Goal: Complete application form: Complete application form

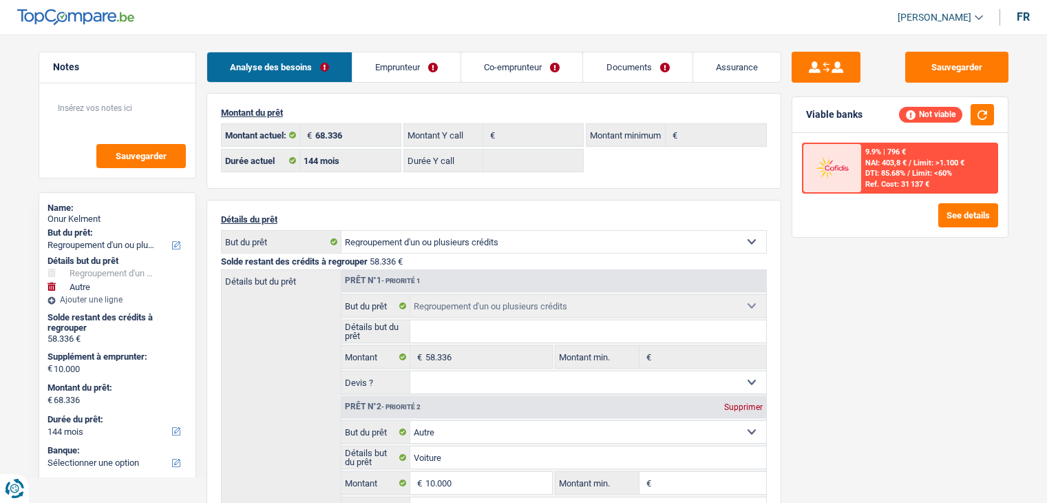
select select "refinancing"
select select "other"
select select "144"
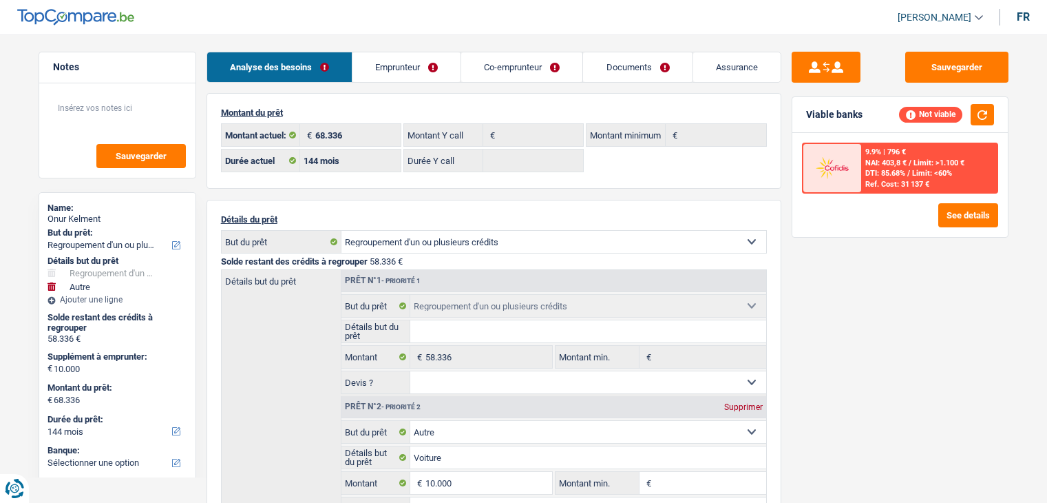
select select "refinancing"
select select "other"
select select "144"
select select "publicEmployee"
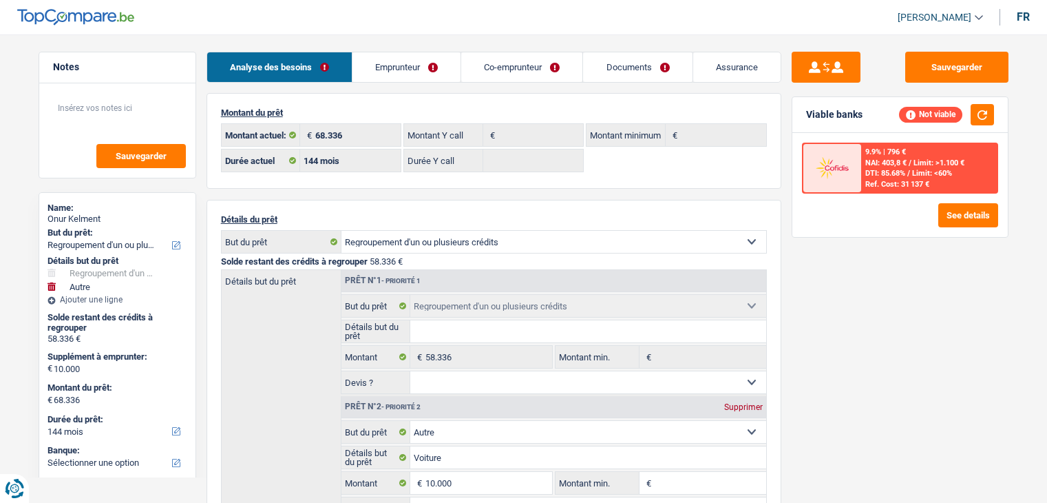
select select "netSalary"
select select "mealVouchers"
select select "BE"
select select "stateUniversityEu"
click at [376, 63] on link "Emprunteur" at bounding box center [406, 67] width 108 height 30
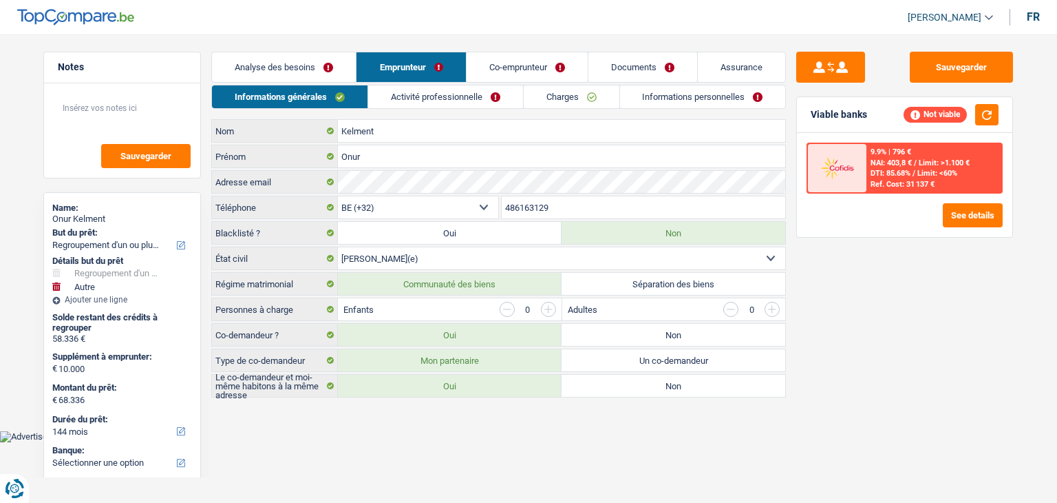
click at [439, 98] on link "Activité professionnelle" at bounding box center [445, 96] width 155 height 23
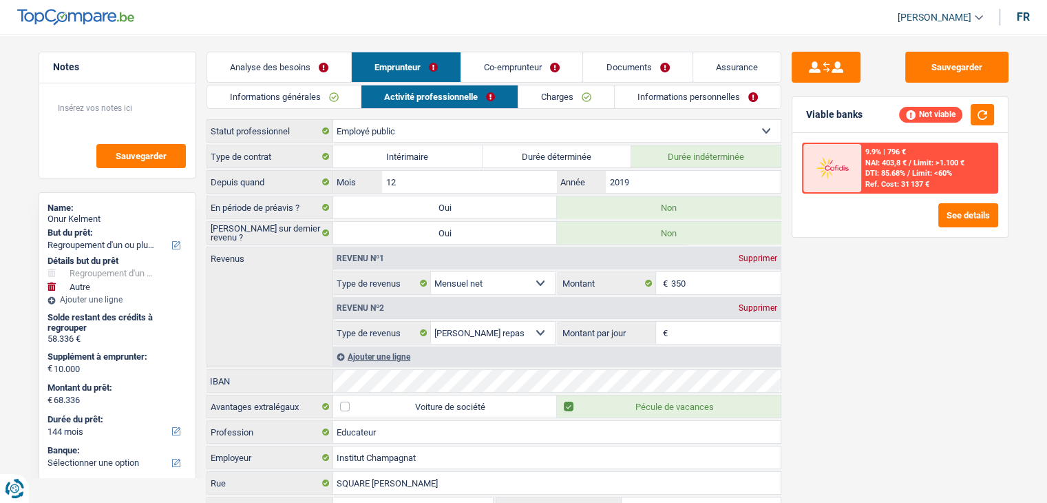
click at [554, 103] on link "Charges" at bounding box center [566, 96] width 96 height 23
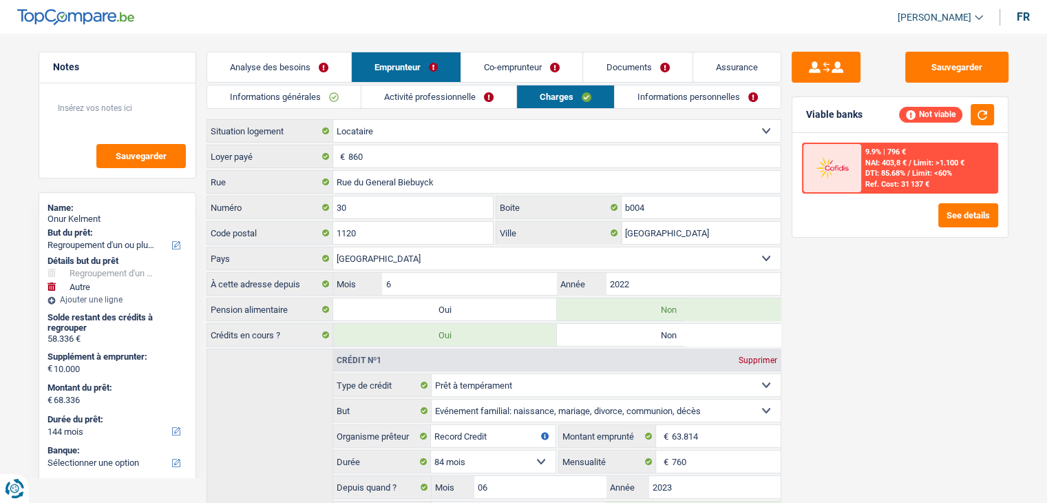
click at [677, 98] on link "Informations personnelles" at bounding box center [698, 96] width 166 height 23
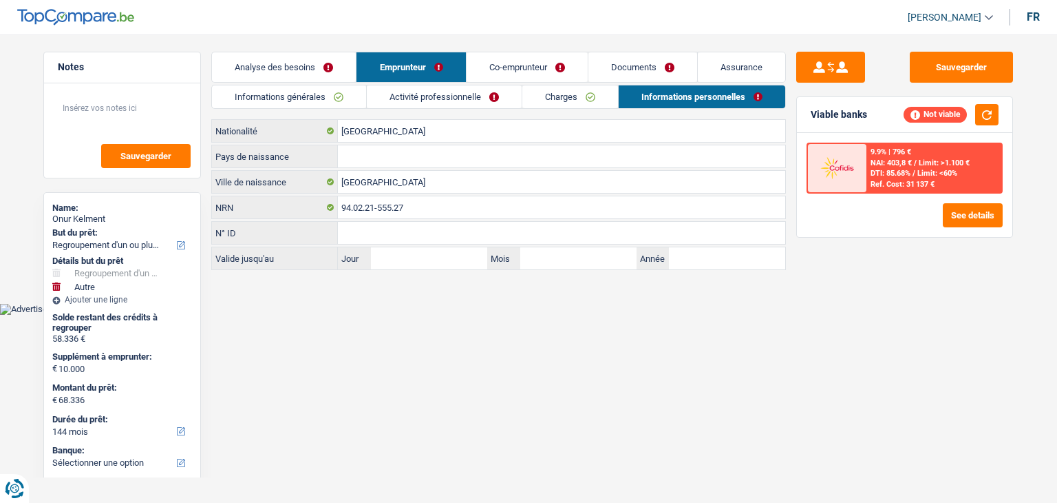
click at [543, 67] on link "Co-emprunteur" at bounding box center [527, 67] width 121 height 30
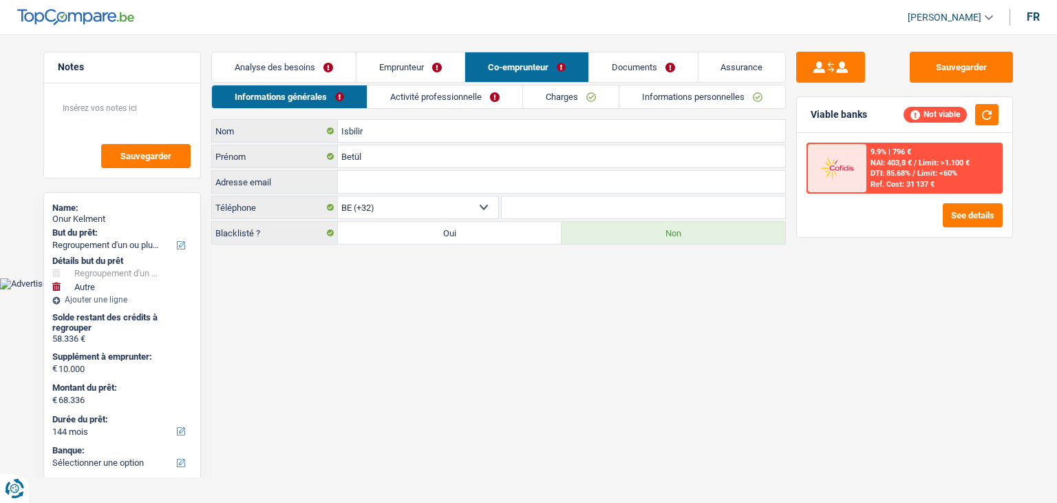
click at [414, 102] on link "Activité professionnelle" at bounding box center [445, 96] width 155 height 23
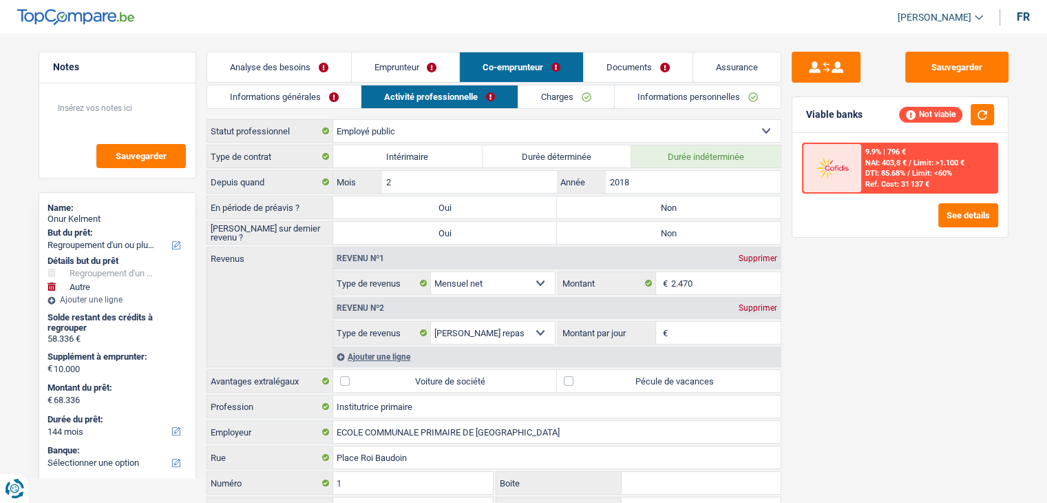
click at [561, 103] on link "Charges" at bounding box center [566, 96] width 96 height 23
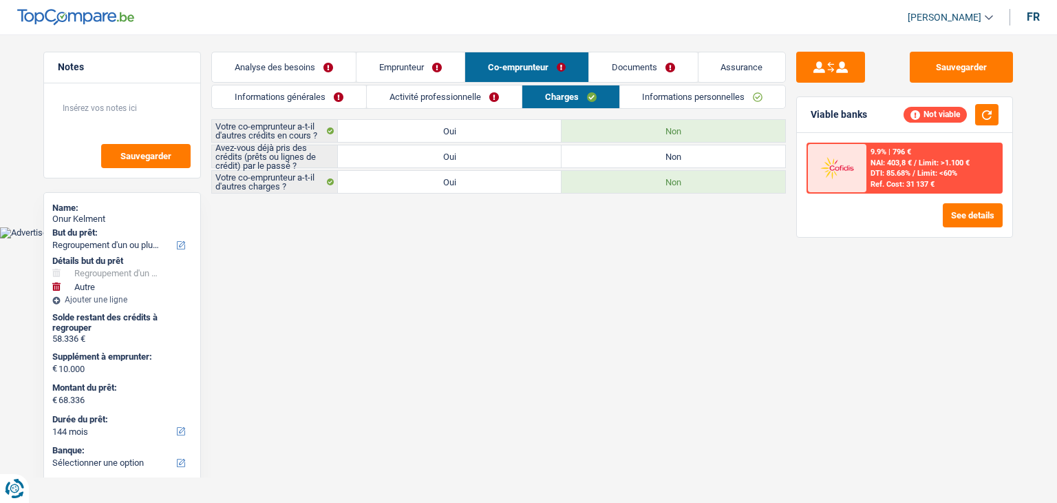
click at [483, 154] on label "Oui" at bounding box center [450, 156] width 224 height 22
click at [483, 154] on input "Oui" at bounding box center [450, 156] width 224 height 22
radio input "true"
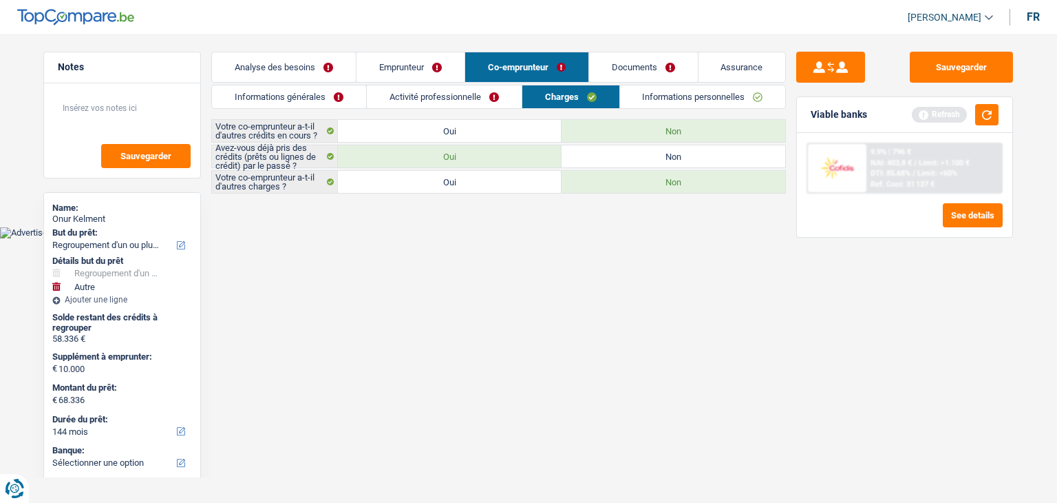
click at [689, 96] on link "Informations personnelles" at bounding box center [703, 96] width 166 height 23
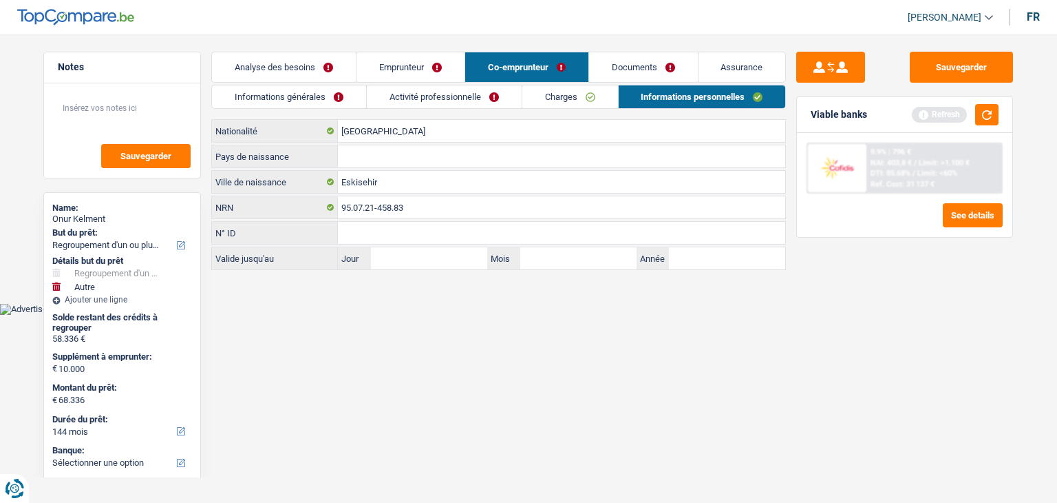
click at [436, 67] on link "Emprunteur" at bounding box center [411, 67] width 108 height 30
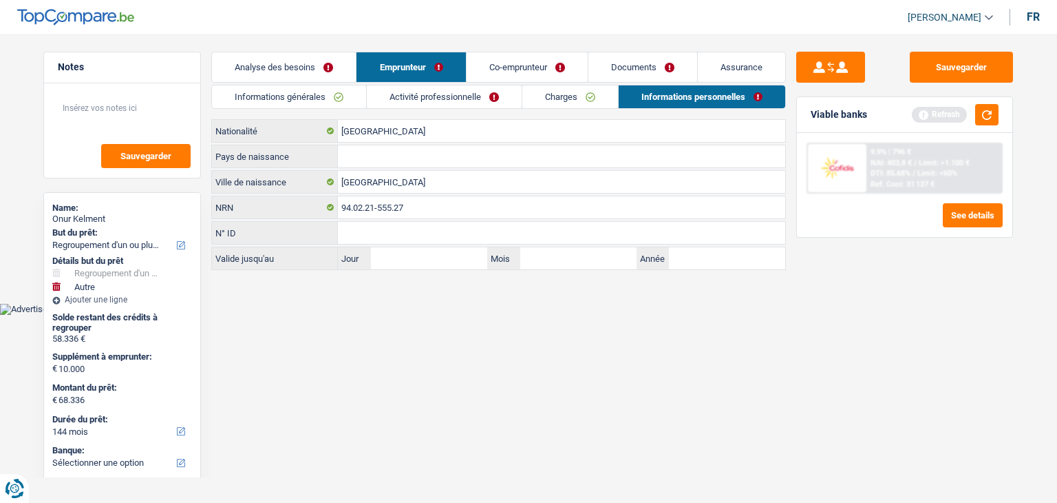
click at [570, 95] on link "Charges" at bounding box center [571, 96] width 96 height 23
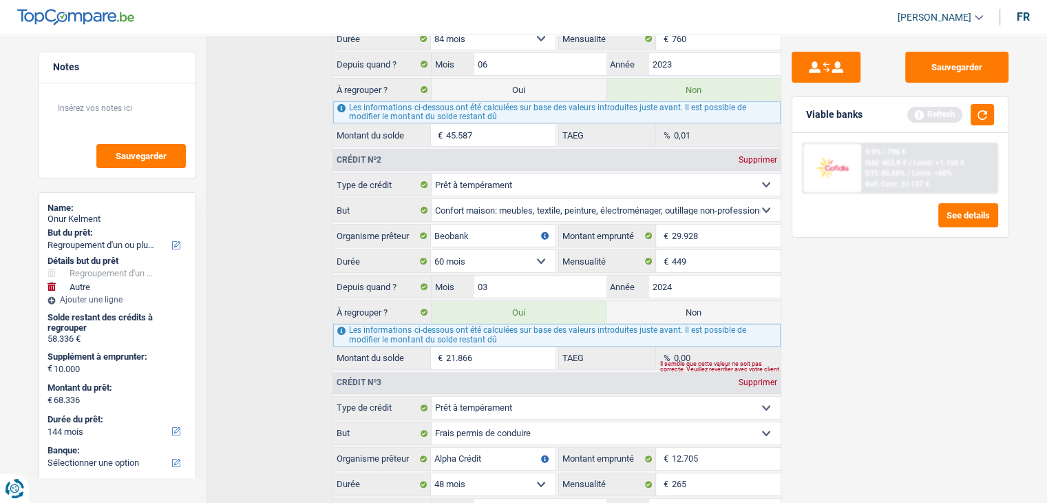
scroll to position [344, 0]
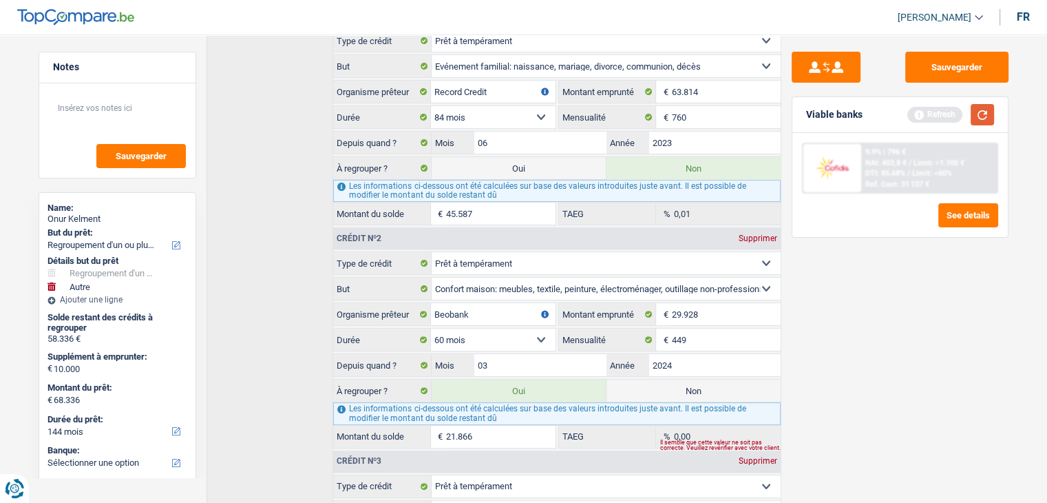
click at [976, 118] on button "button" at bounding box center [982, 114] width 23 height 21
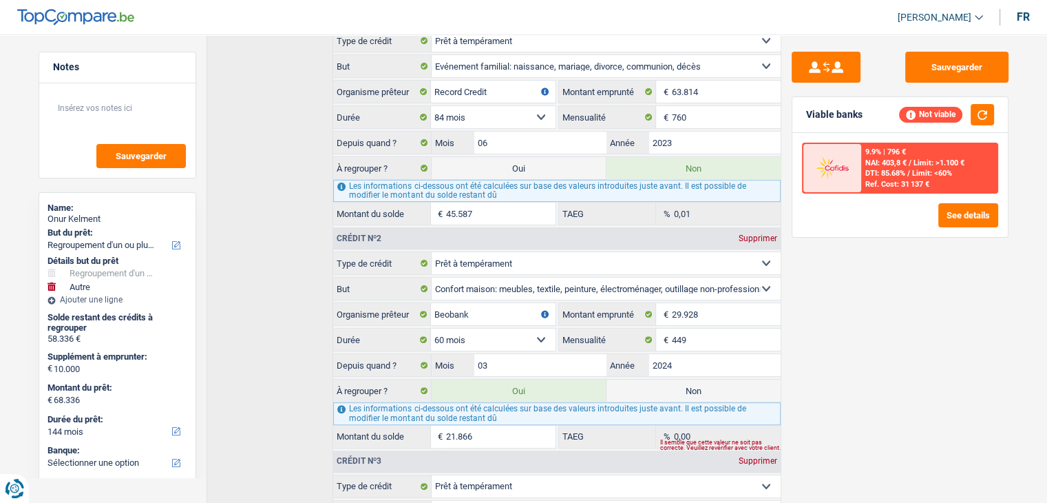
click at [532, 169] on label "Oui" at bounding box center [519, 168] width 174 height 22
click at [532, 169] on input "Oui" at bounding box center [519, 168] width 174 height 22
radio input "true"
type input "113.923"
radio input "false"
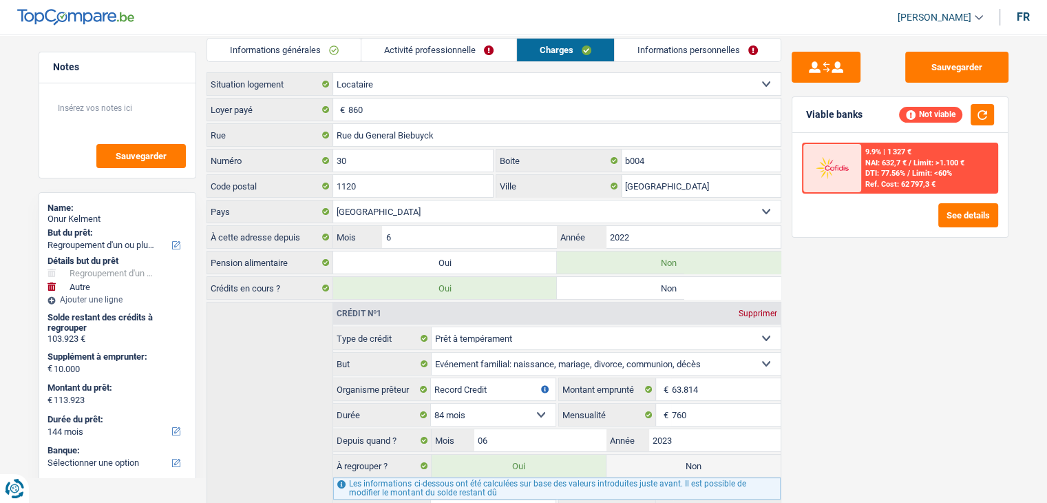
scroll to position [0, 0]
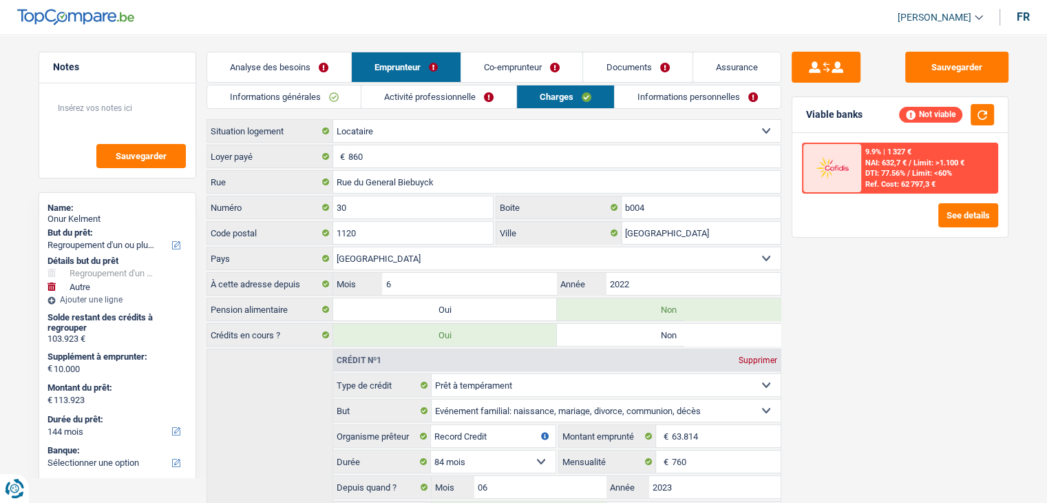
click at [291, 65] on link "Analyse des besoins" at bounding box center [279, 67] width 144 height 30
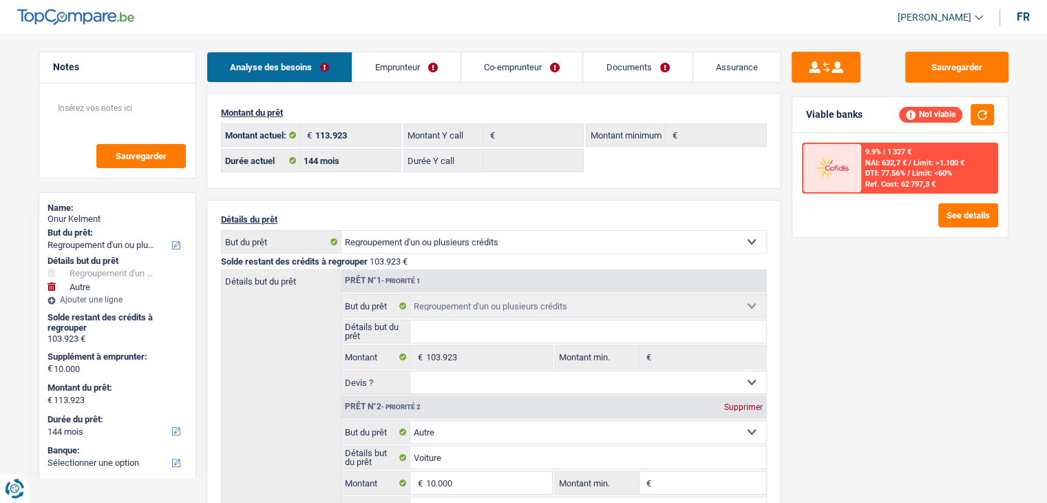
click at [414, 78] on link "Emprunteur" at bounding box center [406, 67] width 108 height 30
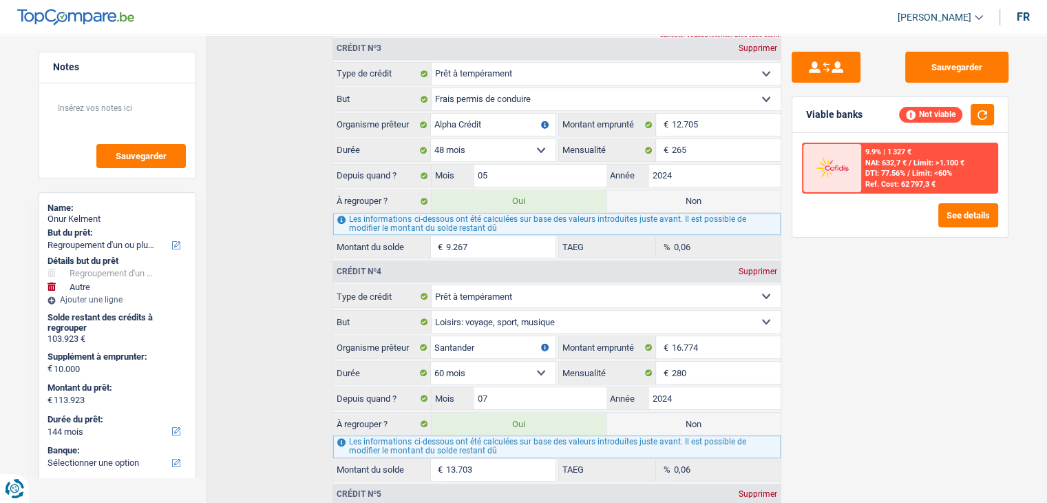
scroll to position [757, 0]
click at [706, 189] on label "Non" at bounding box center [694, 200] width 174 height 22
click at [706, 189] on input "Non" at bounding box center [694, 200] width 174 height 22
radio input "true"
type input "104.656"
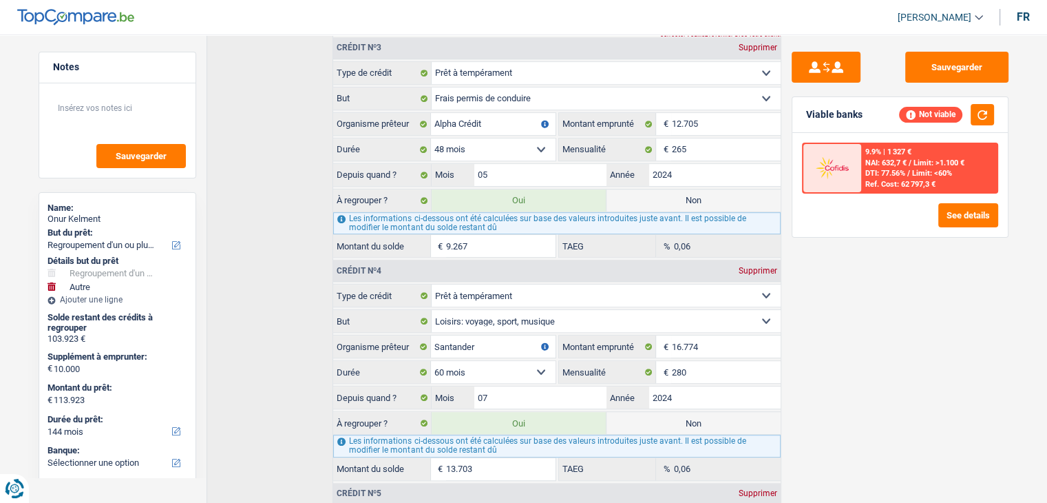
radio input "false"
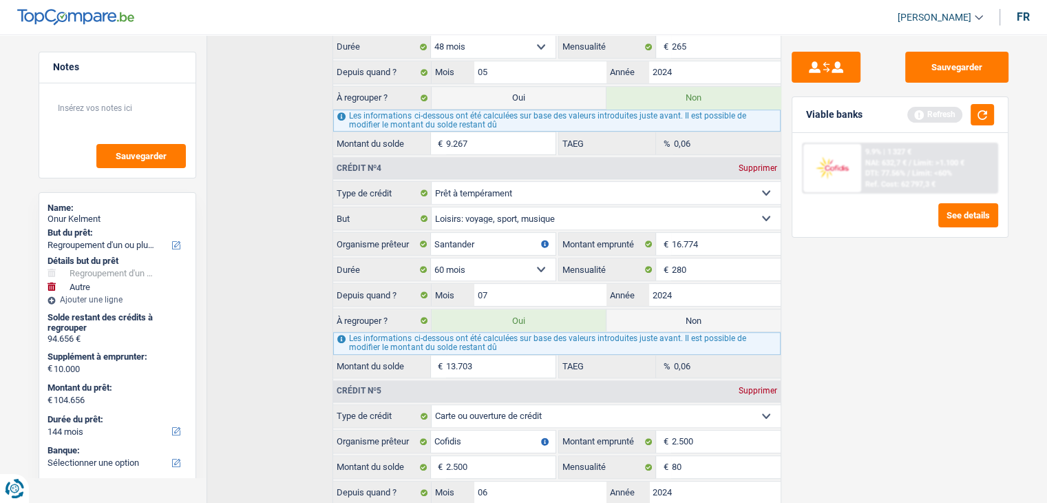
scroll to position [1033, 0]
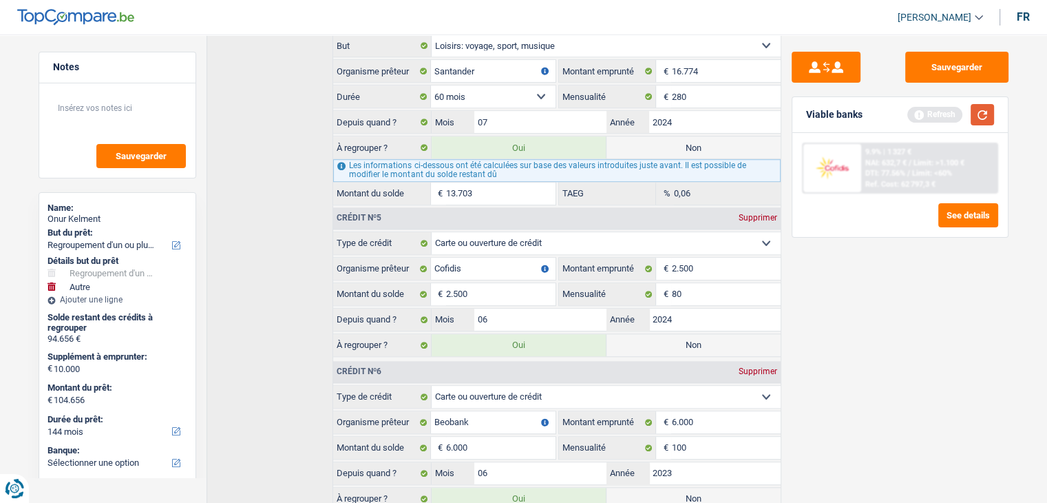
click at [980, 108] on button "button" at bounding box center [982, 114] width 23 height 21
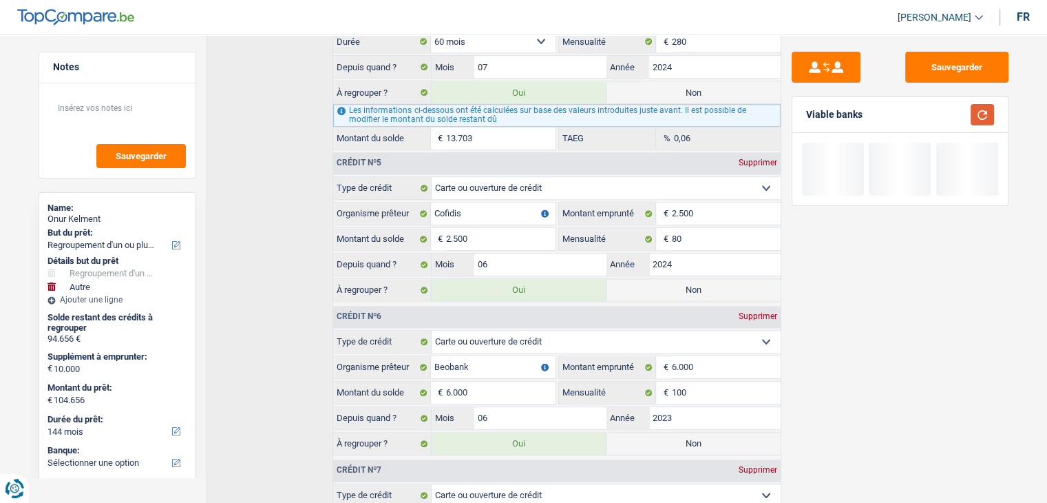
scroll to position [1170, 0]
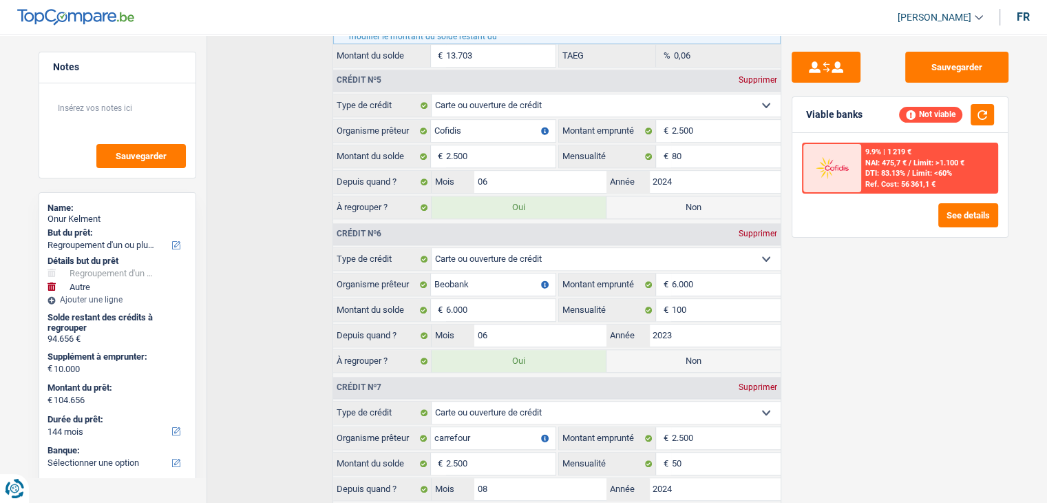
click at [711, 196] on label "Non" at bounding box center [694, 207] width 174 height 22
click at [711, 196] on input "Non" at bounding box center [694, 207] width 174 height 22
radio input "true"
type input "102.156"
radio input "false"
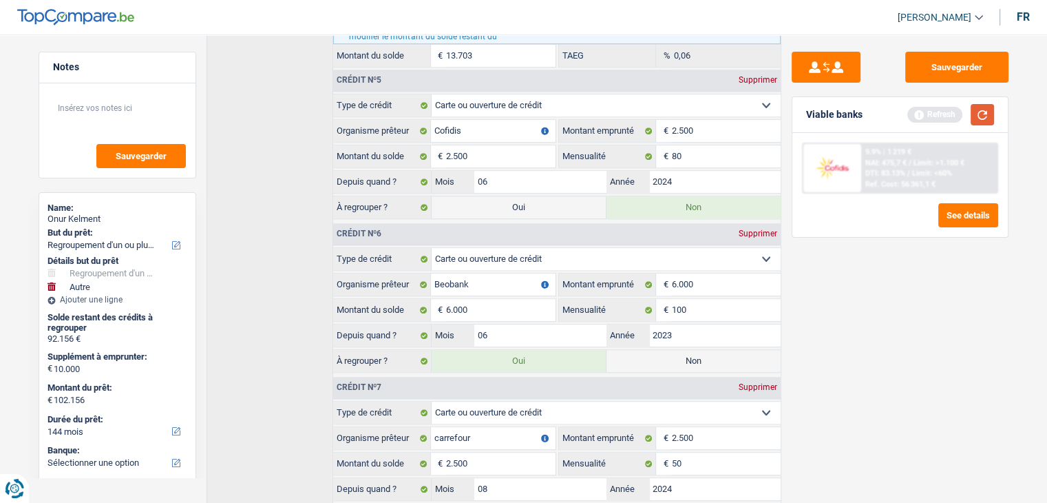
click at [985, 116] on button "button" at bounding box center [982, 114] width 23 height 21
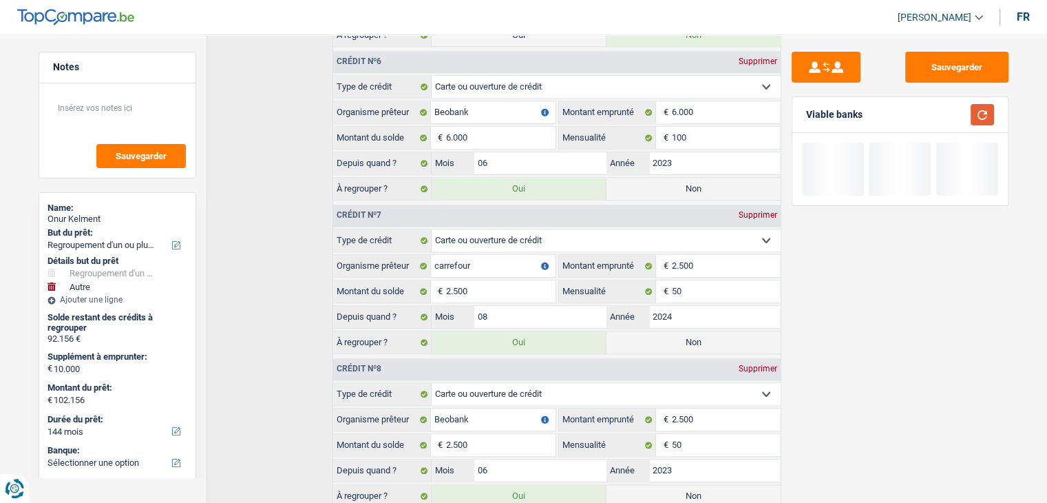
scroll to position [1377, 0]
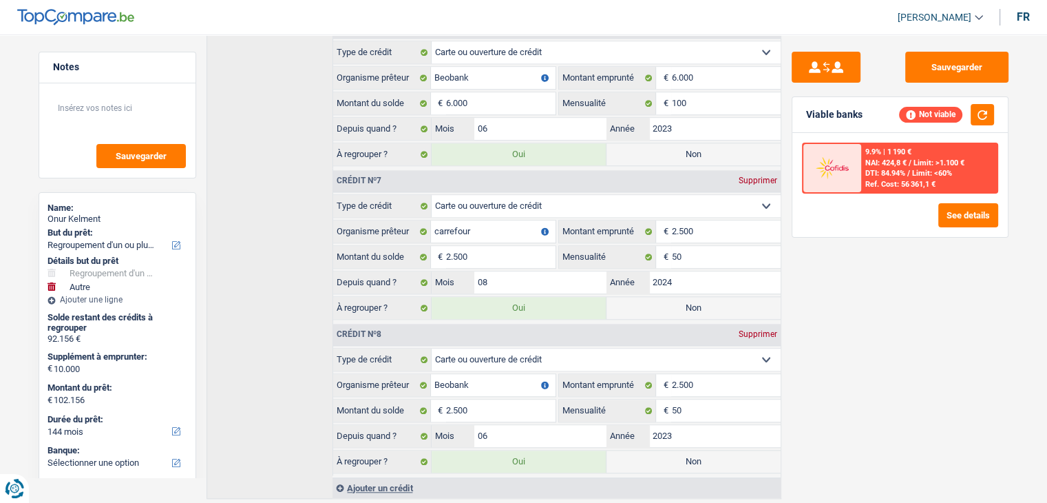
click at [733, 302] on label "Non" at bounding box center [694, 308] width 174 height 22
click at [733, 302] on input "Non" at bounding box center [694, 308] width 174 height 22
radio input "true"
type input "99.656"
radio input "false"
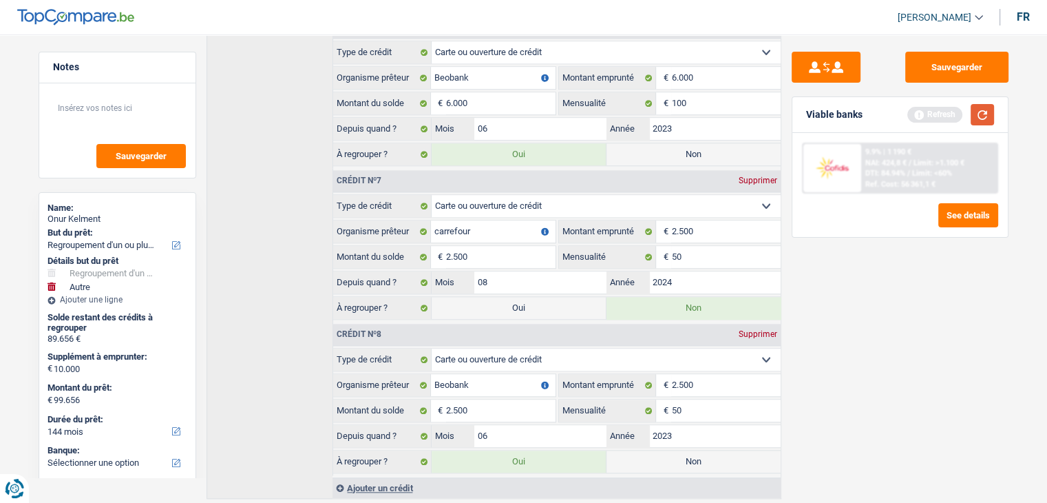
click at [979, 111] on button "button" at bounding box center [982, 114] width 23 height 21
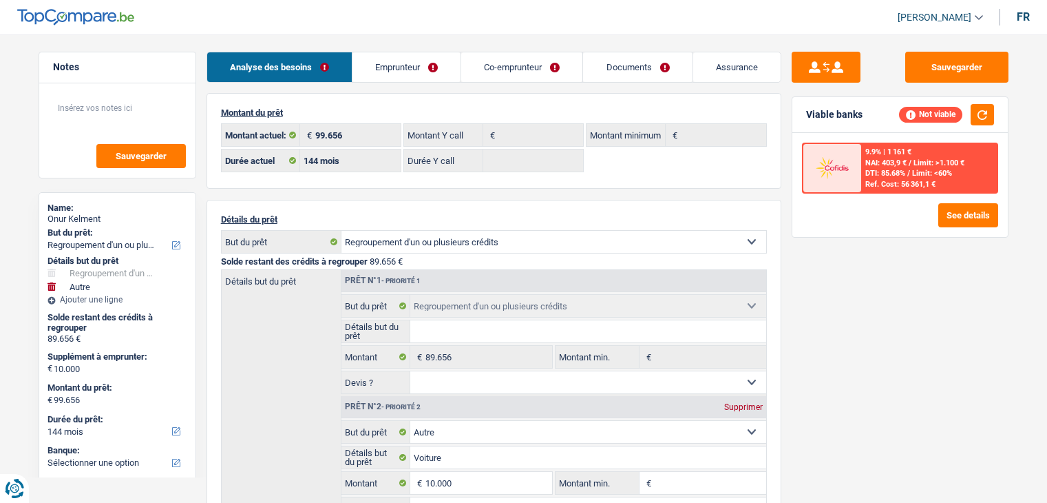
select select "refinancing"
select select "other"
select select "144"
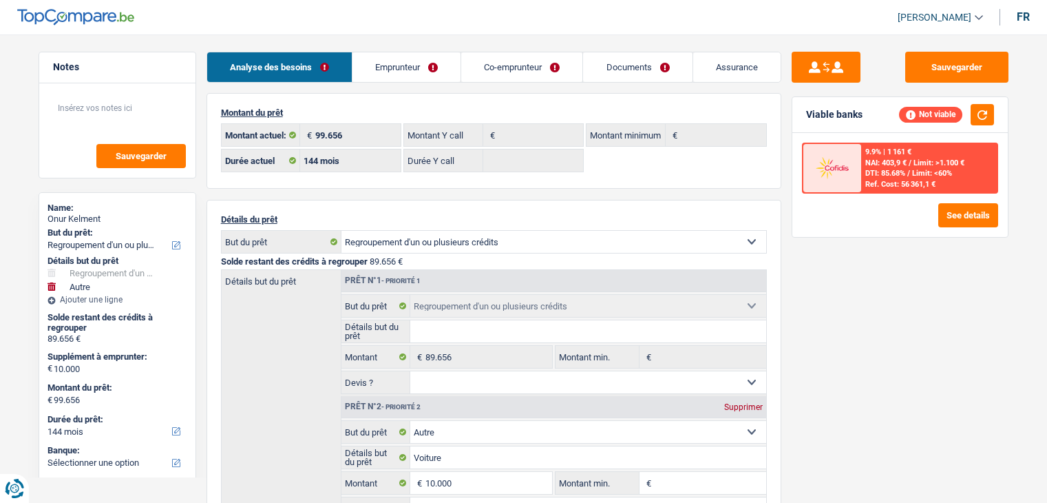
select select "refinancing"
select select "other"
select select "144"
select select "rents"
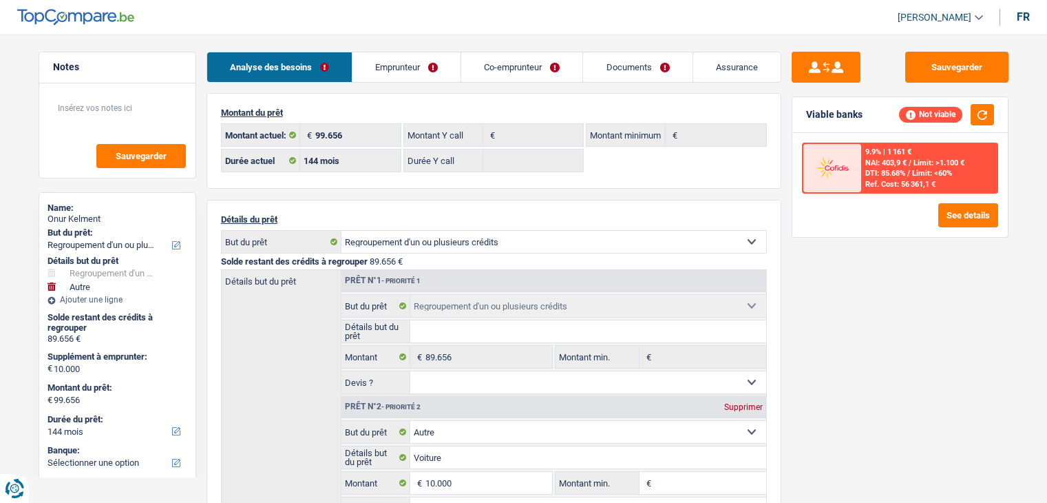
select select "BE"
select select "personalLoan"
select select "familyEvent"
select select "84"
select select "personalLoan"
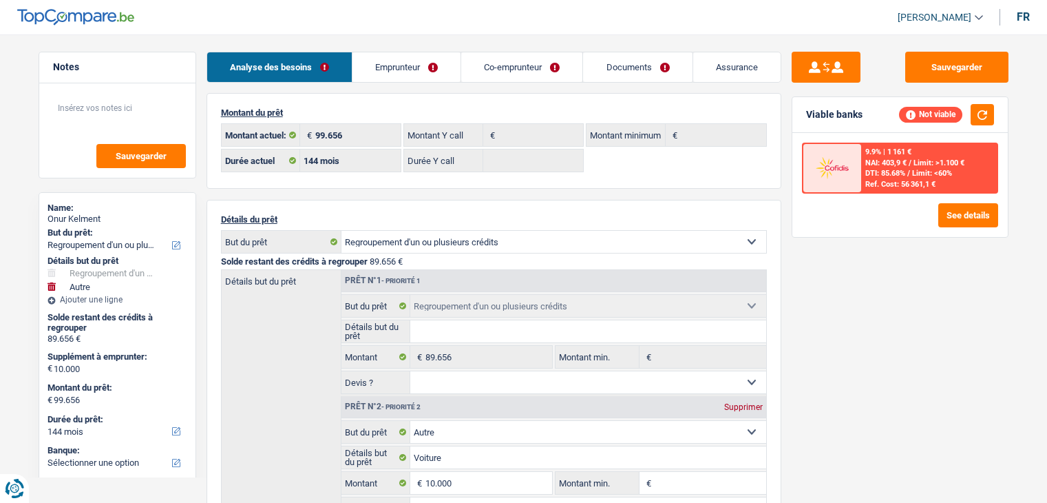
select select "homeFurnishingOrRelocation"
select select "60"
select select "personalLoan"
select select "drivingLicense"
select select "48"
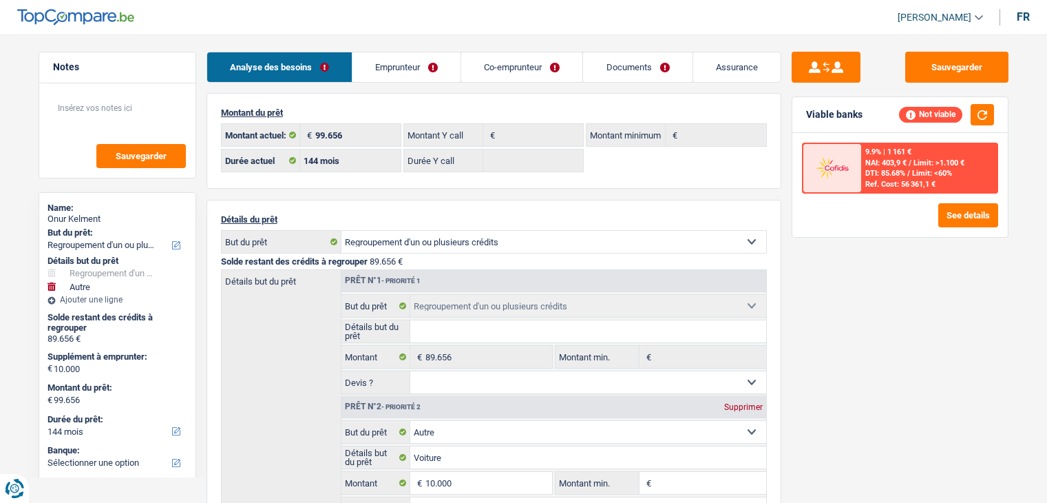
select select "personalLoan"
select select "hobbies"
select select "60"
select select "cardOrCredit"
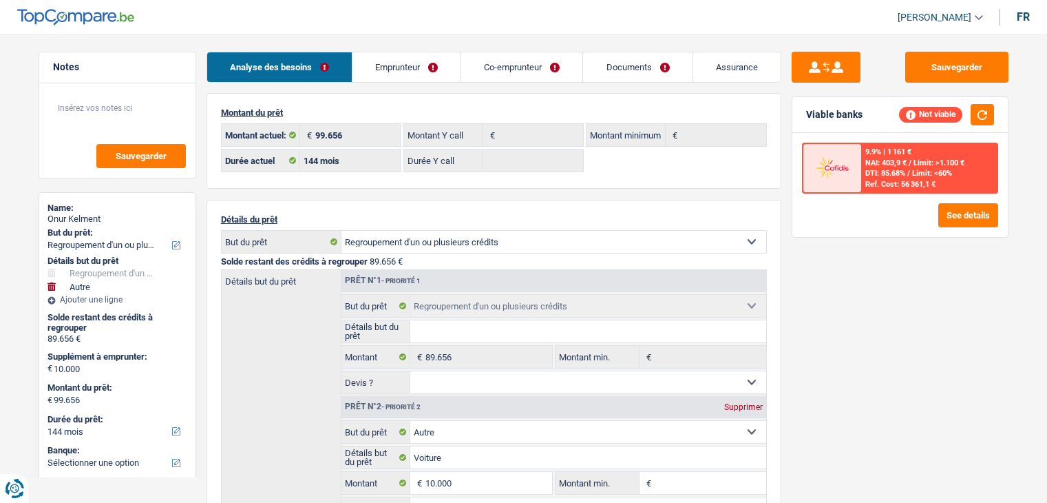
select select "cardOrCredit"
click at [408, 63] on link "Emprunteur" at bounding box center [406, 67] width 108 height 30
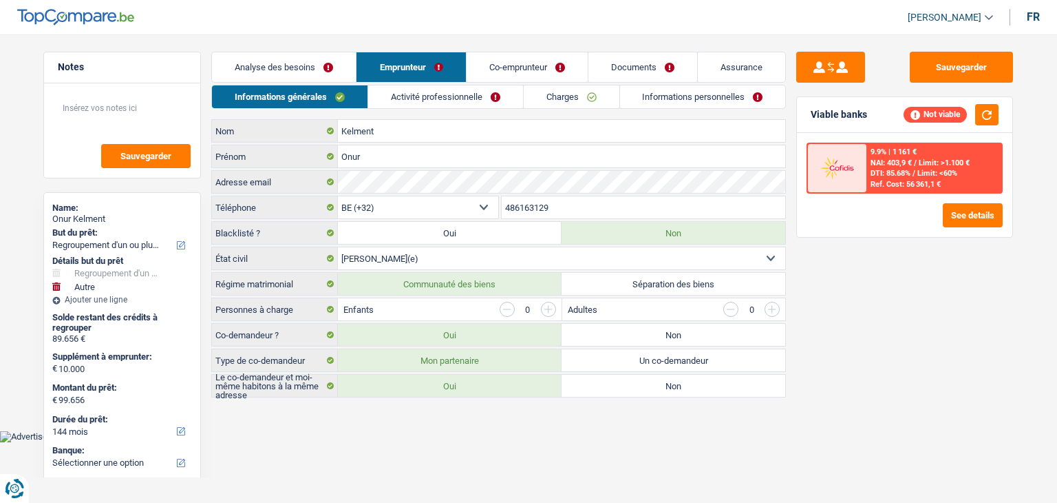
click at [571, 100] on link "Charges" at bounding box center [572, 96] width 96 height 23
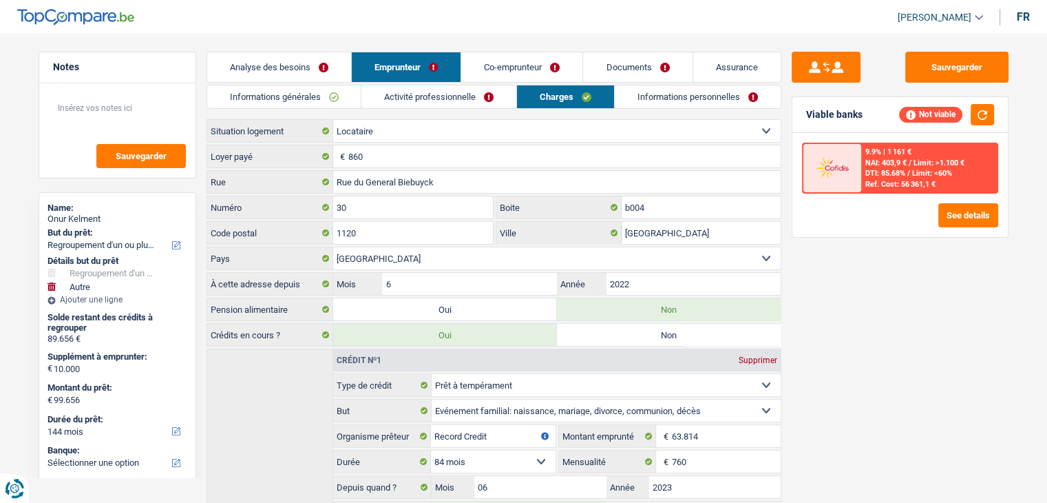
click at [295, 92] on link "Informations générales" at bounding box center [284, 96] width 154 height 23
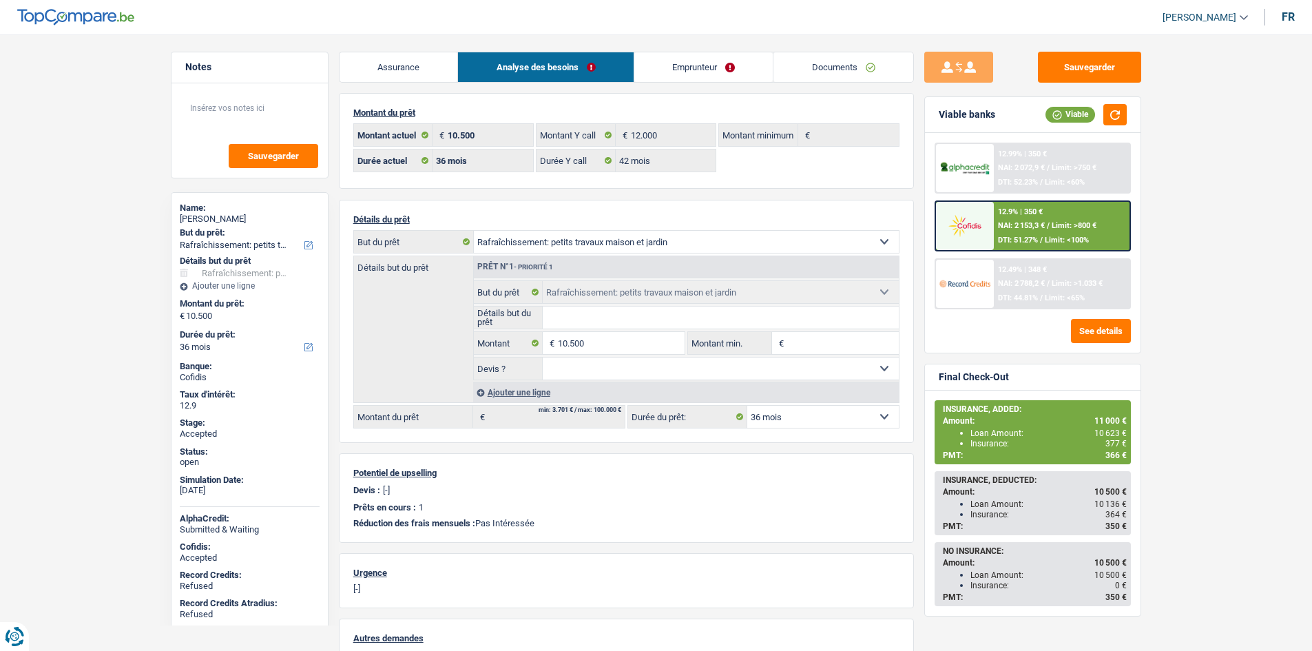
select select "houseOrGarden"
select select "36"
select select "42"
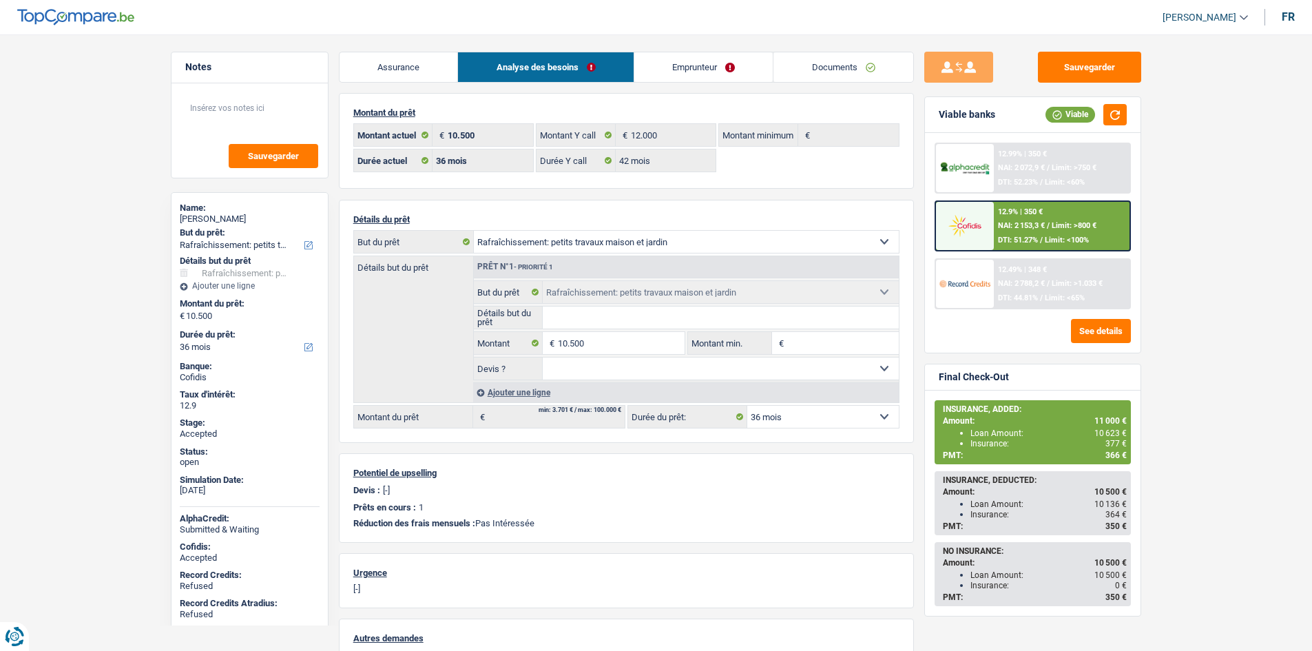
select select "houseOrGarden"
select select "36"
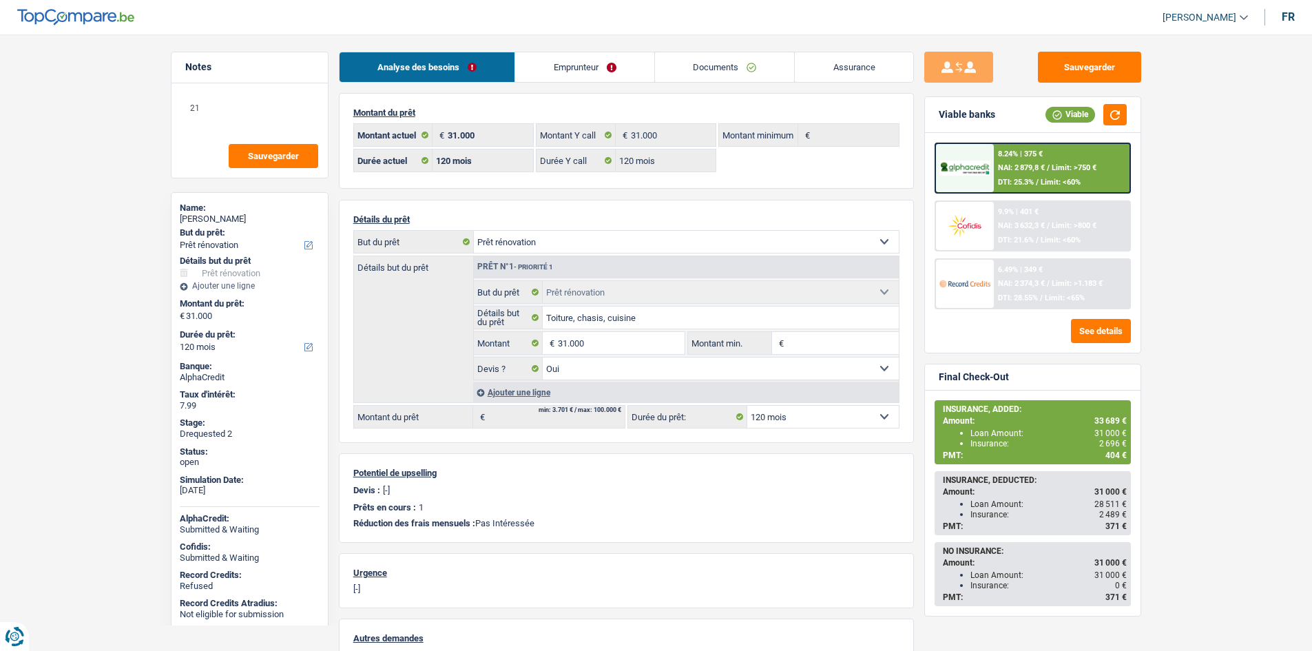
select select "renovation"
select select "120"
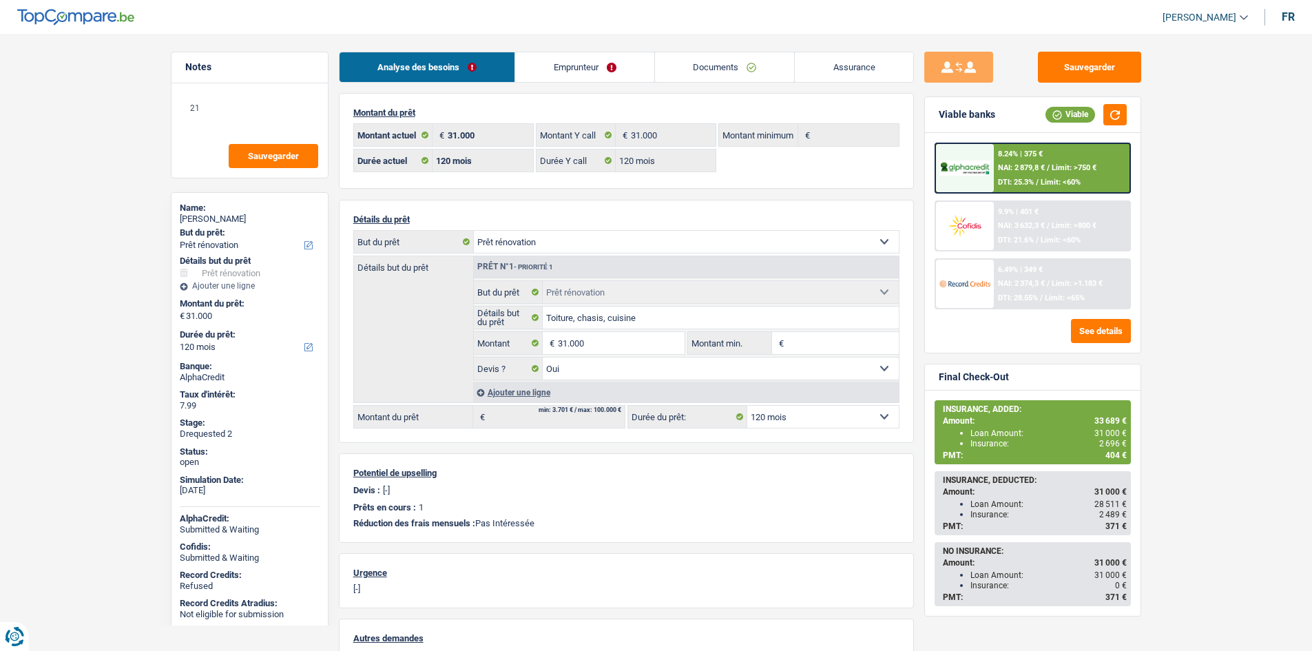
select select "renovation"
select select "yes"
select select "120"
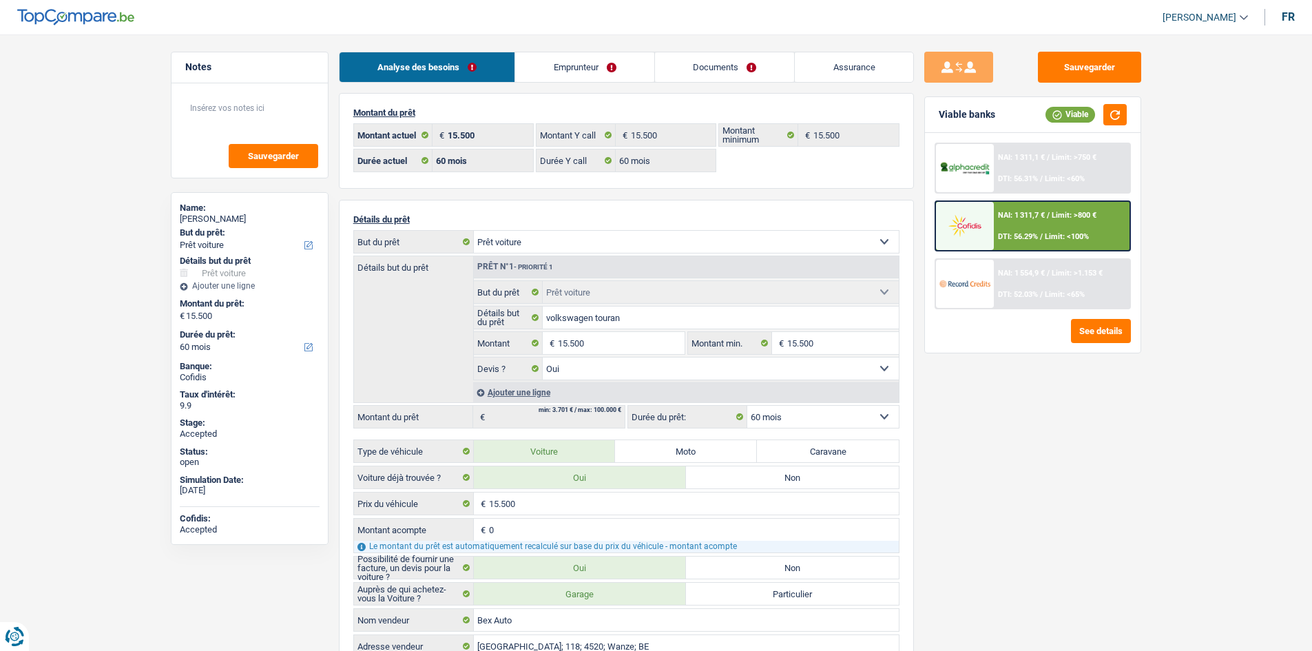
select select "car"
select select "60"
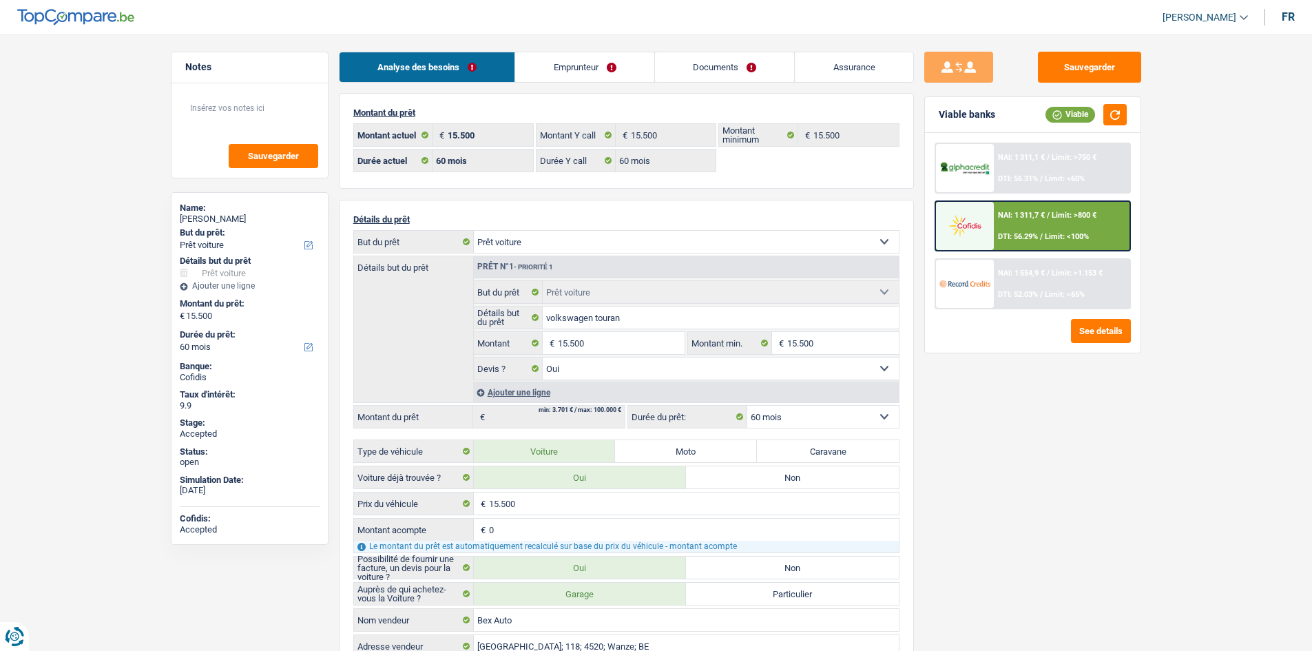
select select "car"
select select "yes"
select select "60"
click at [641, 73] on link "Emprunteur" at bounding box center [584, 67] width 139 height 30
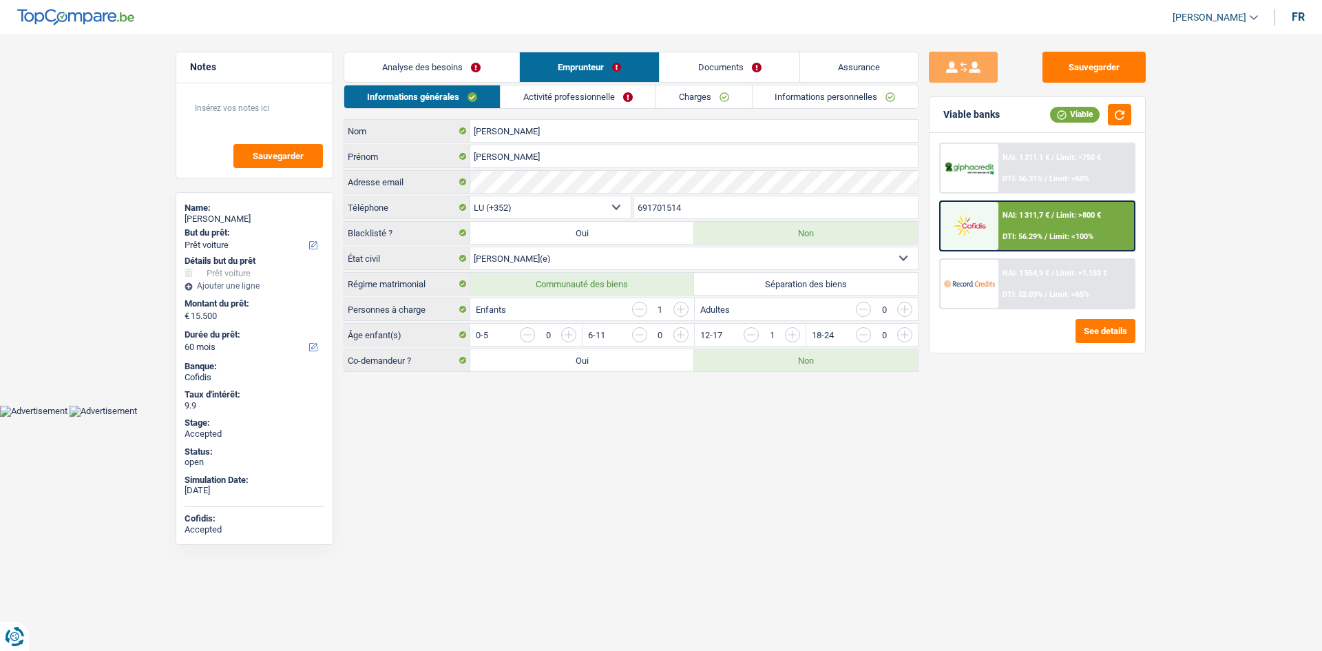
click at [695, 94] on link "Charges" at bounding box center [704, 96] width 96 height 23
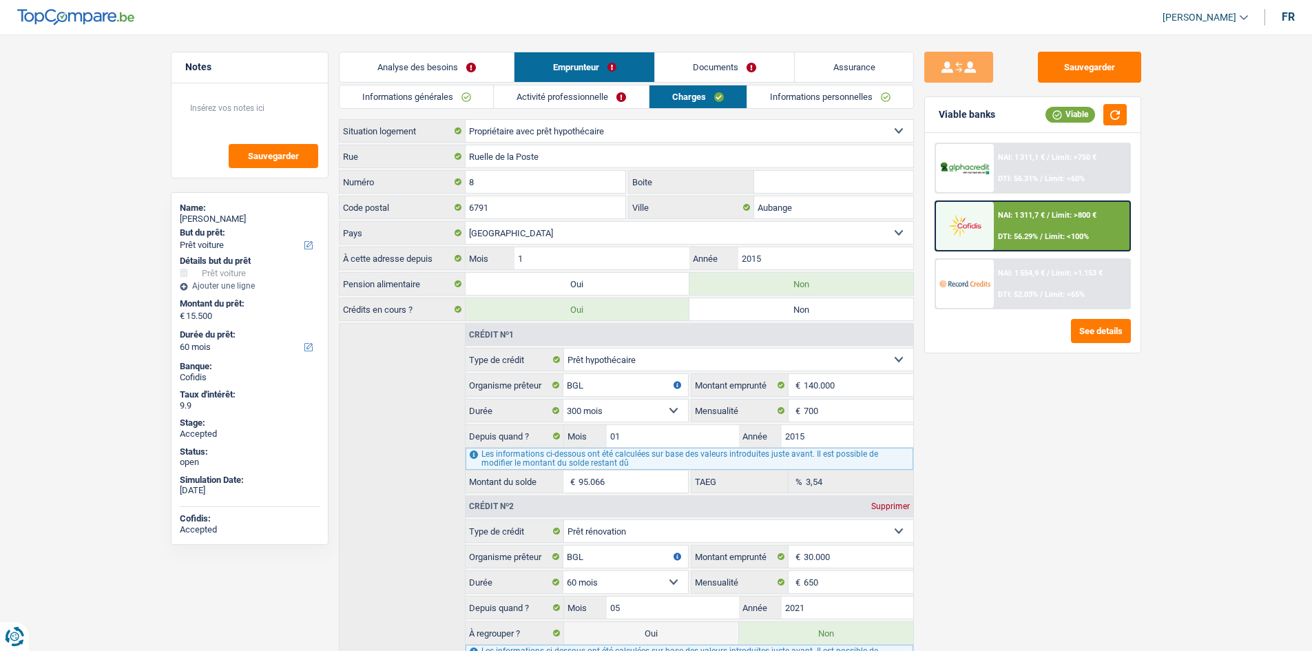
click at [789, 98] on link "Informations personnelles" at bounding box center [830, 96] width 166 height 23
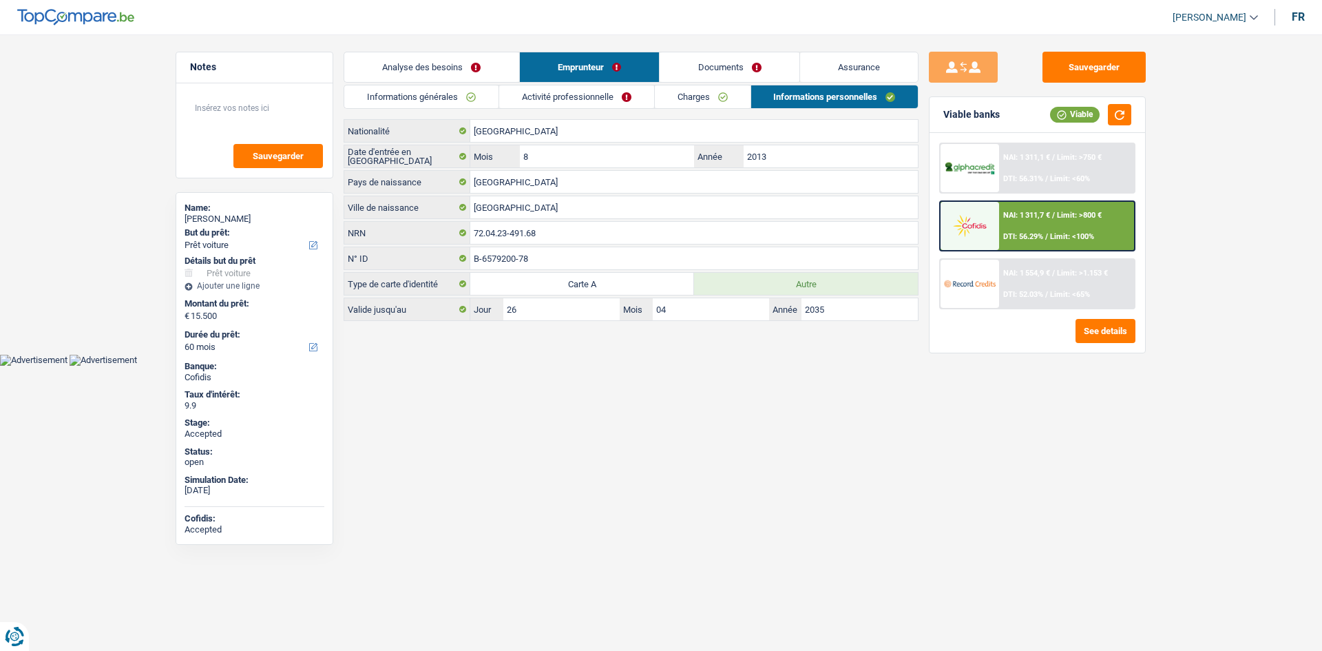
click at [833, 68] on link "Assurance" at bounding box center [859, 67] width 118 height 30
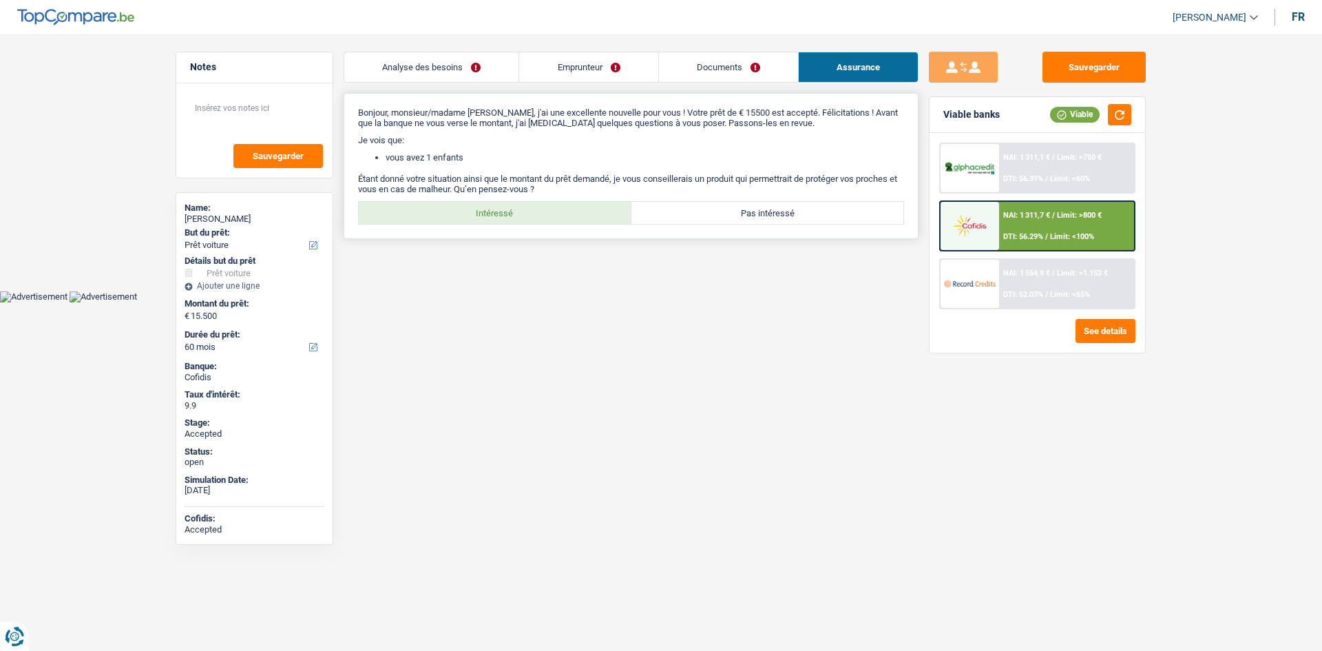
click at [479, 222] on label "Intéressé" at bounding box center [495, 213] width 273 height 22
click at [479, 222] on input "Intéressé" at bounding box center [495, 213] width 273 height 22
radio input "true"
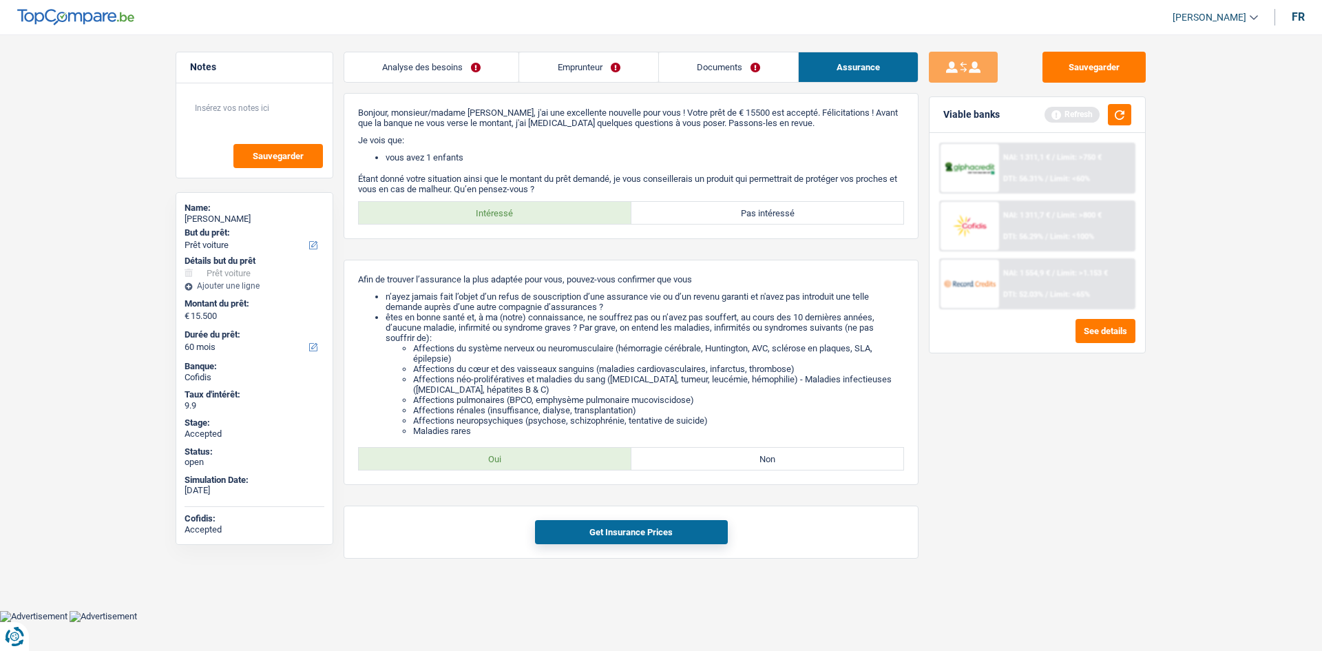
click at [1077, 498] on div "Sauvegarder Viable banks Refresh NAI: 1 311,1 € / Limit: >750 € DTI: 56.31% / L…" at bounding box center [1037, 338] width 238 height 573
click at [118, 262] on main "Notes Sauvegarder Name: Arnaldo Neto Goncalo But du prêt: Confort maison: meubl…" at bounding box center [661, 315] width 1322 height 589
click at [632, 65] on link "Emprunteur" at bounding box center [588, 67] width 138 height 30
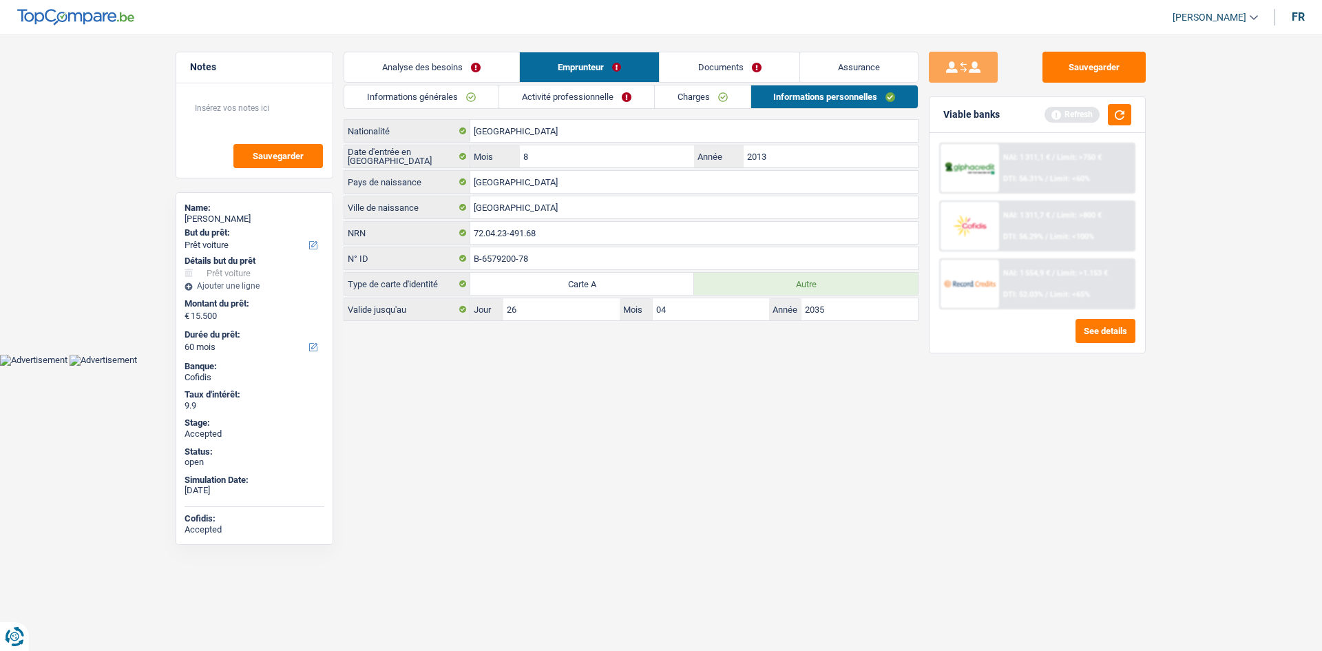
click at [697, 94] on link "Charges" at bounding box center [703, 96] width 96 height 23
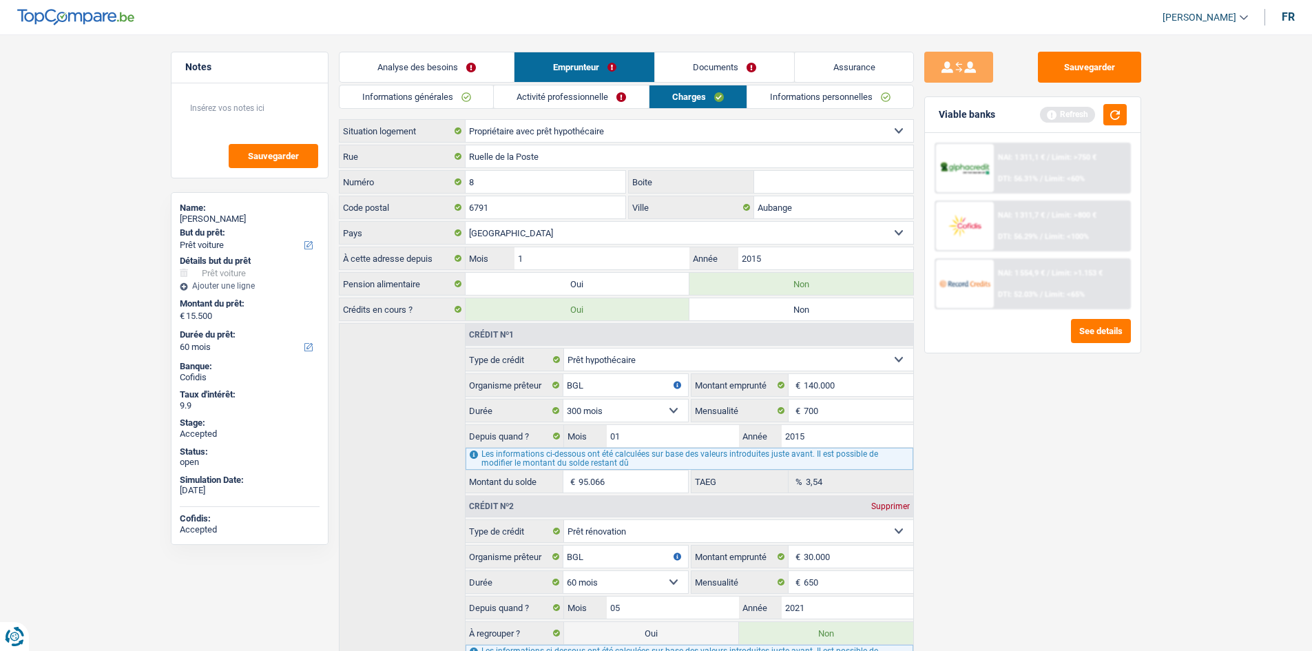
click at [1082, 501] on div "Sauvegarder Viable banks Refresh NAI: 1 311,1 € / Limit: >750 € DTI: 56.31% / L…" at bounding box center [1033, 338] width 238 height 573
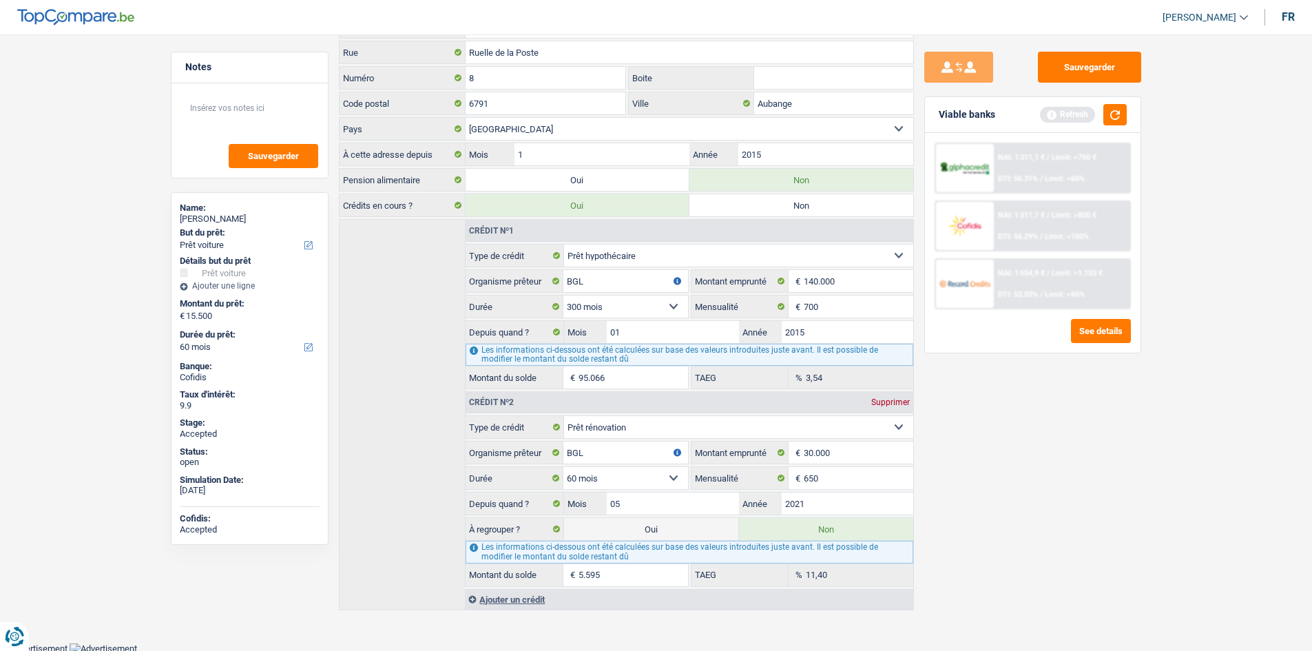
scroll to position [107, 0]
click at [126, 224] on main "Notes Sauvegarder Name: Arnaldo Neto Goncalo But du prêt: Confort maison: meubl…" at bounding box center [656, 277] width 1312 height 726
drag, startPoint x: 127, startPoint y: 217, endPoint x: 111, endPoint y: 218, distance: 15.9
click at [111, 218] on main "Notes Sauvegarder Name: Arnaldo Neto Goncalo But du prêt: Confort maison: meubl…" at bounding box center [656, 277] width 1312 height 726
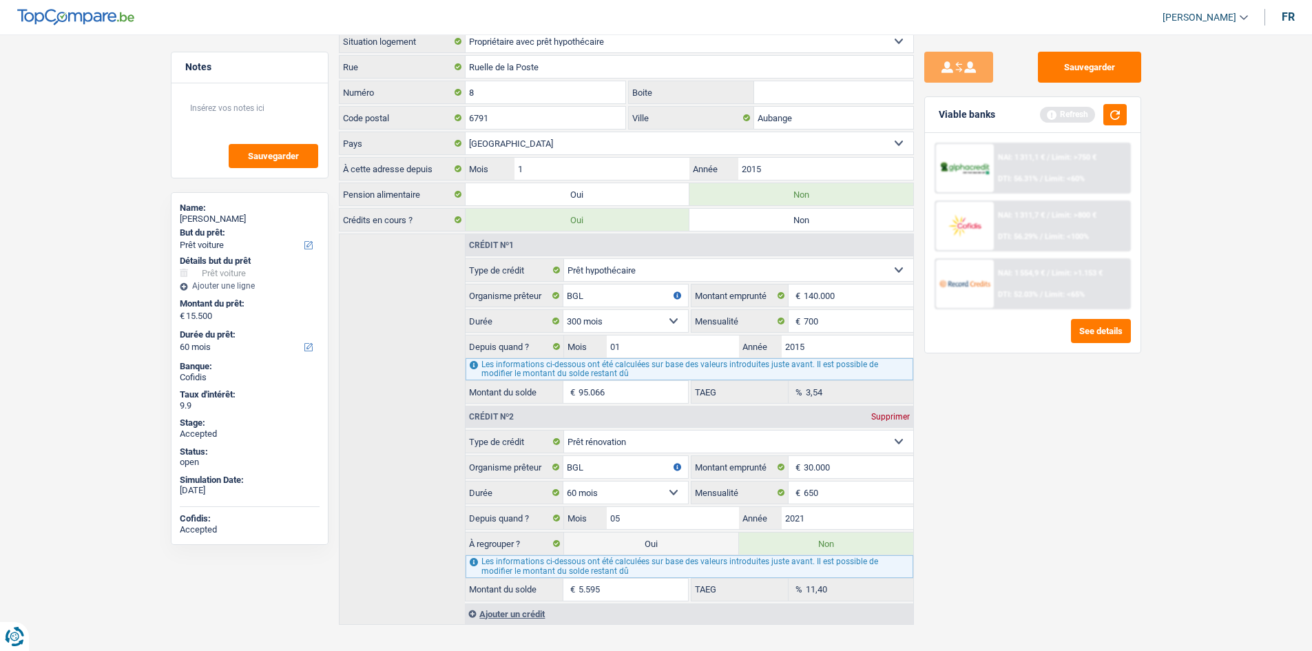
scroll to position [0, 0]
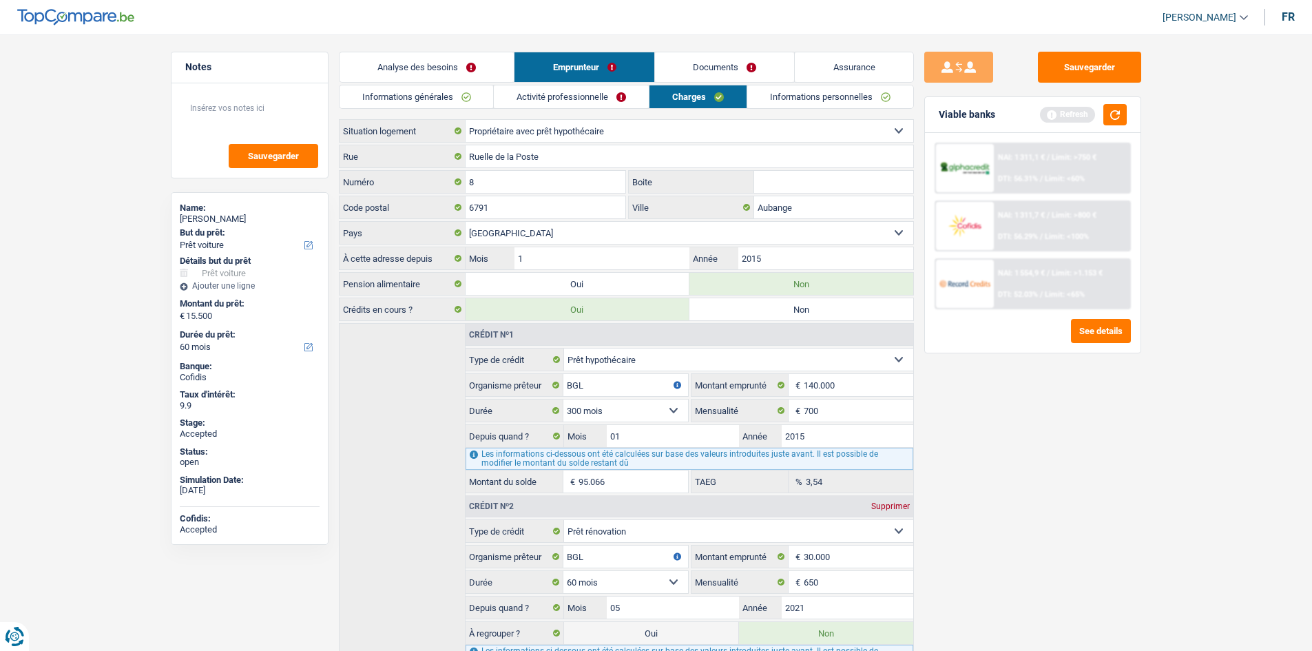
click at [430, 79] on link "Analyse des besoins" at bounding box center [426, 67] width 175 height 30
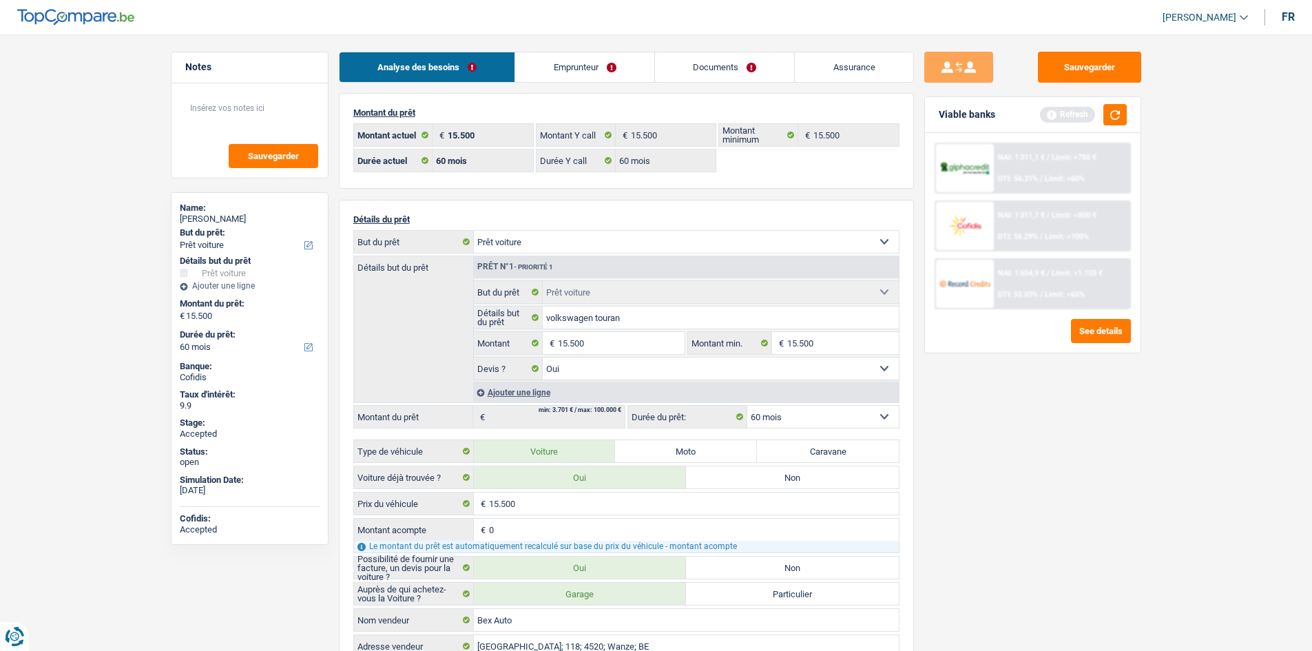
click at [1060, 501] on div "Sauvegarder Viable banks Refresh NAI: 1 311,1 € / Limit: >750 € DTI: 56.31% / L…" at bounding box center [1033, 338] width 238 height 573
click at [753, 62] on link "Documents" at bounding box center [725, 67] width 140 height 30
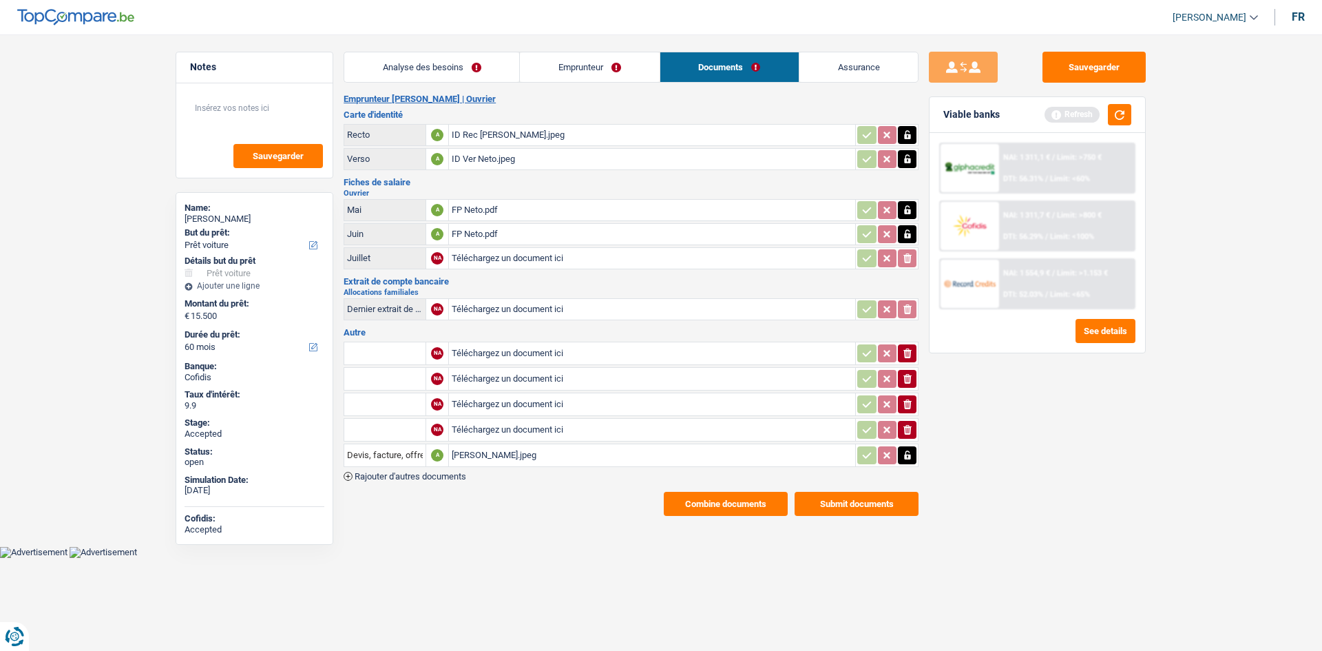
click at [583, 456] on div "Devis Arnaldo.jpeg" at bounding box center [652, 455] width 401 height 21
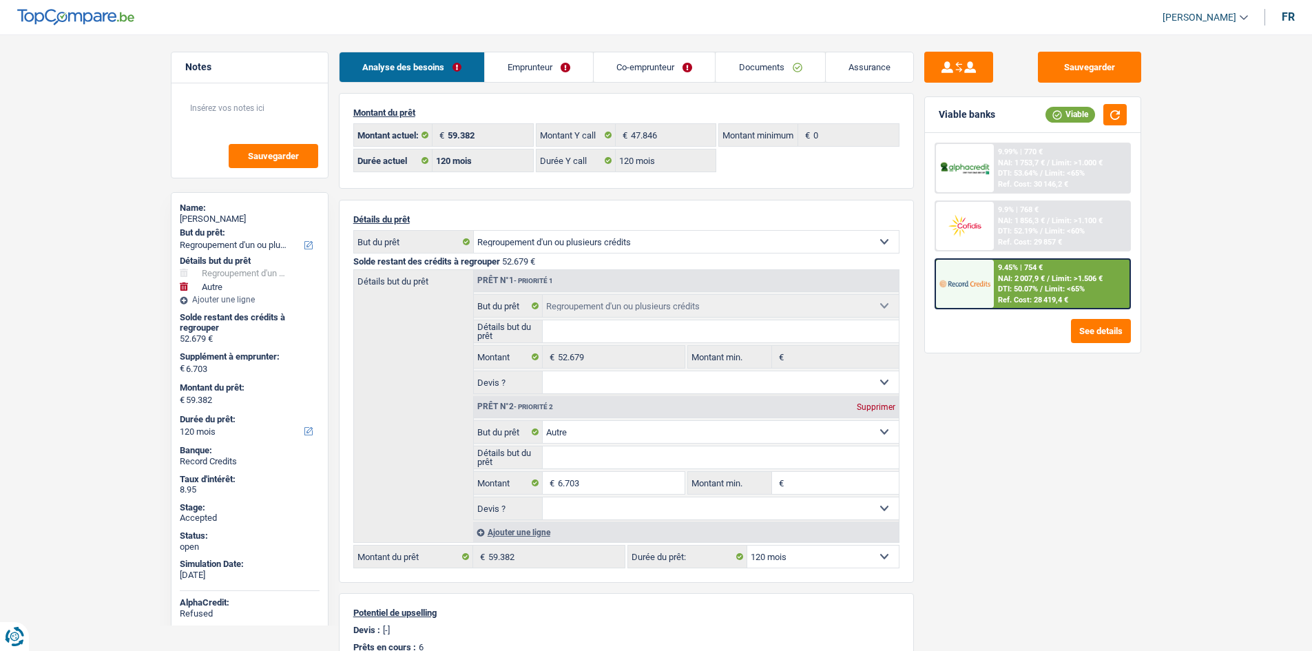
select select "refinancing"
select select "other"
select select "120"
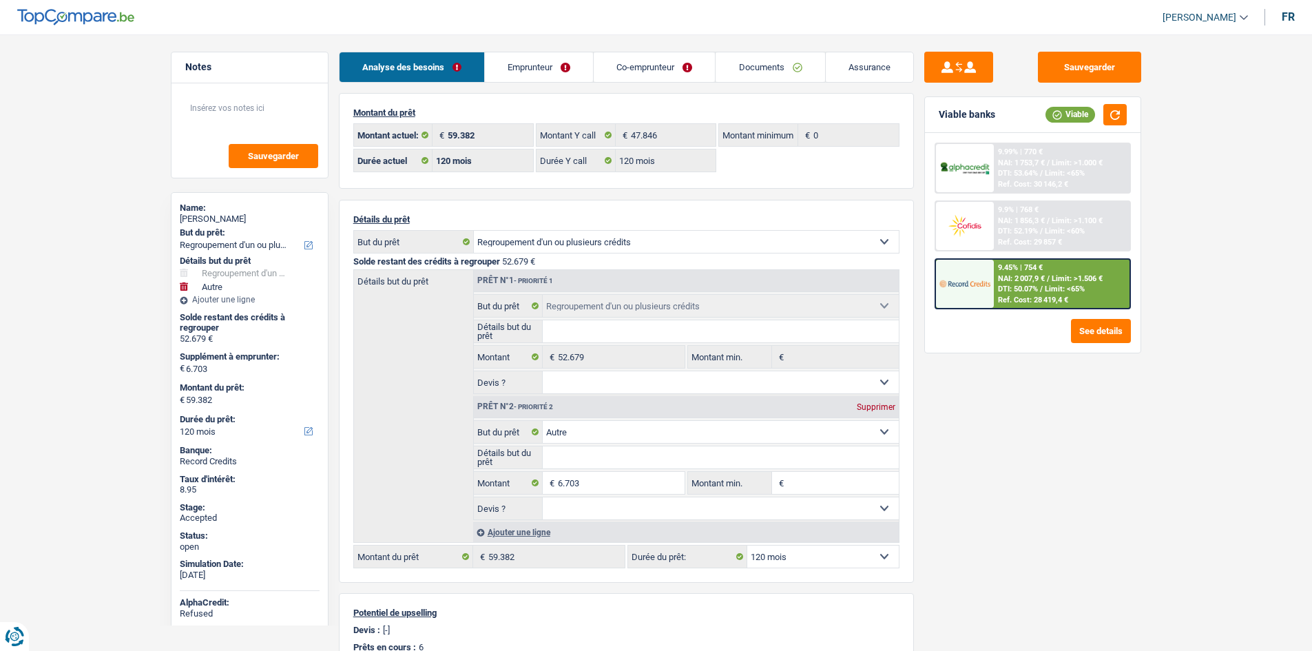
select select "120"
select select "refinancing"
select select "other"
select select "120"
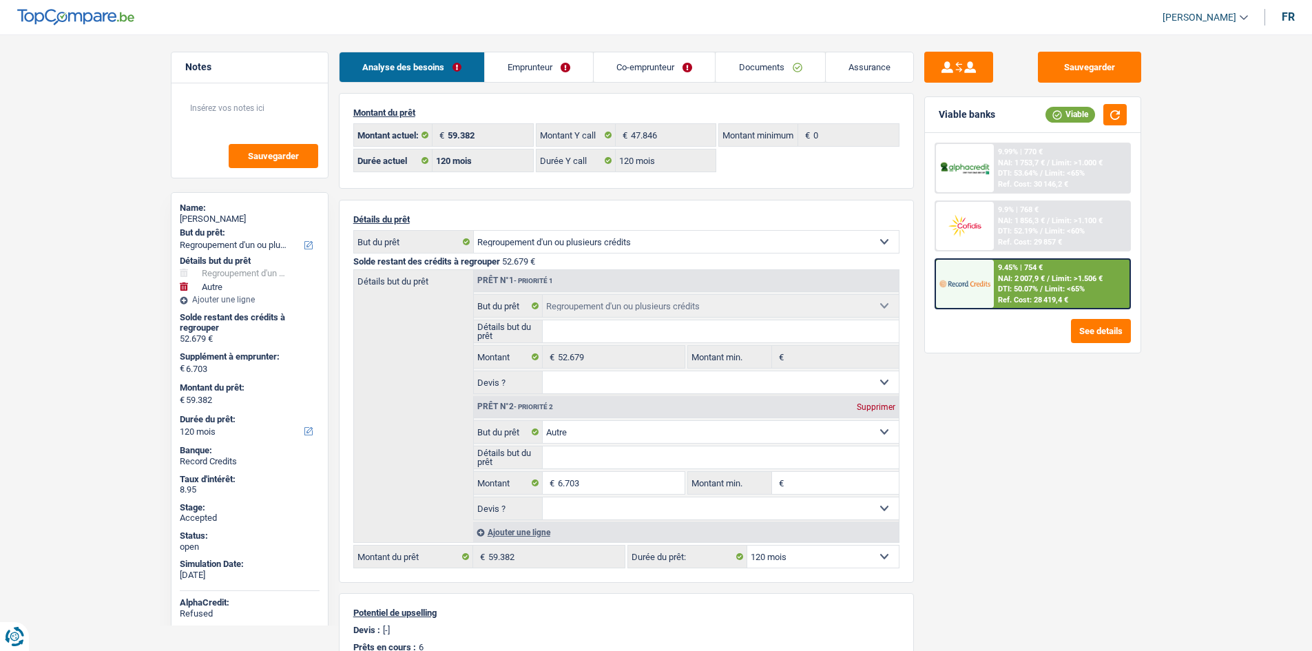
select select "32"
select select "cohabitation"
click at [538, 69] on link "Emprunteur" at bounding box center [539, 67] width 108 height 30
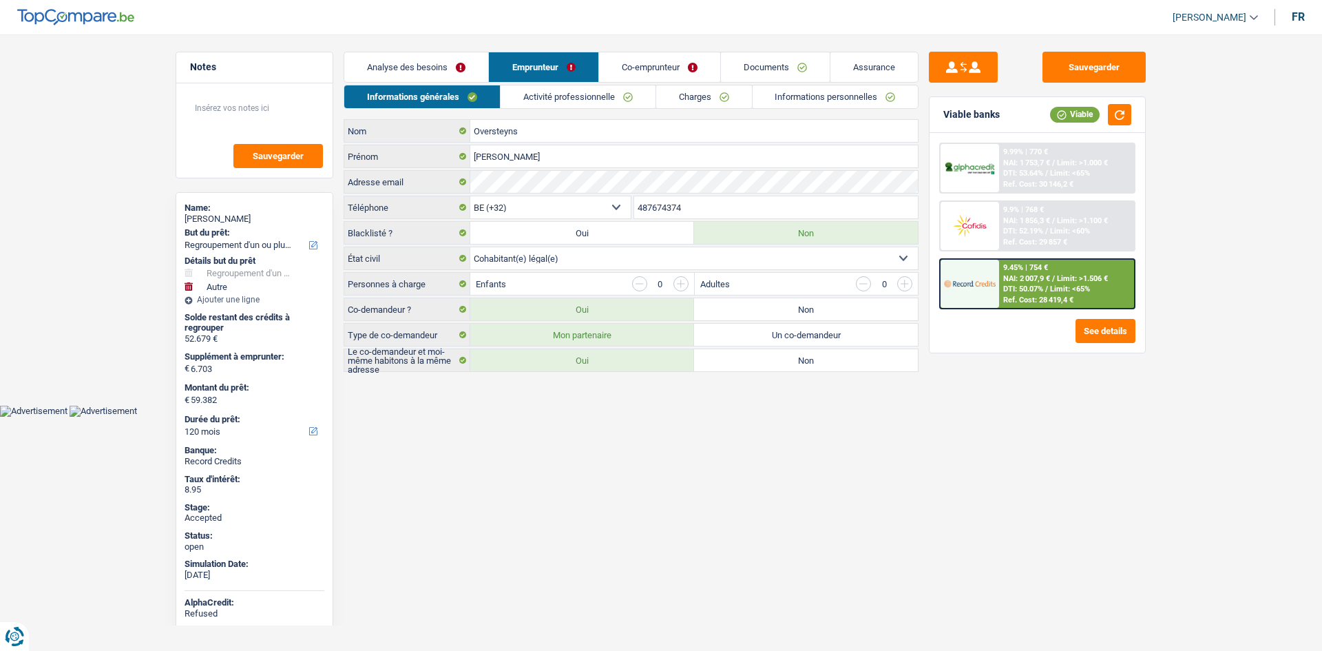
click at [487, 70] on link "Analyse des besoins" at bounding box center [416, 67] width 144 height 30
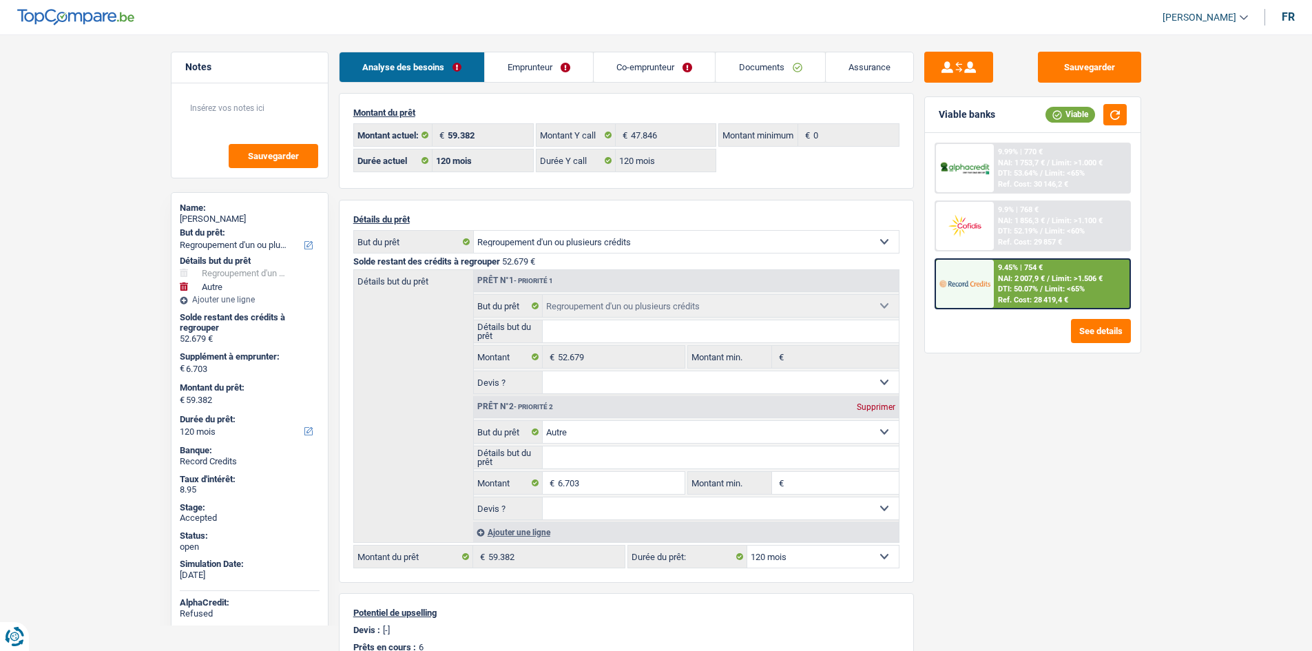
click at [523, 67] on link "Emprunteur" at bounding box center [539, 67] width 108 height 30
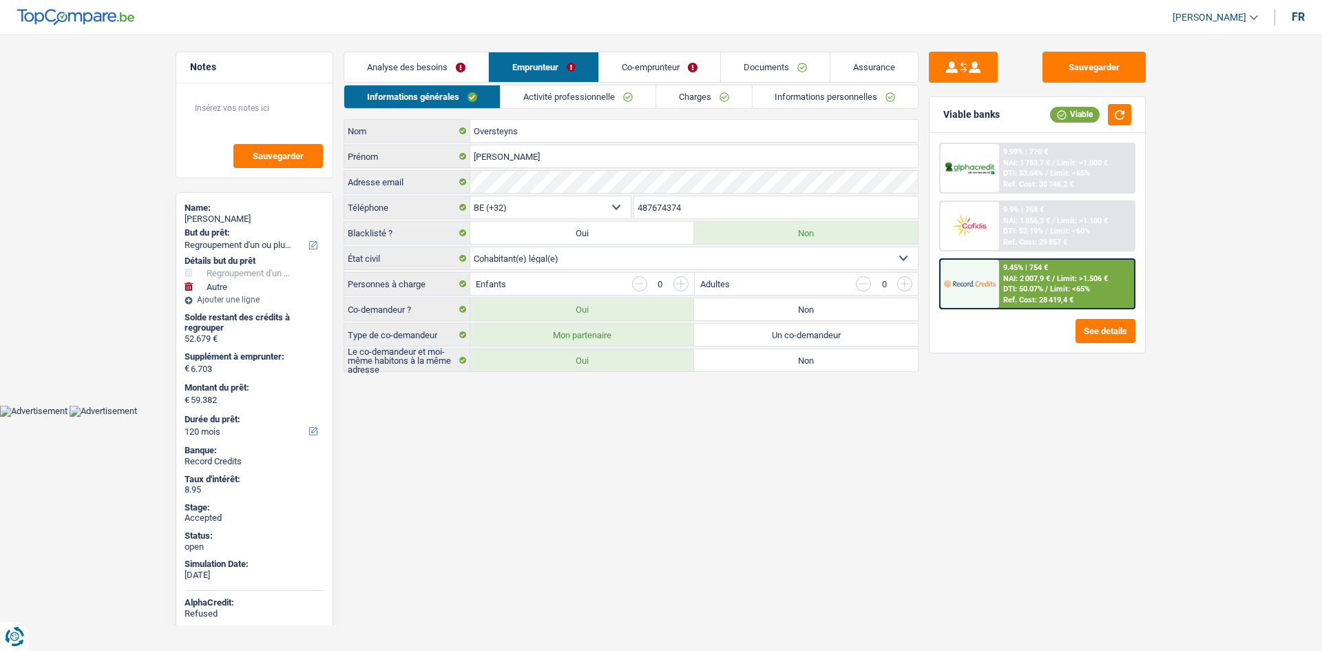
click at [687, 112] on div "Informations générales Activité professionnelle Charges Informations personnell…" at bounding box center [631, 228] width 575 height 287
click at [690, 102] on link "Charges" at bounding box center [704, 96] width 96 height 23
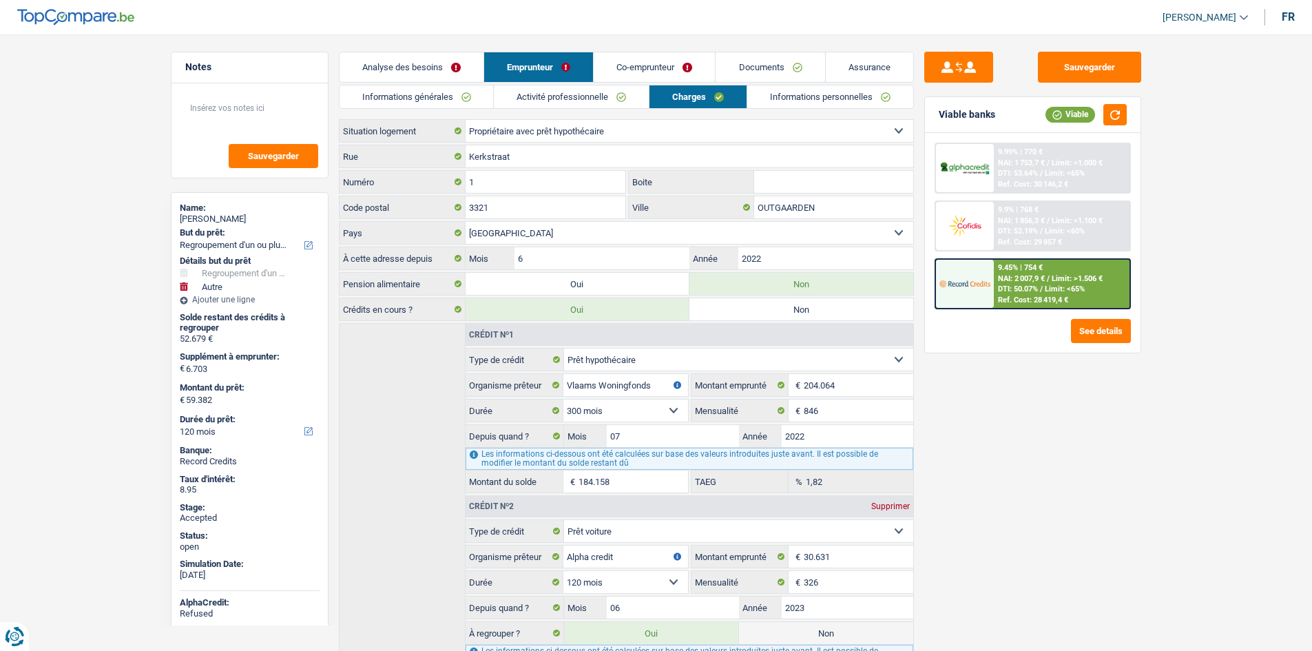
click at [455, 70] on link "Analyse des besoins" at bounding box center [411, 67] width 144 height 30
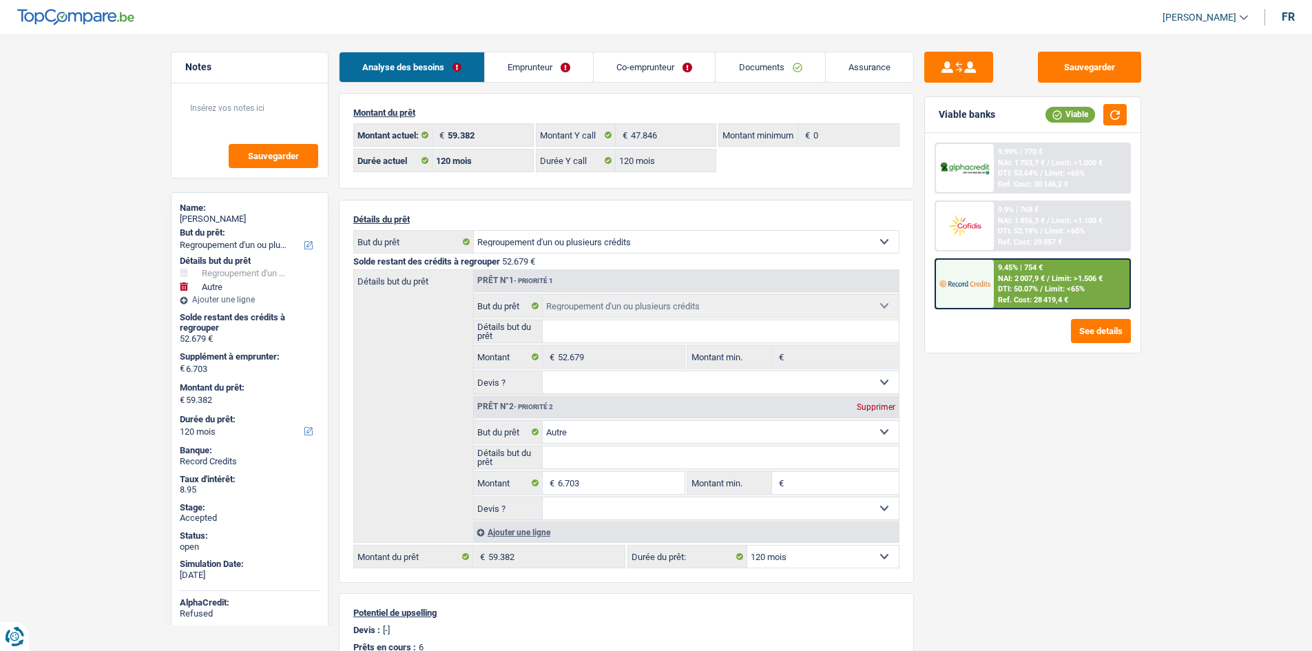
click at [501, 72] on link "Emprunteur" at bounding box center [539, 67] width 108 height 30
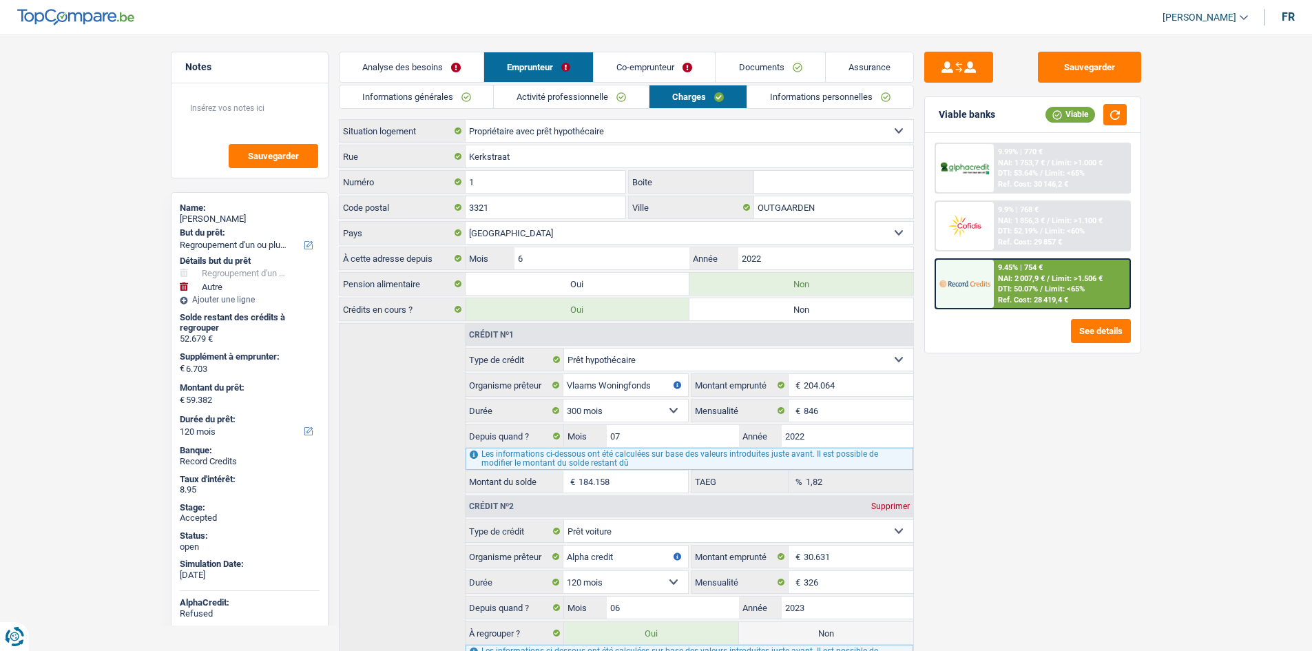
click at [426, 60] on link "Analyse des besoins" at bounding box center [411, 67] width 144 height 30
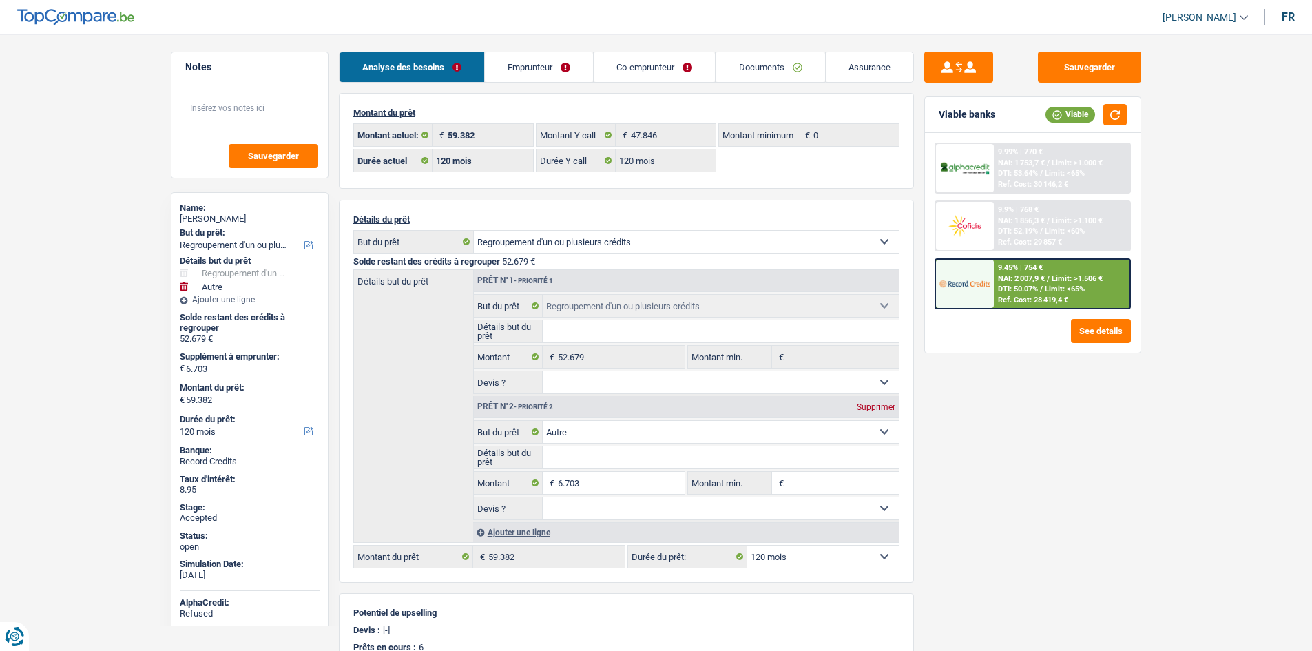
click at [967, 406] on div "Sauvegarder Viable banks Viable 9.99% | 770 € NAI: 1 753,7 € / Limit: >1.000 € …" at bounding box center [1033, 338] width 238 height 573
click at [682, 63] on link "Co-emprunteur" at bounding box center [653, 67] width 121 height 30
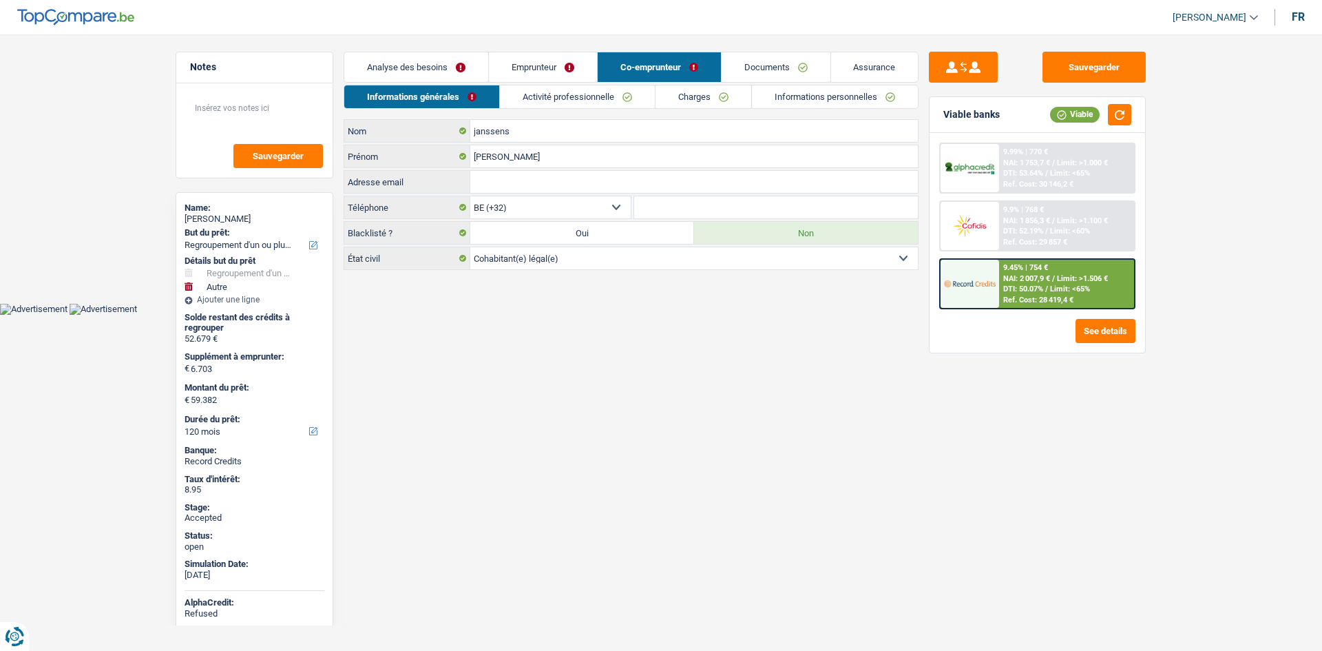
click at [714, 98] on link "Charges" at bounding box center [703, 96] width 96 height 23
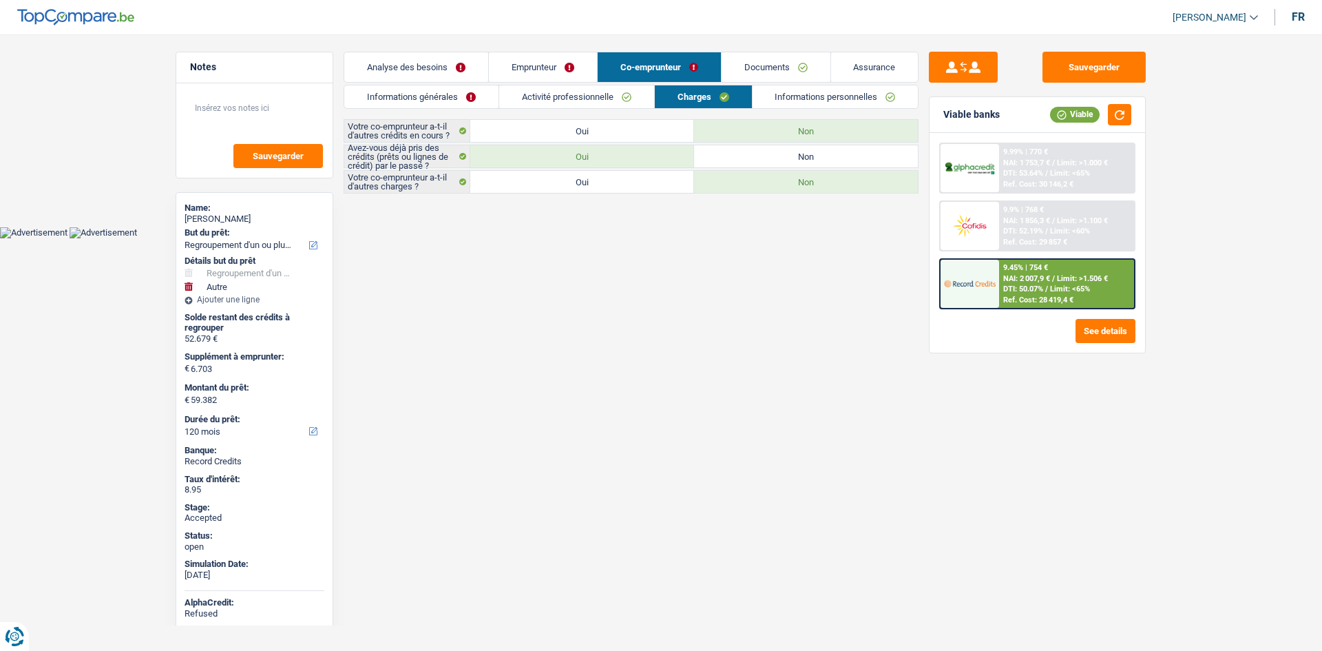
click at [529, 59] on link "Emprunteur" at bounding box center [543, 67] width 108 height 30
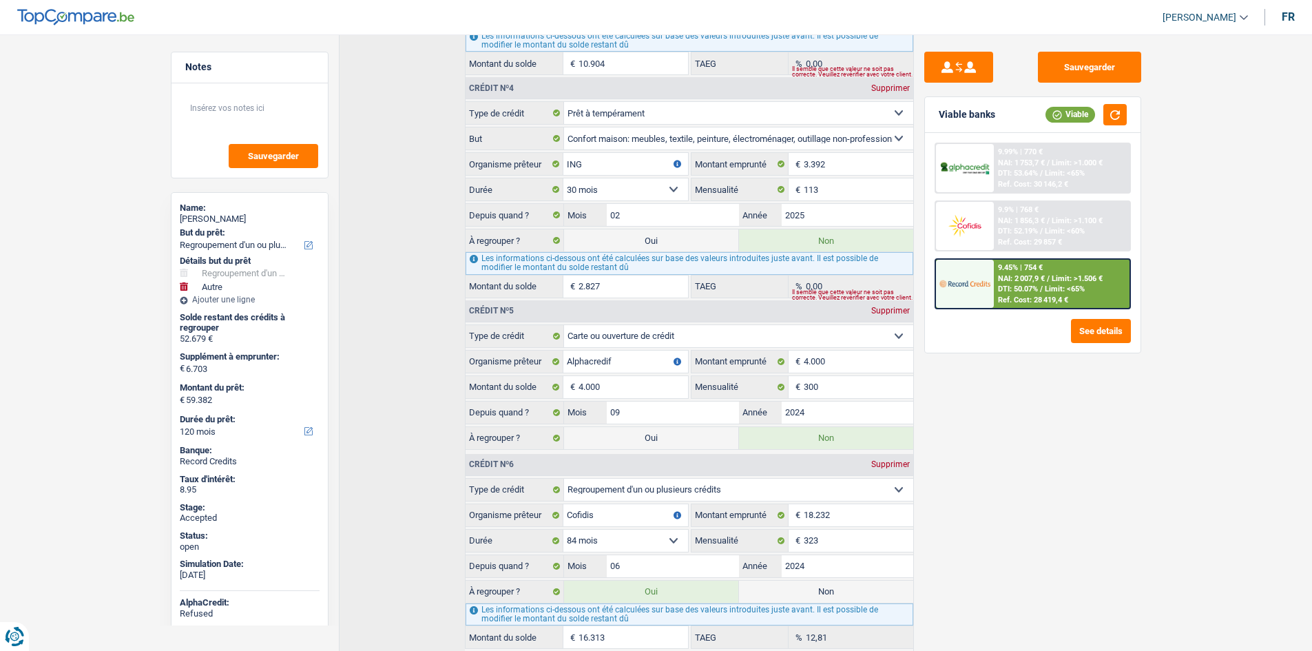
scroll to position [739, 0]
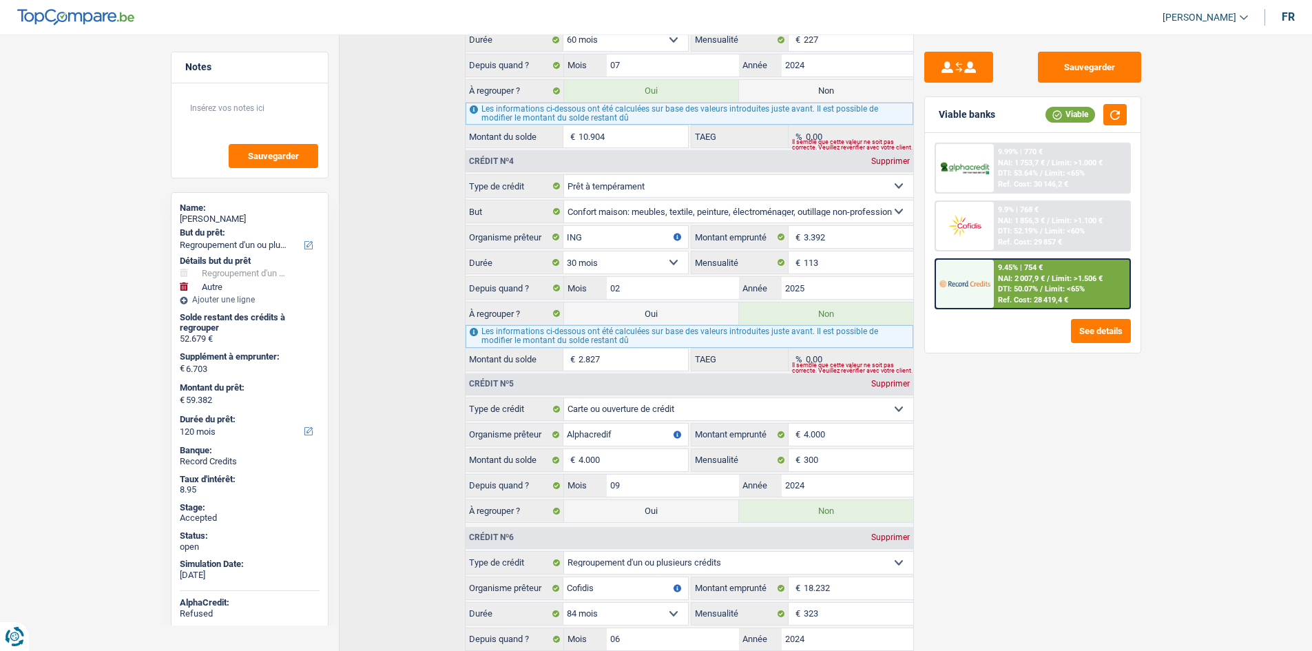
click at [1039, 434] on div "Sauvegarder Viable banks Viable 9.99% | 770 € NAI: 1 753,7 € / Limit: >1.000 € …" at bounding box center [1033, 338] width 238 height 573
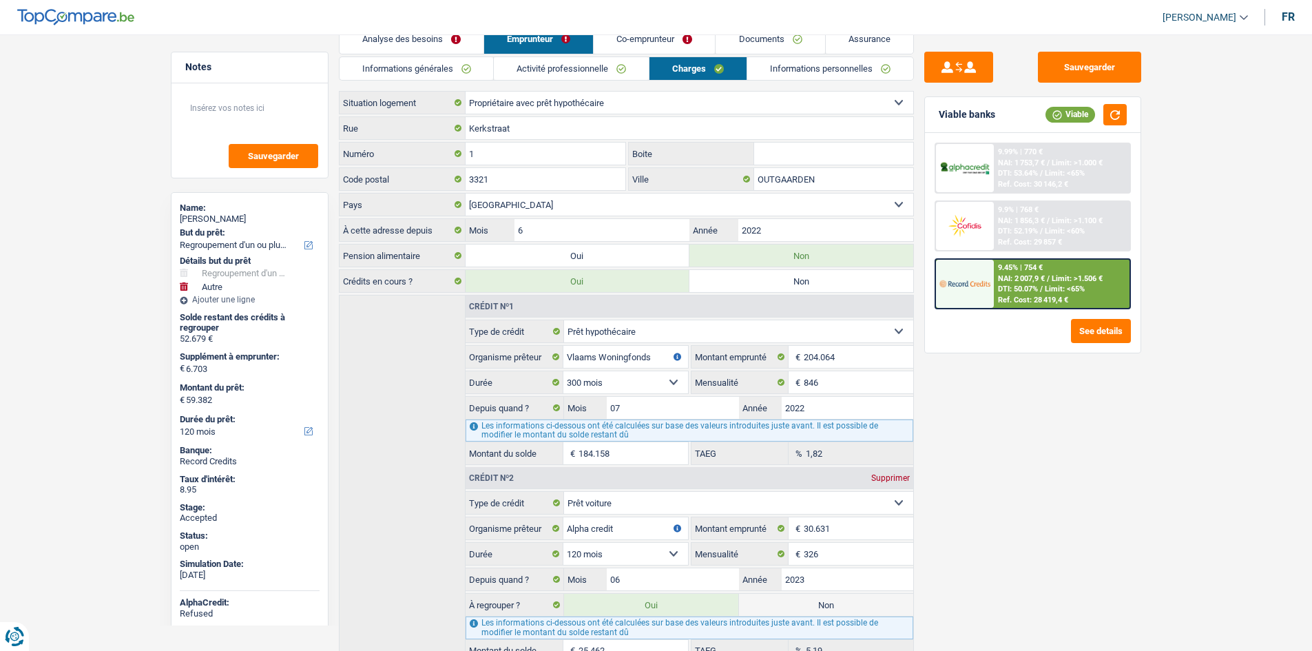
scroll to position [0, 0]
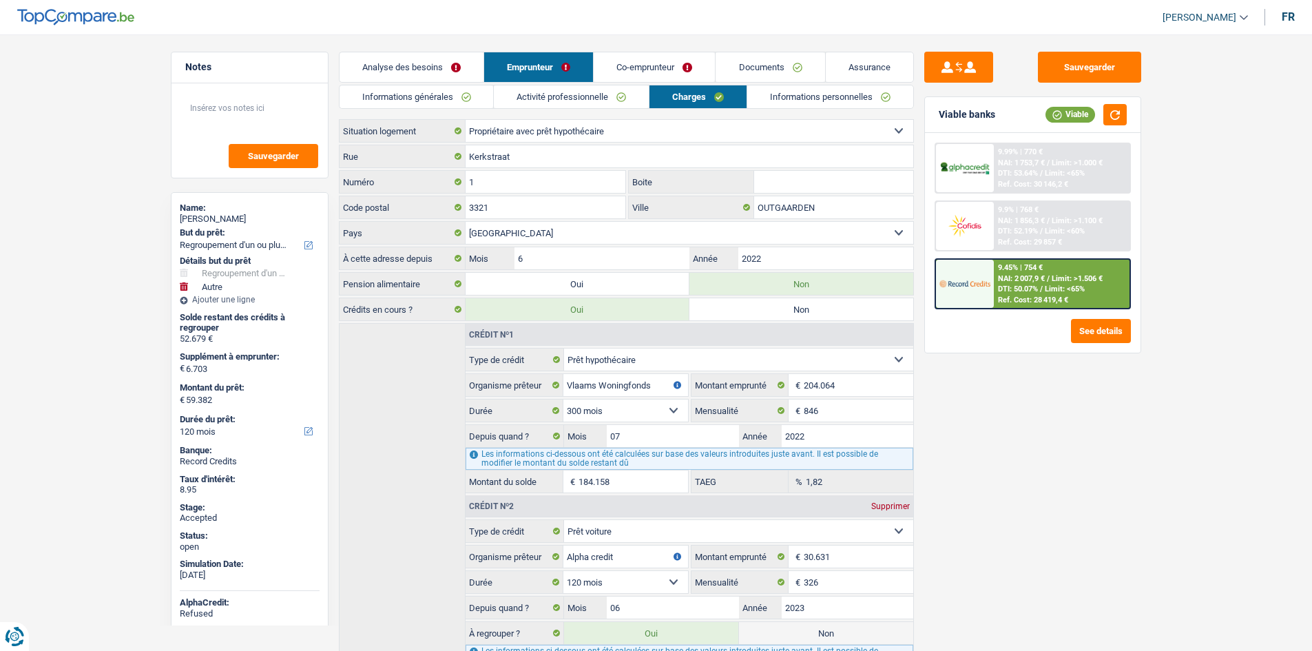
click at [448, 70] on link "Analyse des besoins" at bounding box center [411, 67] width 144 height 30
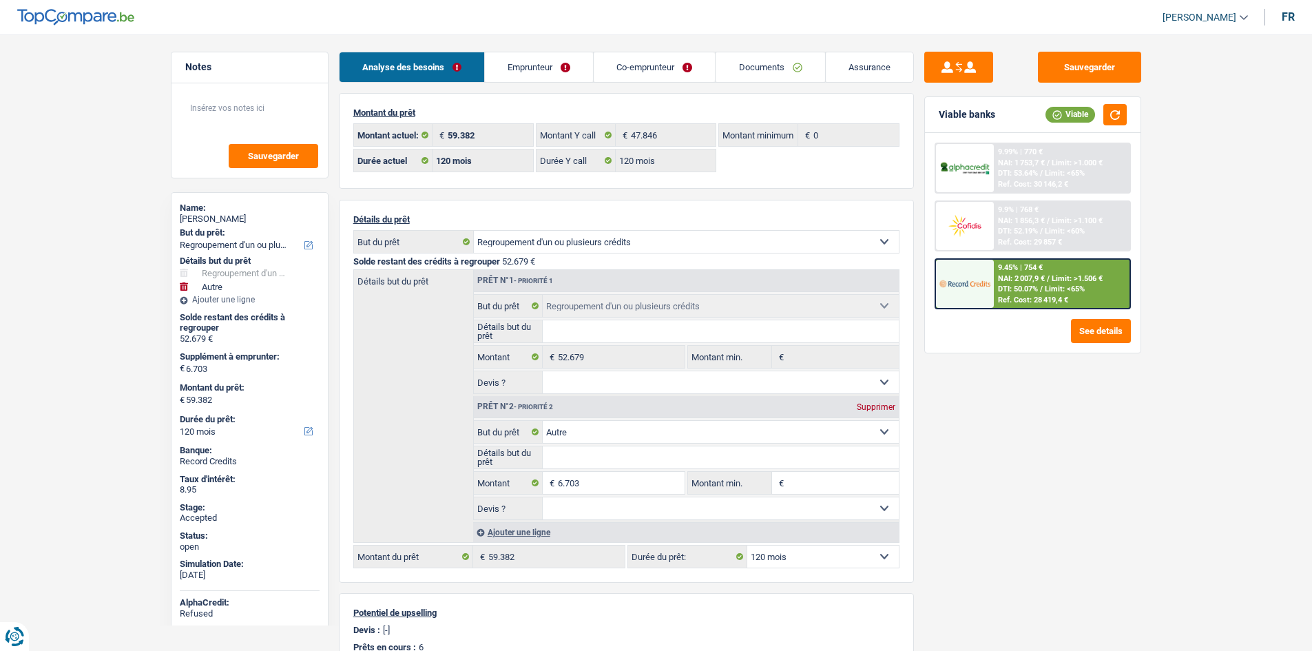
click at [859, 72] on link "Assurance" at bounding box center [868, 67] width 87 height 30
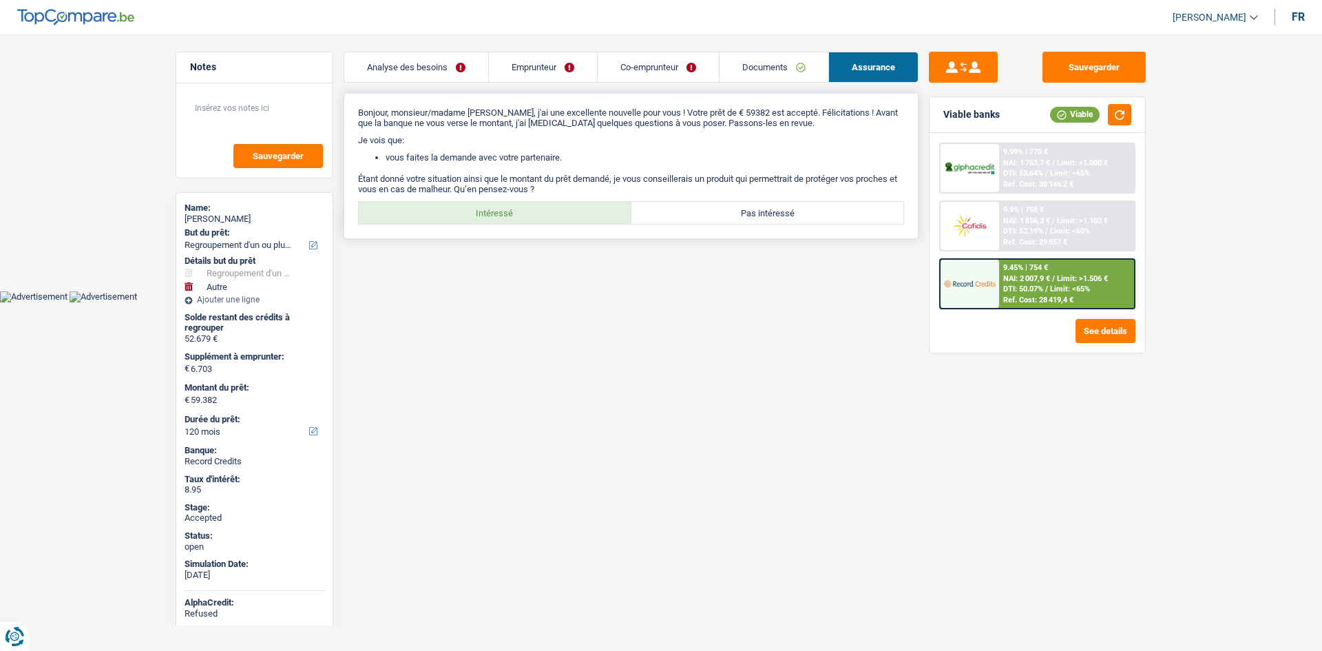
click at [519, 209] on label "Intéressé" at bounding box center [495, 213] width 273 height 22
click at [519, 209] on input "Intéressé" at bounding box center [495, 213] width 273 height 22
radio input "true"
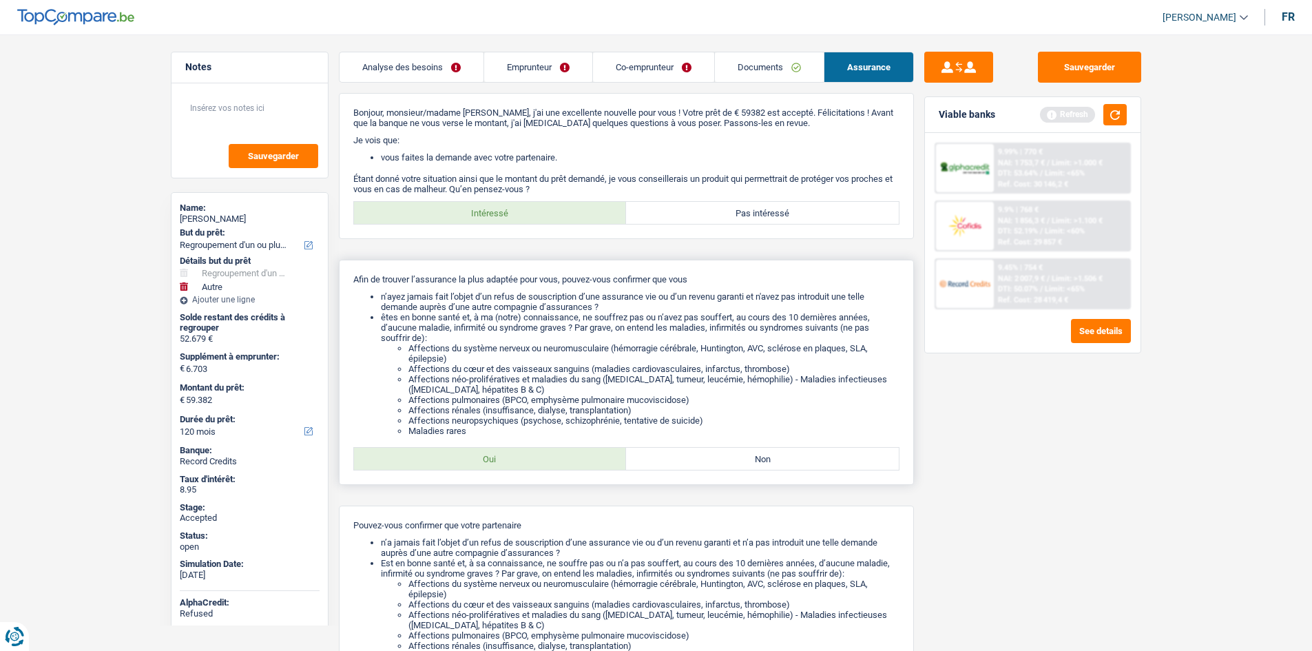
click at [546, 470] on div "Afin de trouver l’assurance la plus adaptée pour vous, pouvez-vous confirmer qu…" at bounding box center [626, 372] width 575 height 225
click at [569, 465] on label "Oui" at bounding box center [490, 459] width 273 height 22
click at [569, 465] on input "Oui" at bounding box center [490, 459] width 273 height 22
radio input "true"
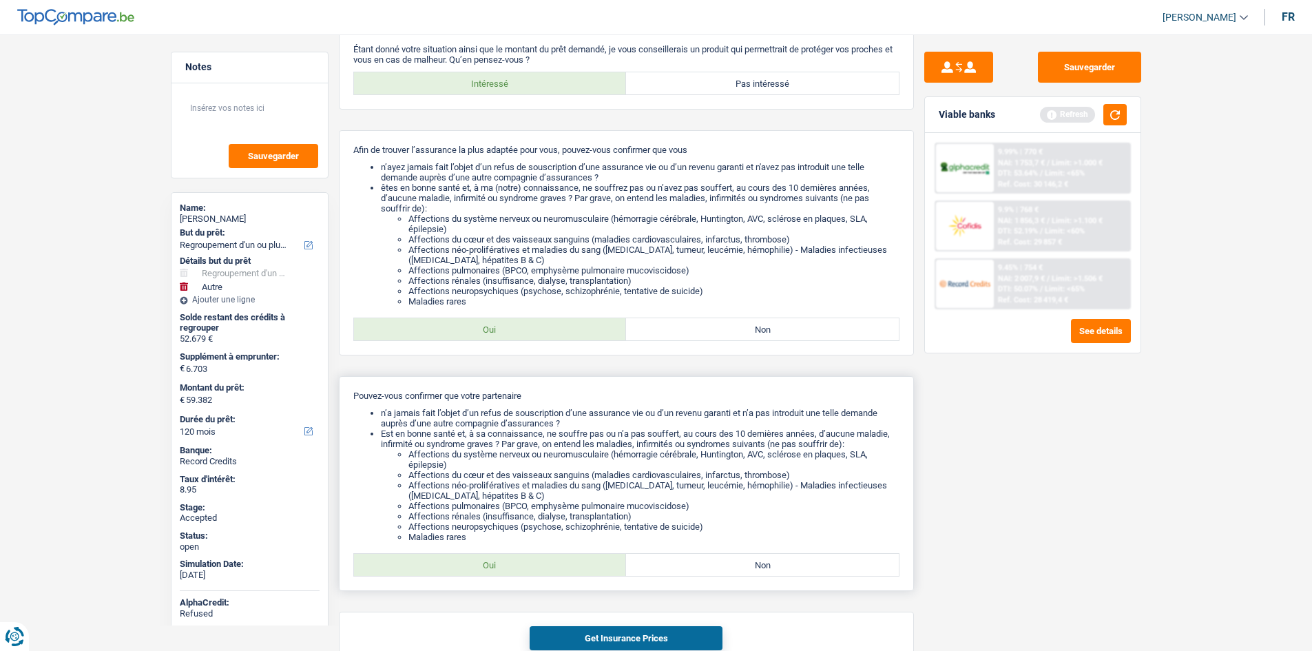
scroll to position [205, 0]
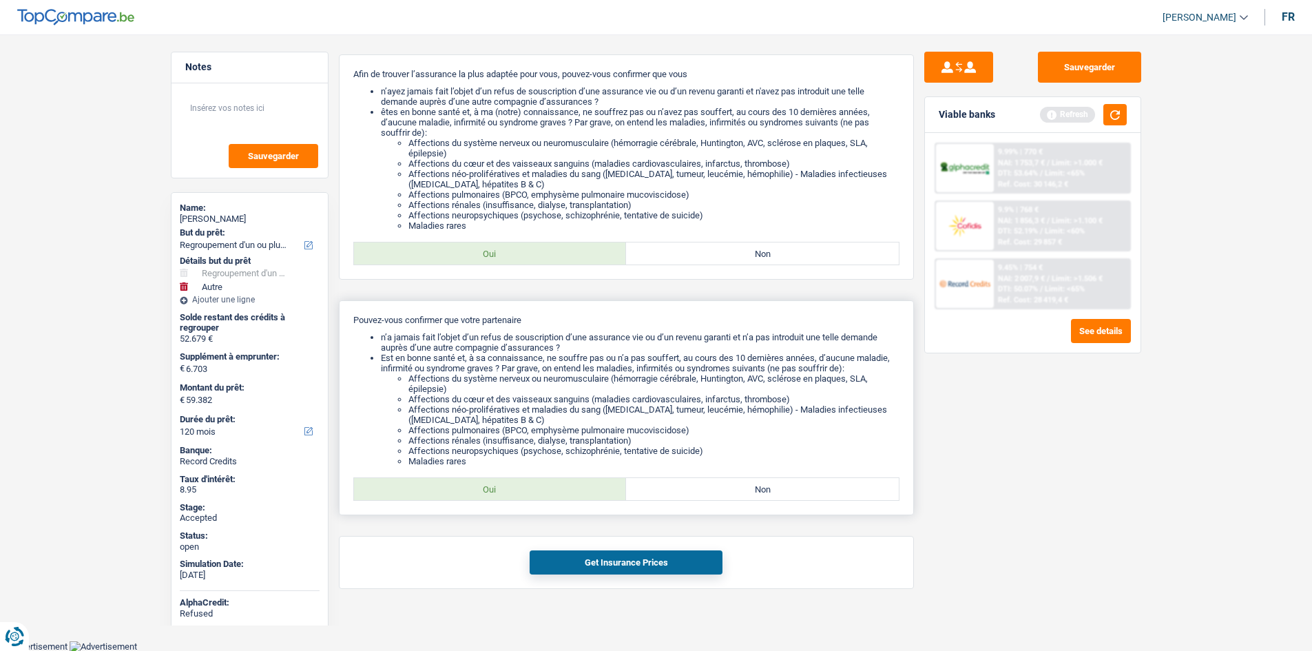
click at [551, 481] on label "Oui" at bounding box center [490, 489] width 273 height 22
click at [551, 481] on input "Oui" at bounding box center [490, 489] width 273 height 22
radio input "true"
click at [660, 559] on button "Get Insurance Prices" at bounding box center [625, 562] width 193 height 24
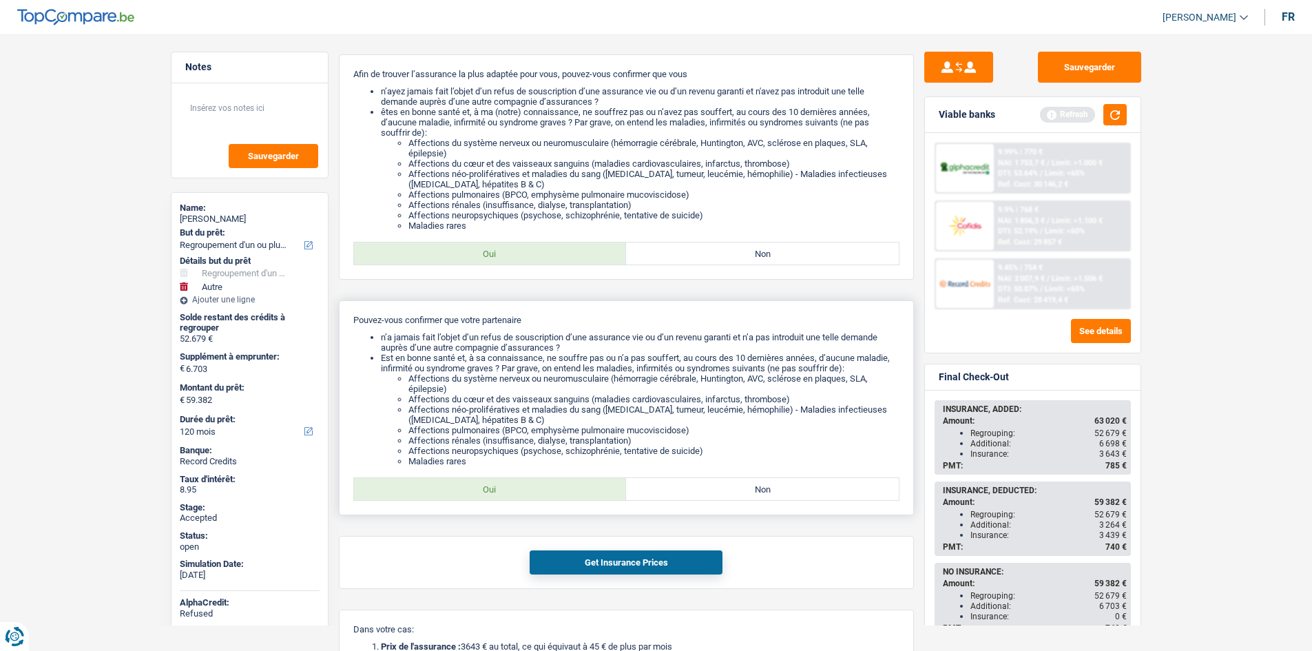
scroll to position [404, 0]
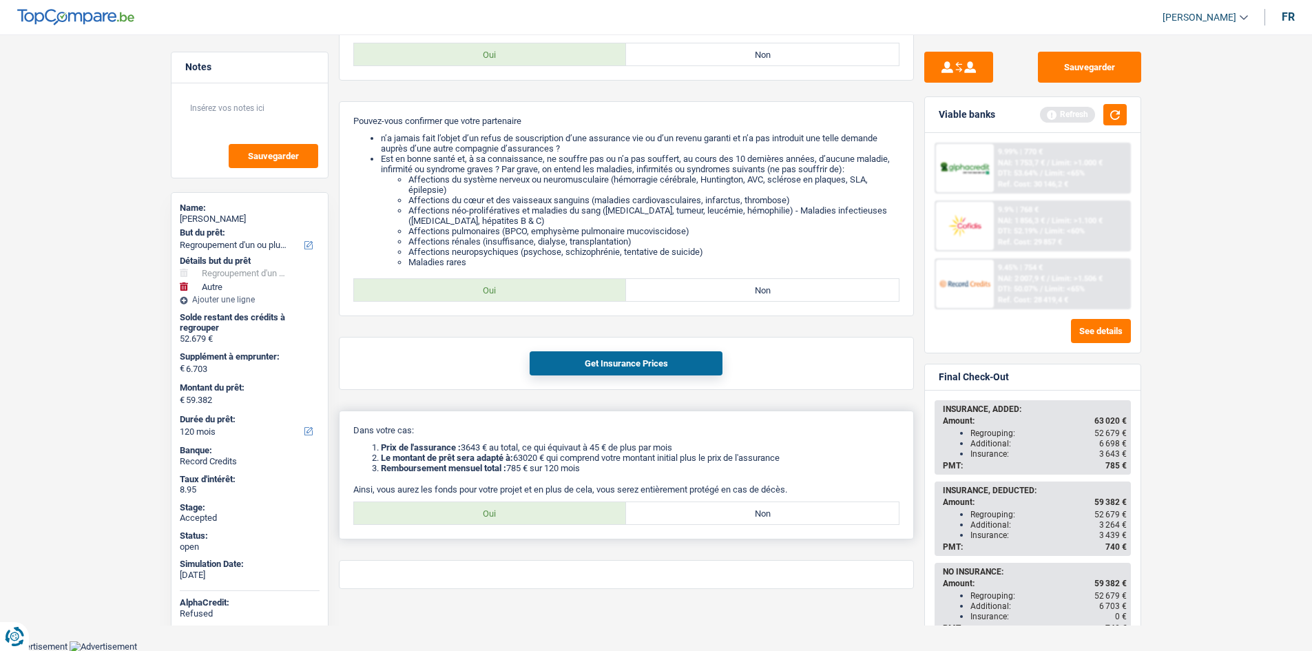
click at [520, 518] on label "Oui" at bounding box center [490, 513] width 273 height 22
click at [520, 518] on input "Oui" at bounding box center [490, 513] width 273 height 22
radio input "true"
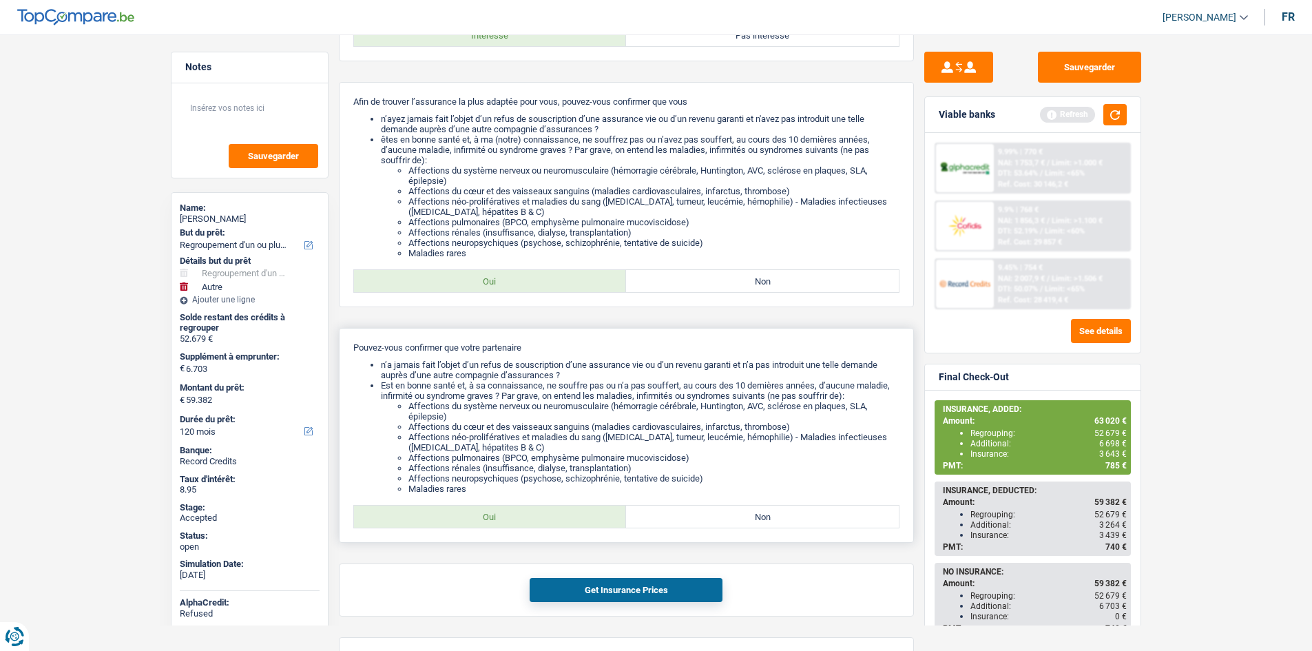
scroll to position [0, 0]
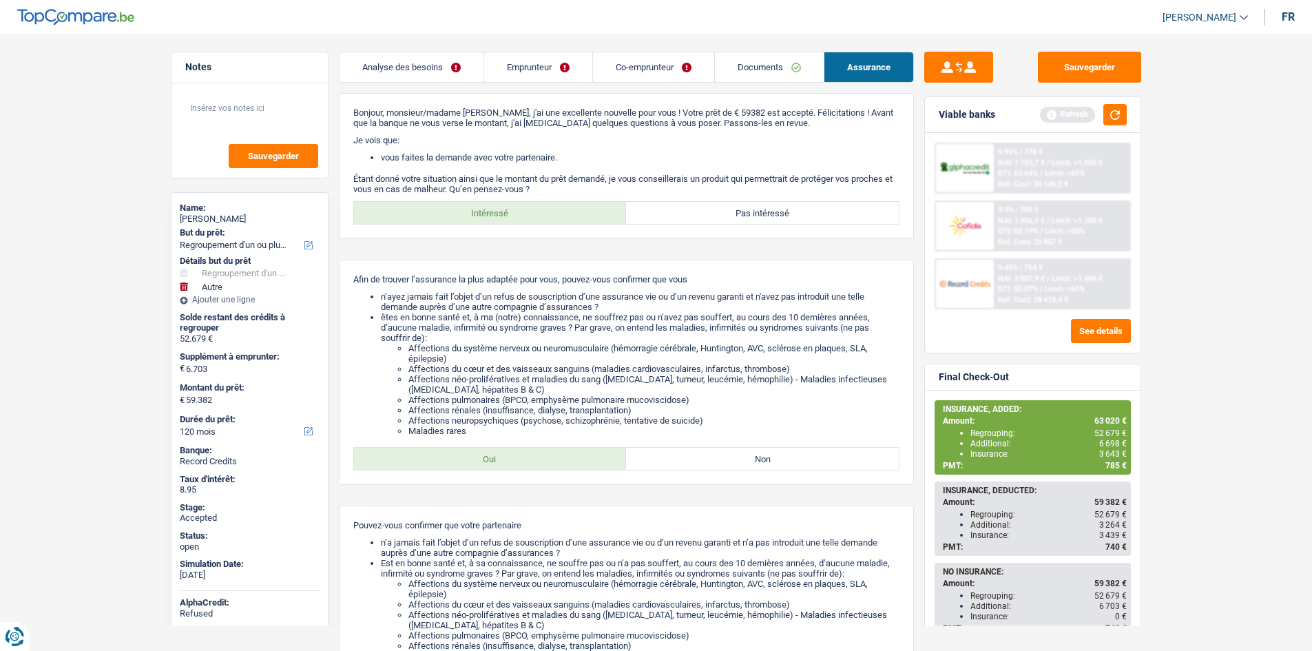
click at [1021, 277] on span "NAI: 2 007,9 €" at bounding box center [1021, 278] width 47 height 9
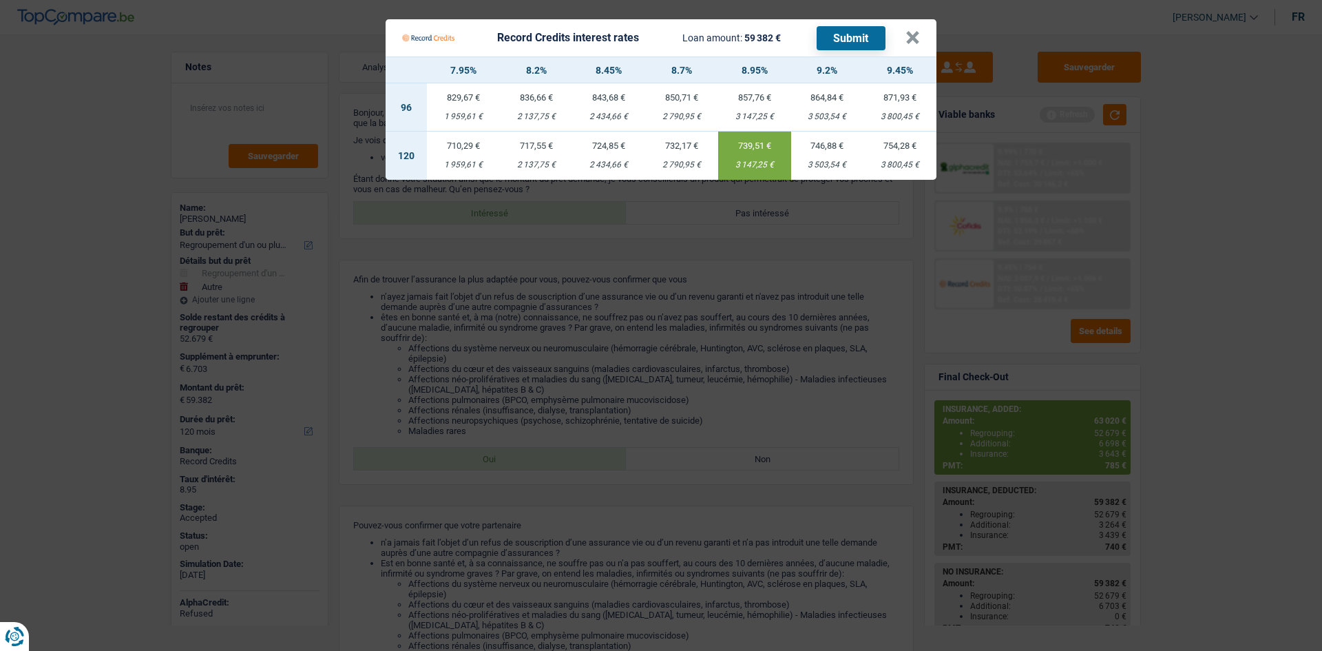
click at [536, 156] on td "717,55 € 2 137,75 €" at bounding box center [536, 155] width 73 height 48
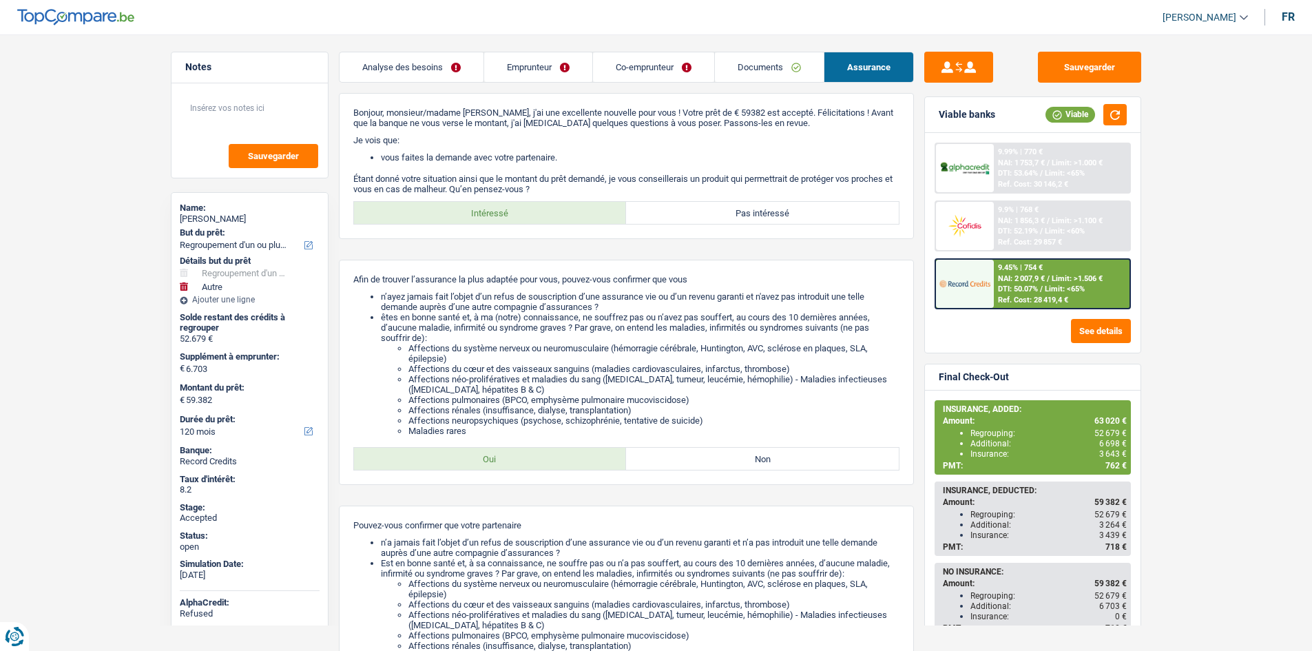
click at [427, 68] on link "Analyse des besoins" at bounding box center [411, 67] width 144 height 30
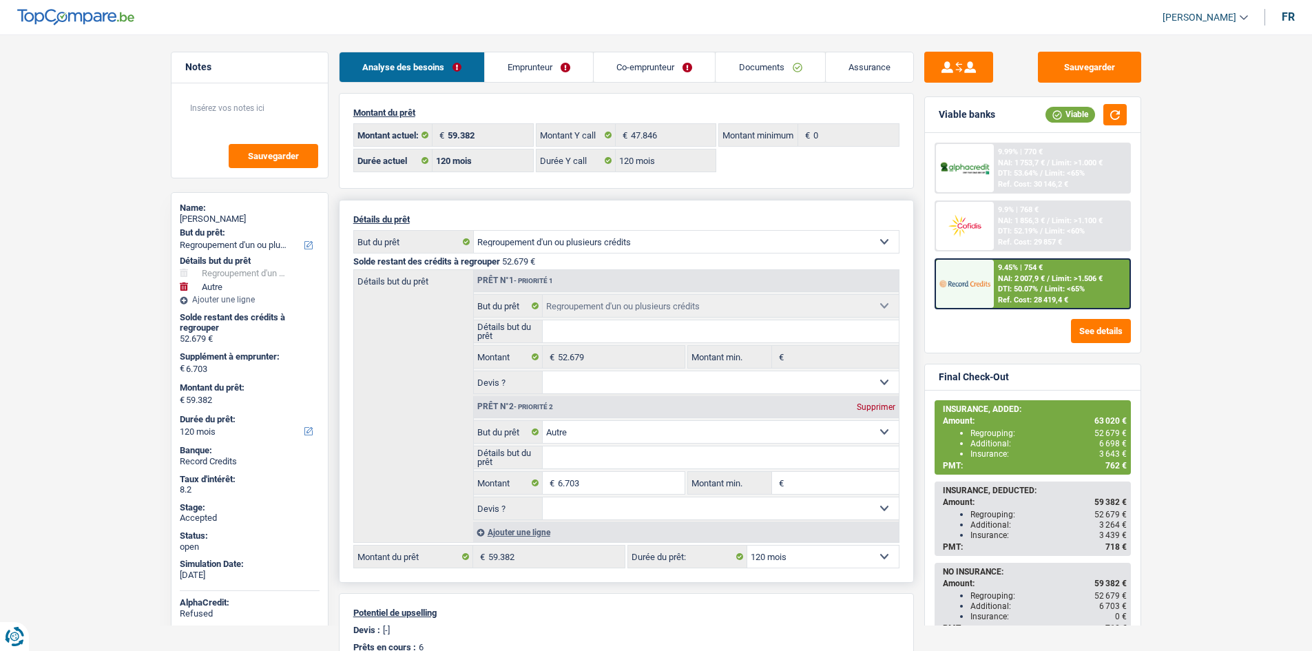
click at [598, 240] on select "Confort maison: meubles, textile, peinture, électroménager, outillage non-profe…" at bounding box center [686, 242] width 425 height 22
select select "household"
click at [474, 231] on select "Confort maison: meubles, textile, peinture, électroménager, outillage non-profe…" at bounding box center [686, 242] width 425 height 22
select select "household"
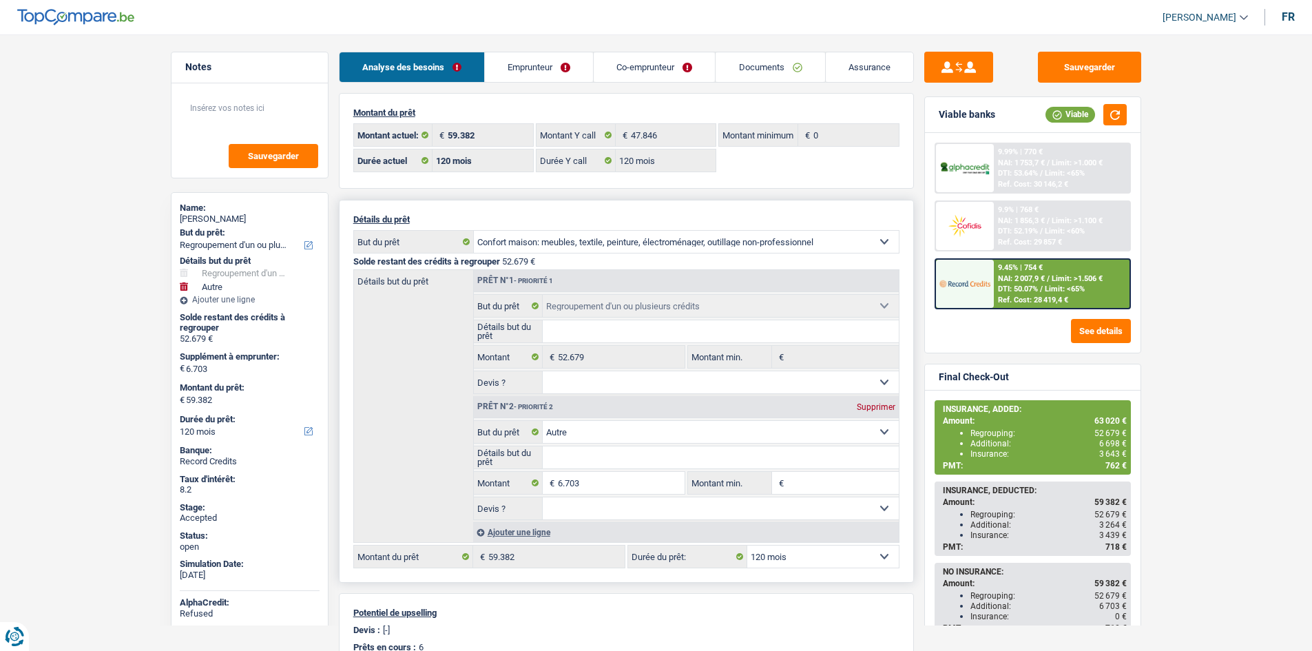
select select "other"
select select "42"
type input "6.703"
select select "42"
select select "household"
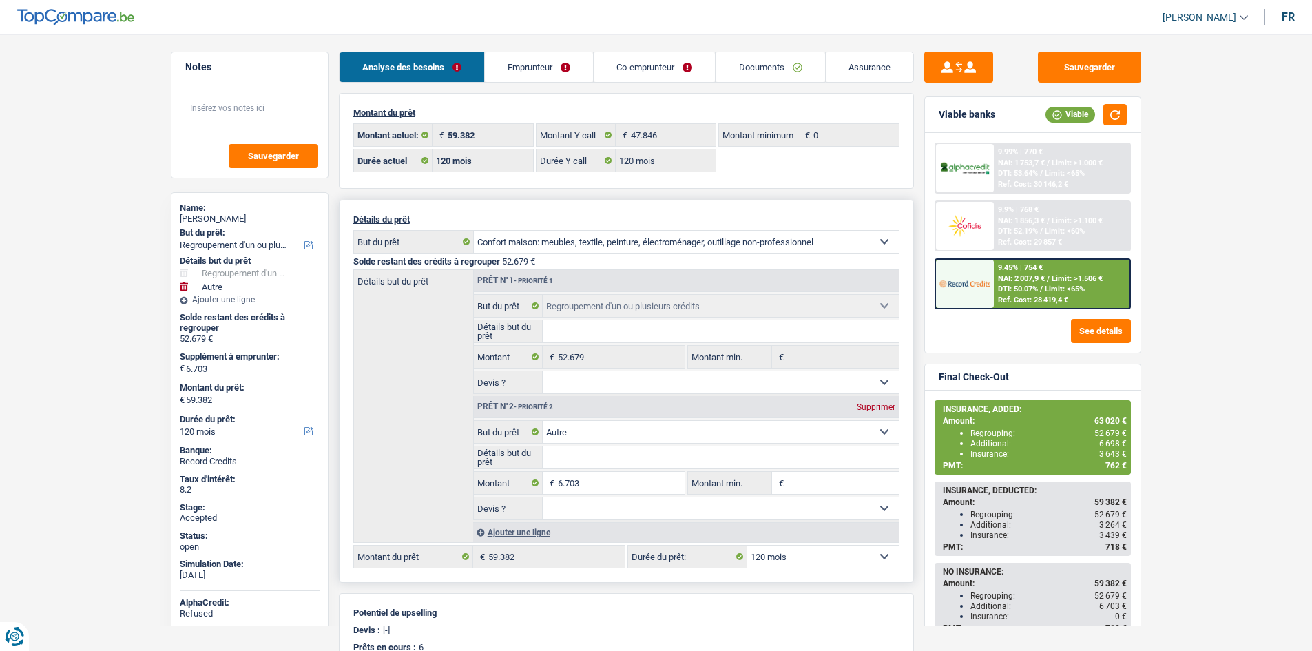
select select "other"
type input "6.703"
select select "42"
select select "other"
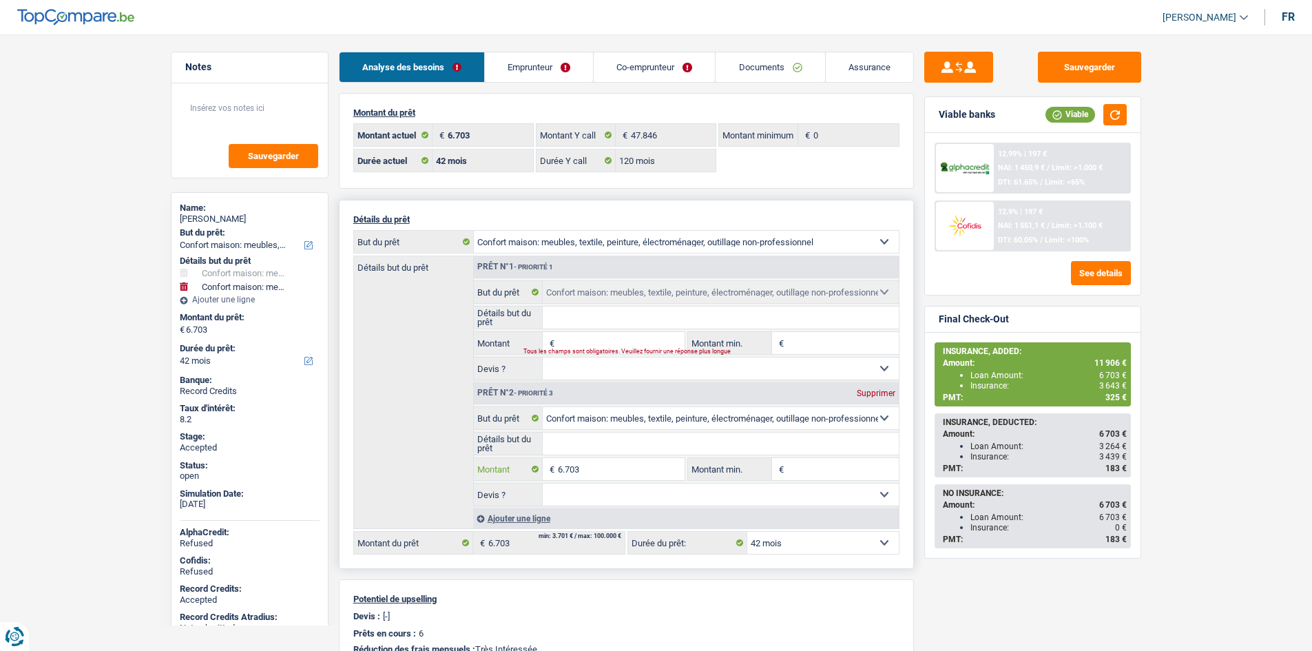
click at [597, 465] on input "6.703" at bounding box center [621, 469] width 126 height 22
type input "48.000"
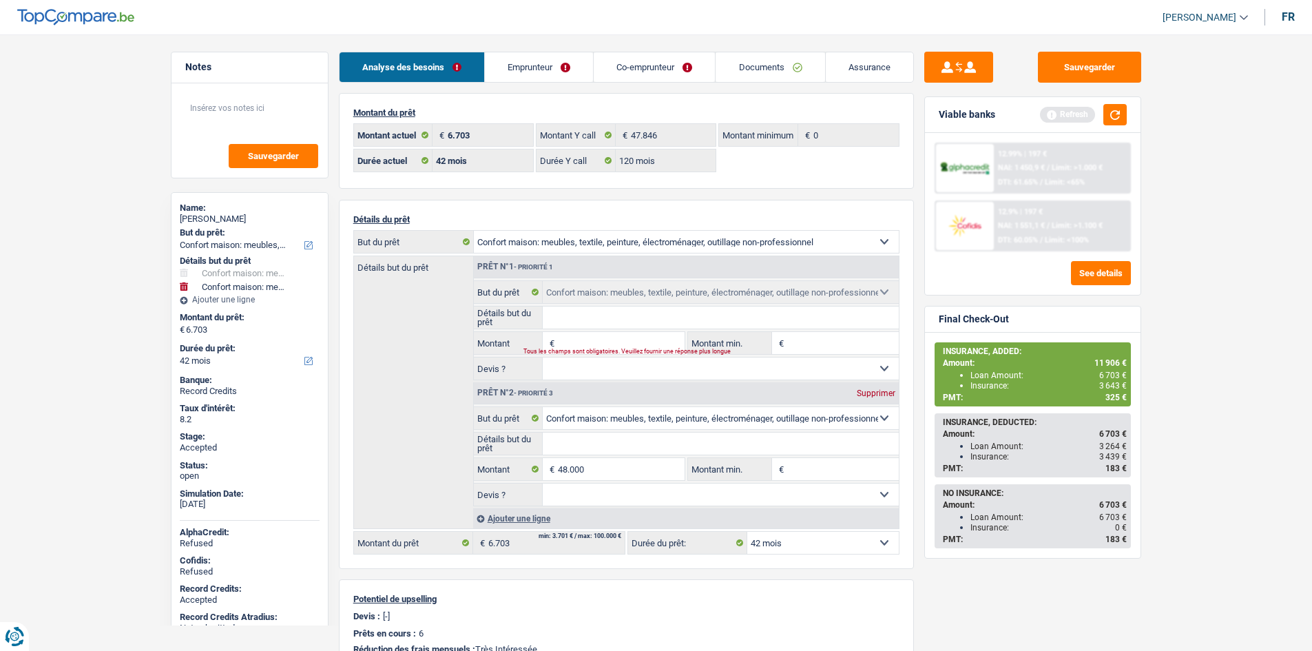
select select "144"
type input "48.000"
select select "144"
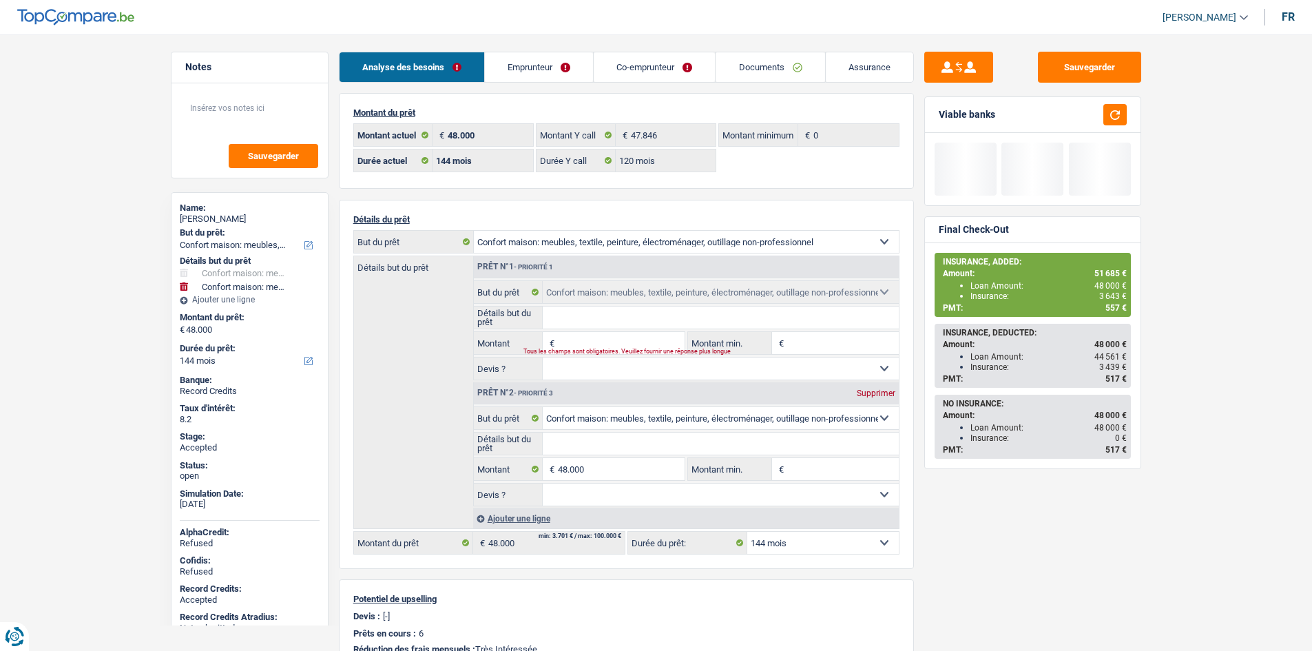
click at [1214, 374] on main "Notes Sauvegarder Name: [PERSON_NAME] But du prêt: Confort maison: meubles, tex…" at bounding box center [656, 497] width 1312 height 953
click at [849, 550] on select "12 mois 18 mois 24 mois 30 mois 36 mois 42 mois 48 mois 60 mois 72 mois 84 mois…" at bounding box center [822, 543] width 151 height 22
select select "120"
click at [747, 532] on select "12 mois 18 mois 24 mois 30 mois 36 mois 42 mois 48 mois 60 mois 72 mois 84 mois…" at bounding box center [822, 543] width 151 height 22
select select "120"
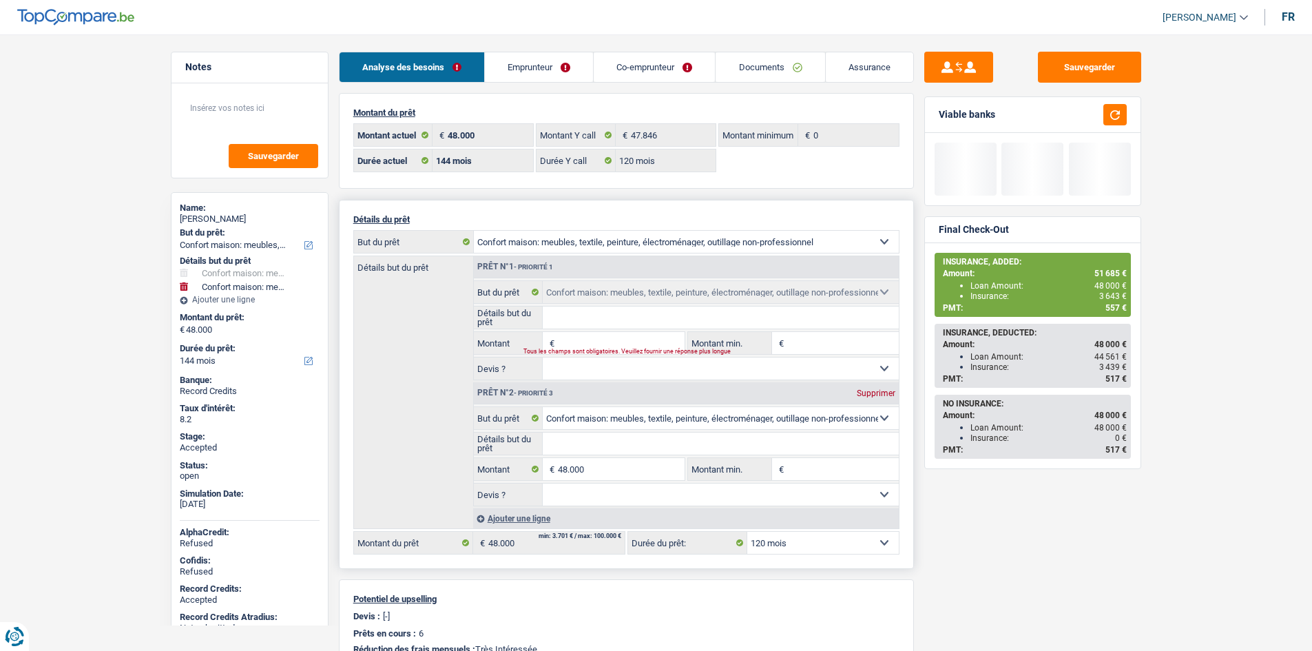
select select "120"
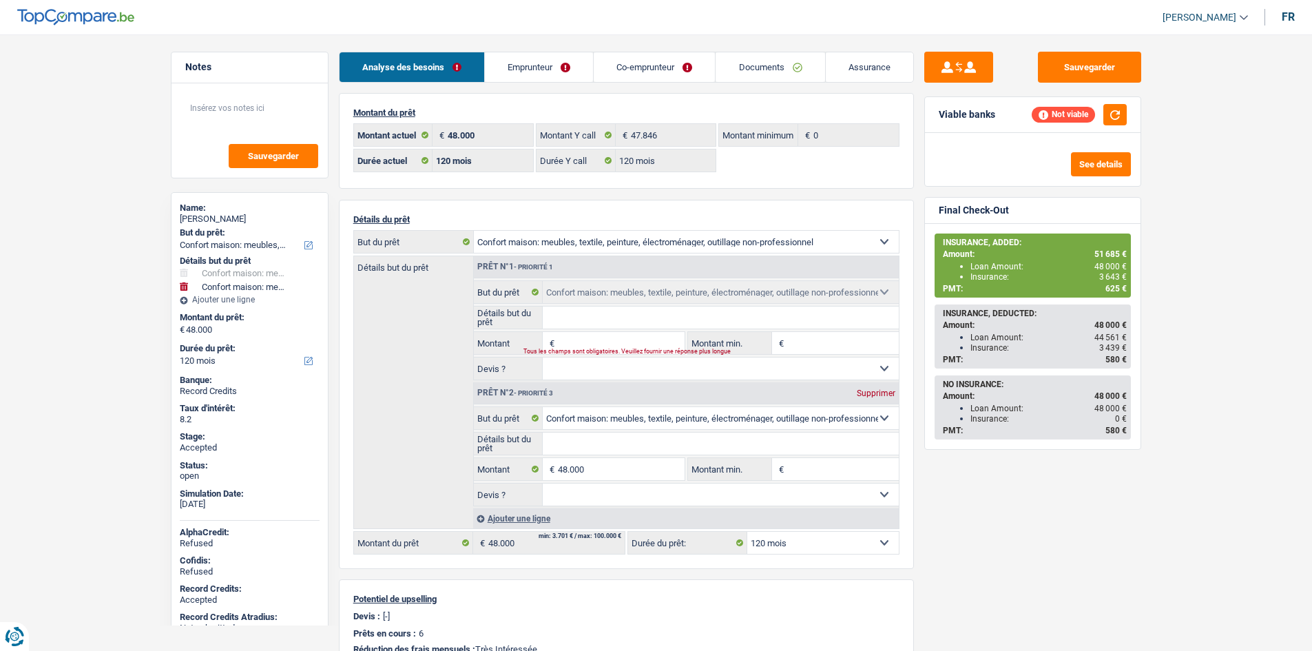
click at [144, 227] on main "Notes Sauvegarder Name: [PERSON_NAME] But du prêt: Confort maison: meubles, tex…" at bounding box center [656, 497] width 1312 height 953
drag, startPoint x: 558, startPoint y: 59, endPoint x: 609, endPoint y: 81, distance: 54.6
click at [558, 60] on link "Emprunteur" at bounding box center [539, 67] width 108 height 30
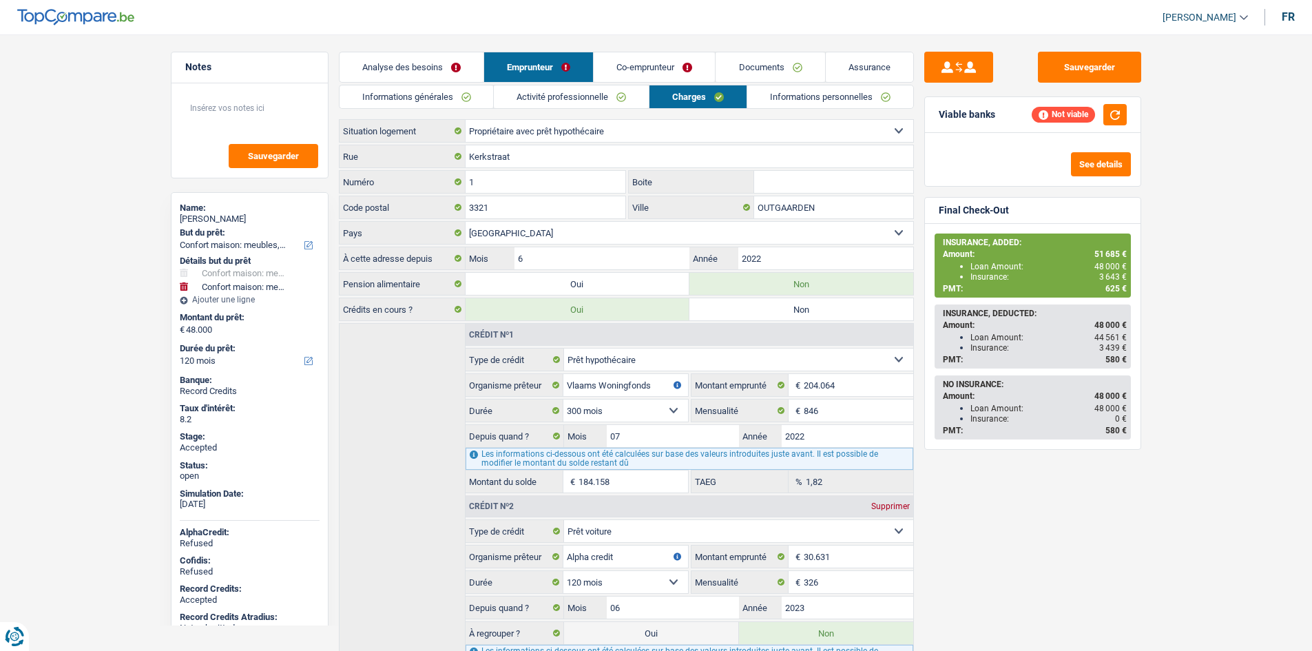
click at [430, 95] on link "Informations générales" at bounding box center [416, 96] width 154 height 23
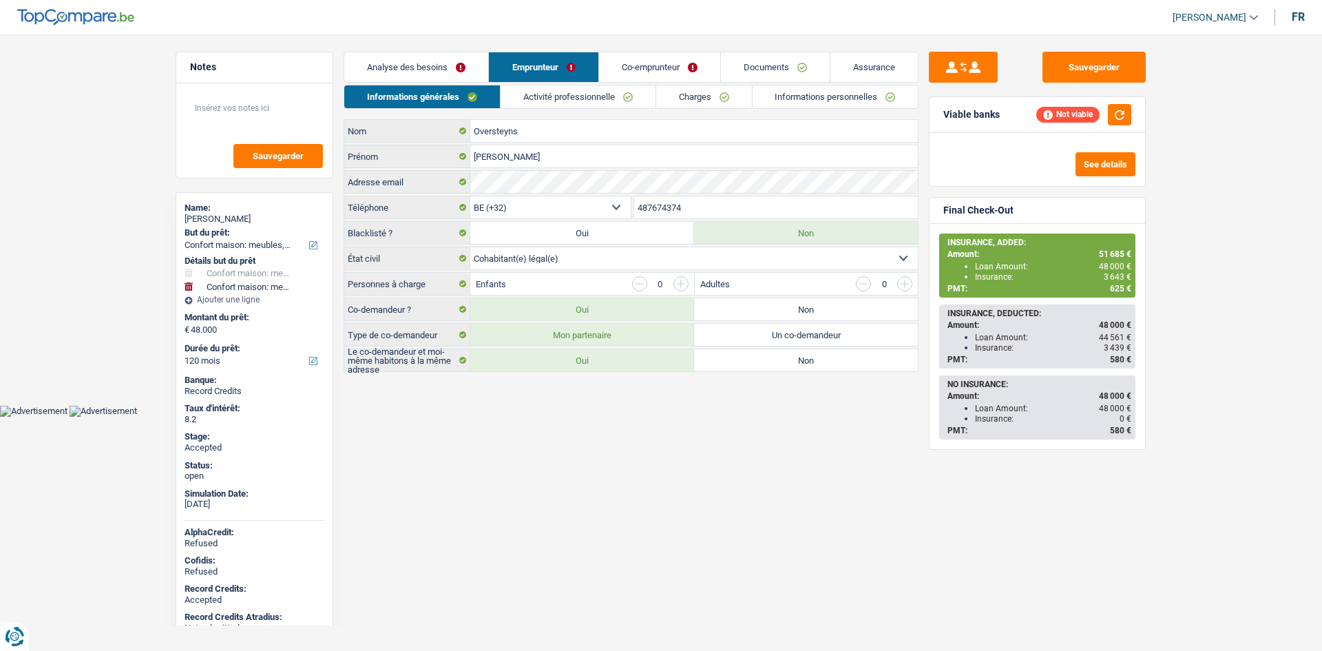
click at [242, 211] on div "Name:" at bounding box center [255, 207] width 140 height 11
click at [240, 215] on div "[PERSON_NAME]" at bounding box center [255, 218] width 140 height 11
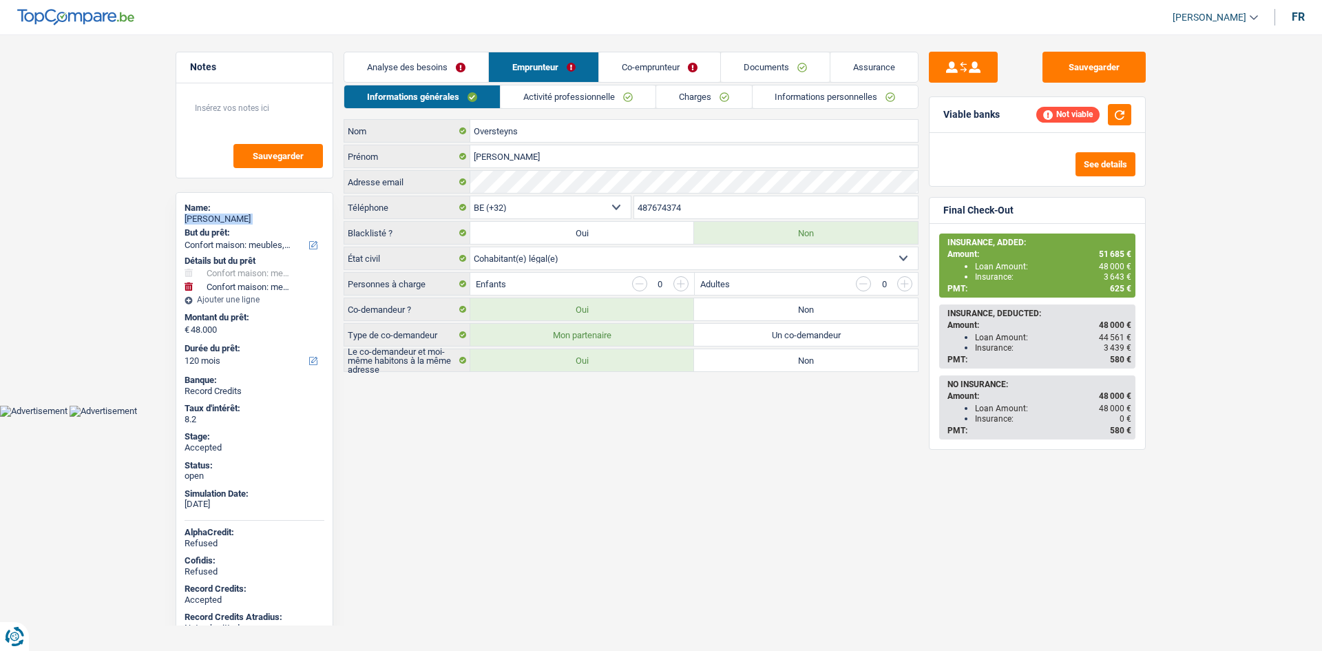
copy div "[PERSON_NAME]"
click at [701, 207] on input "487674374" at bounding box center [776, 207] width 284 height 22
click at [285, 101] on textarea at bounding box center [254, 113] width 137 height 41
click at [543, 94] on link "Activité professionnelle" at bounding box center [578, 96] width 155 height 23
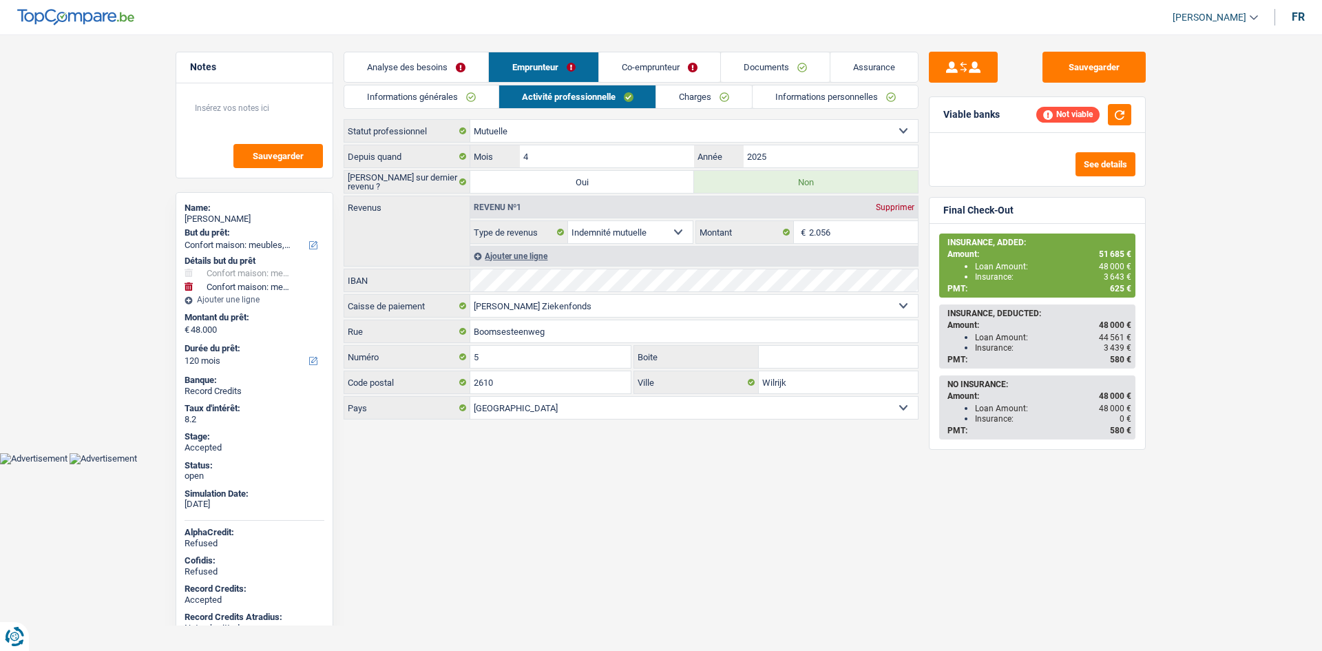
click at [689, 59] on link "Co-emprunteur" at bounding box center [659, 67] width 121 height 30
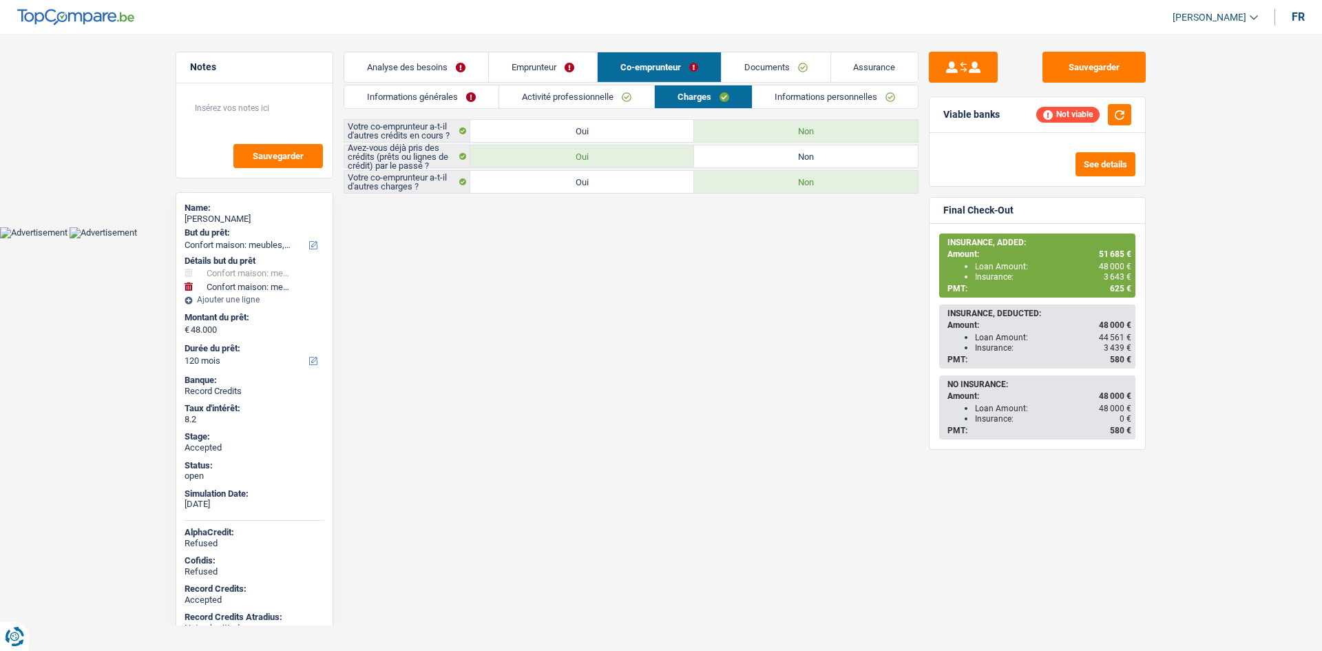
click at [619, 100] on link "Activité professionnelle" at bounding box center [576, 96] width 155 height 23
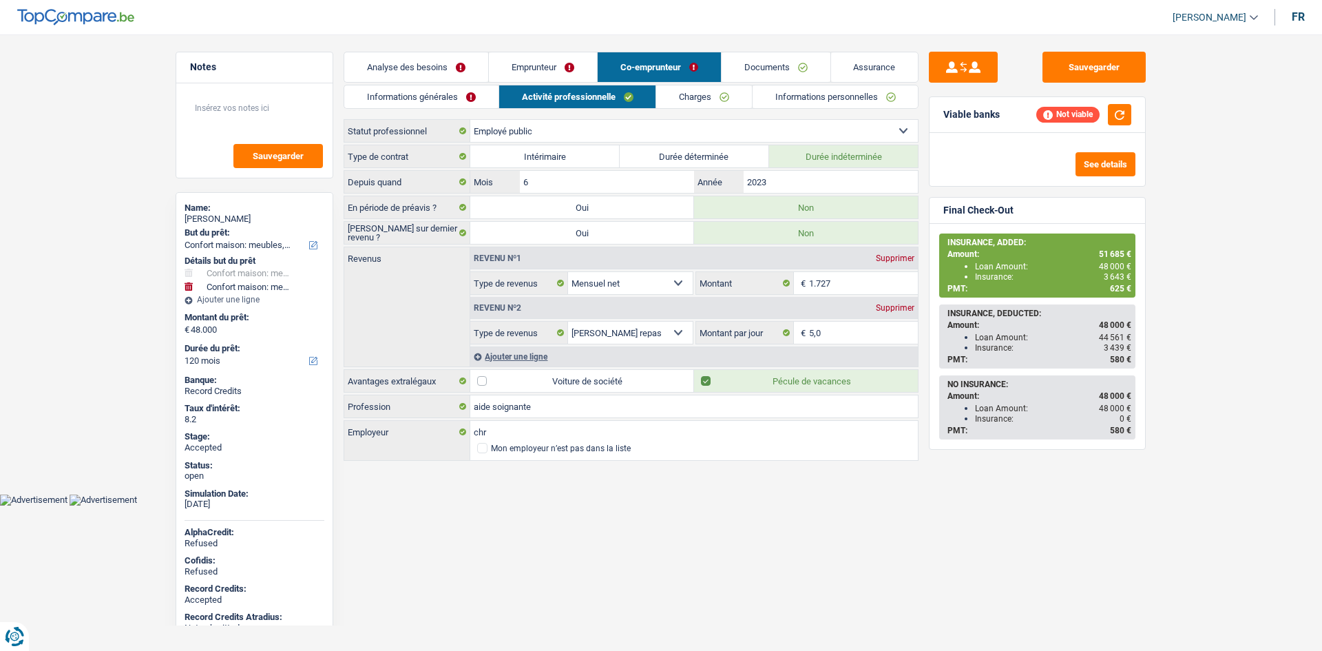
click at [731, 505] on html "Vous avez le contrôle de vos données Nous utilisons des cookies, tout comme nos…" at bounding box center [661, 252] width 1322 height 505
click at [745, 466] on main "Notes Sauvegarder Name: [PERSON_NAME] But du prêt: Confort maison: meubles, tex…" at bounding box center [661, 257] width 1322 height 473
click at [587, 63] on link "Emprunteur" at bounding box center [543, 67] width 108 height 30
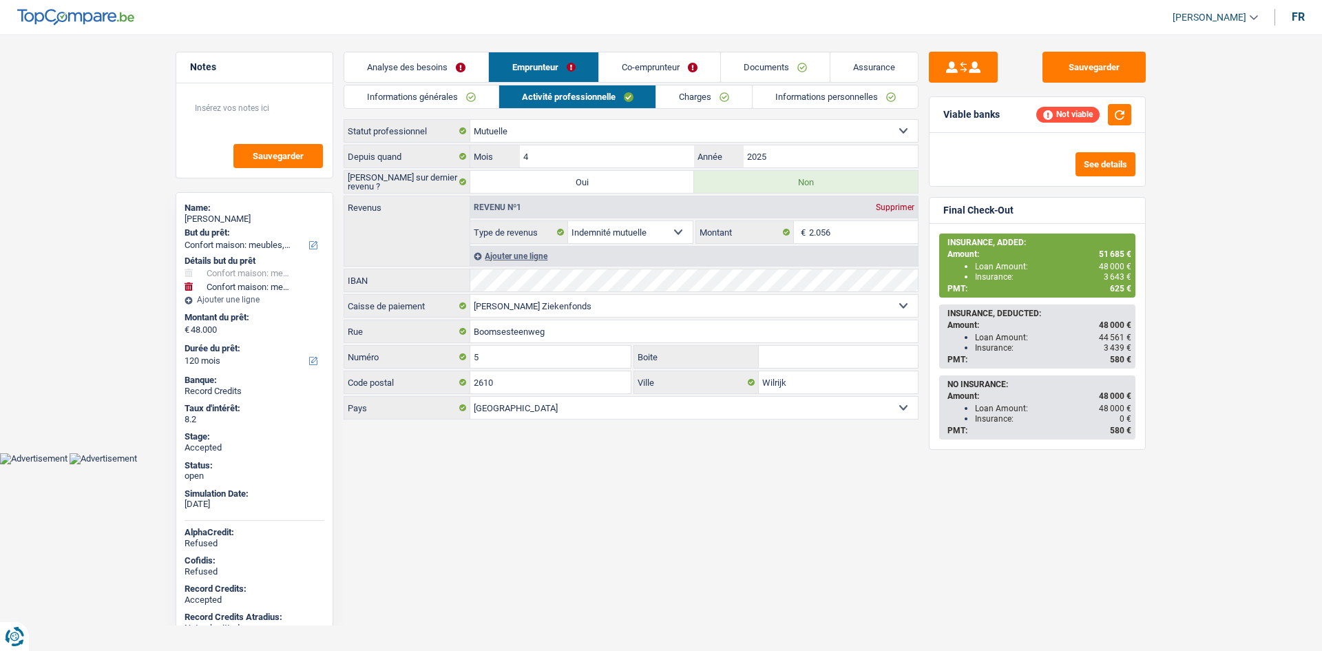
click at [624, 61] on link "Co-emprunteur" at bounding box center [659, 67] width 121 height 30
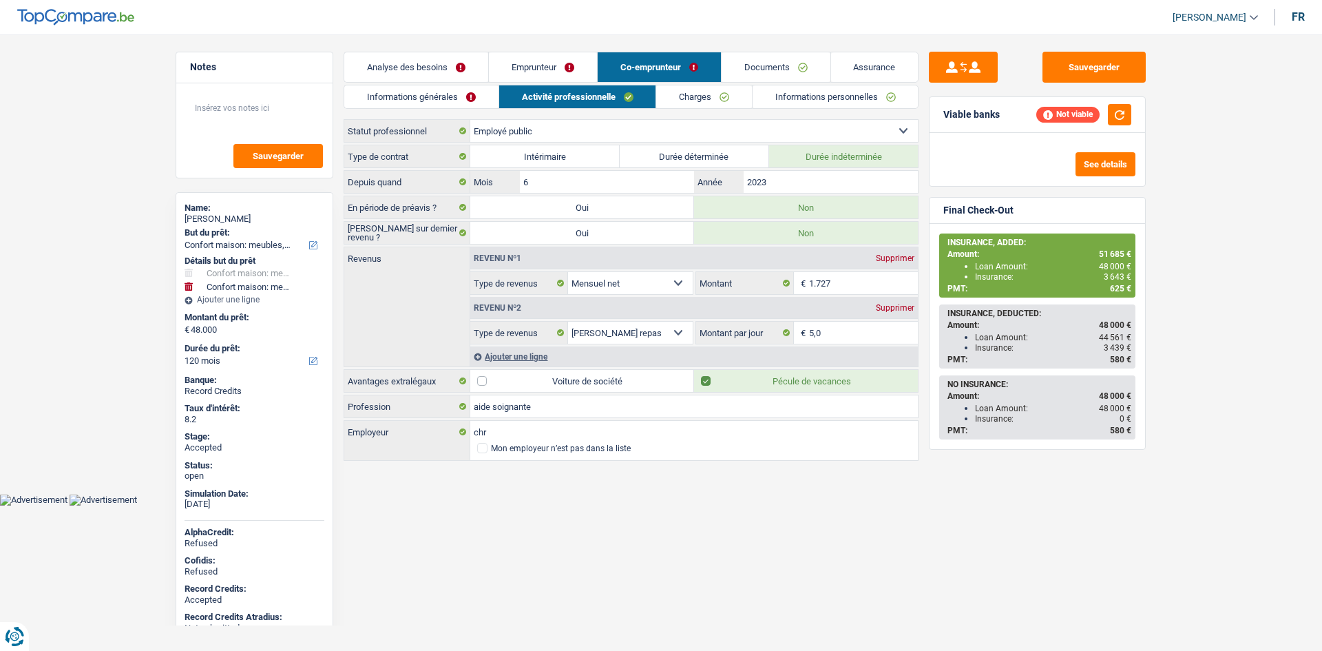
click at [737, 98] on link "Charges" at bounding box center [704, 96] width 96 height 23
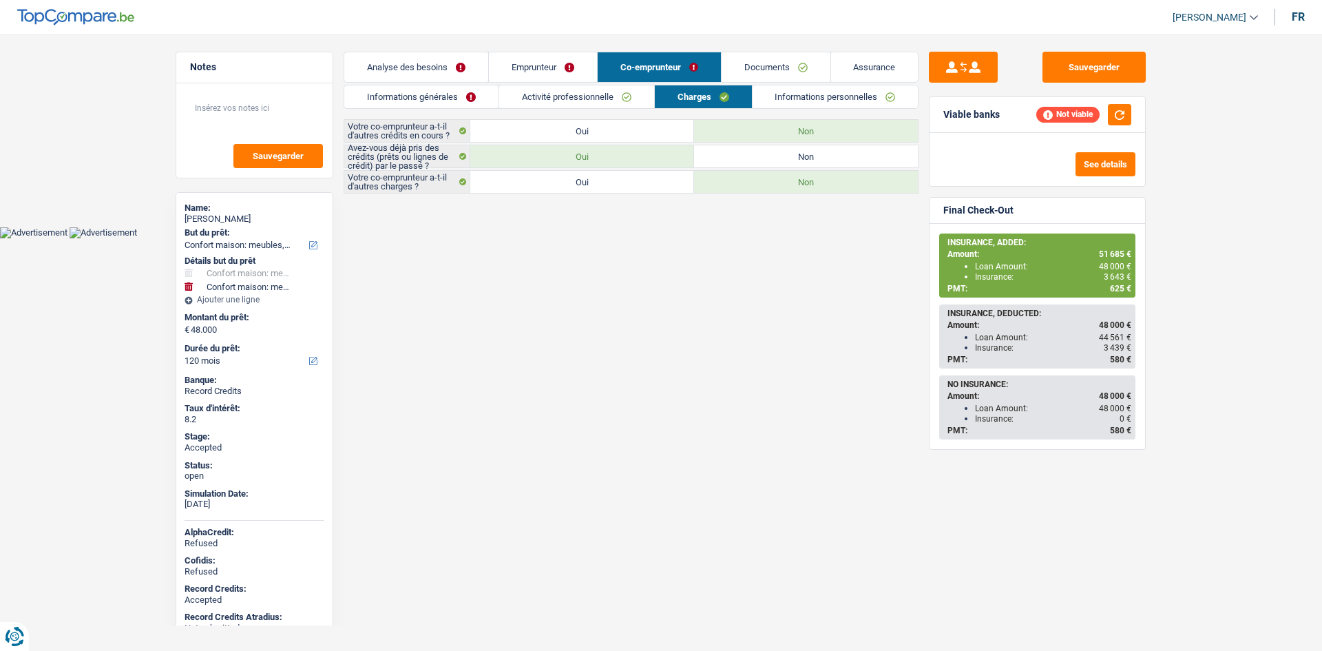
click at [591, 74] on link "Emprunteur" at bounding box center [543, 67] width 108 height 30
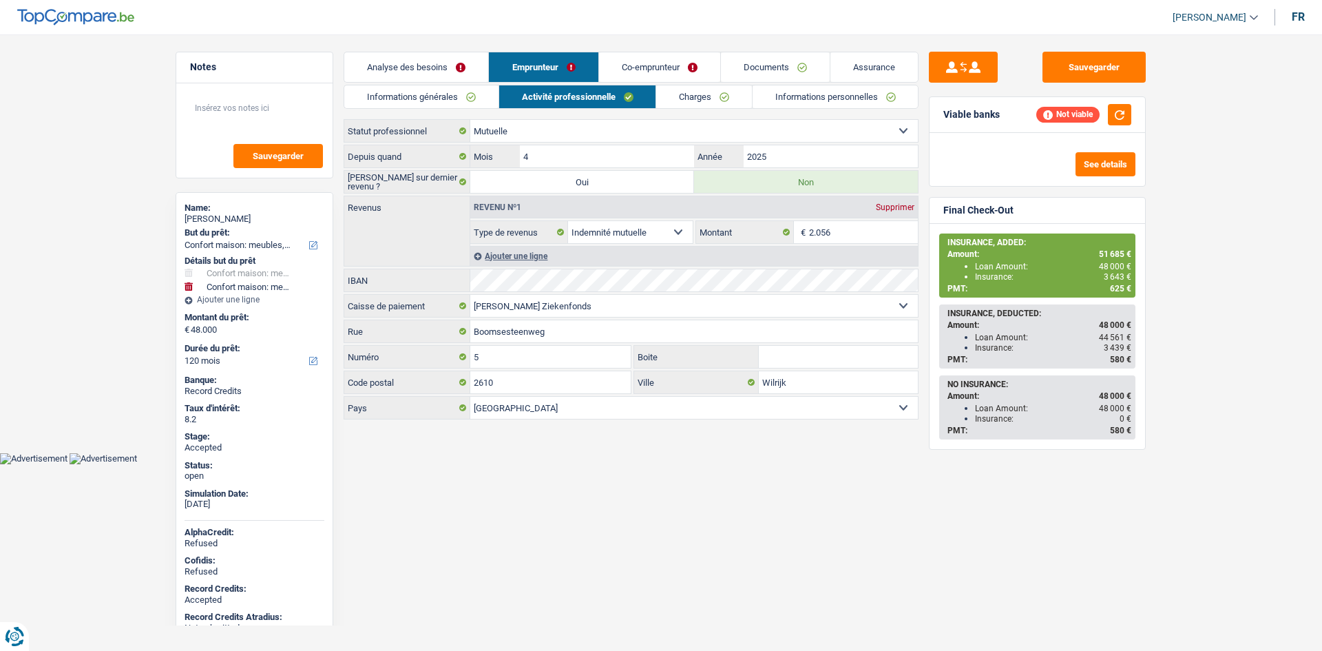
click at [711, 94] on link "Charges" at bounding box center [704, 96] width 96 height 23
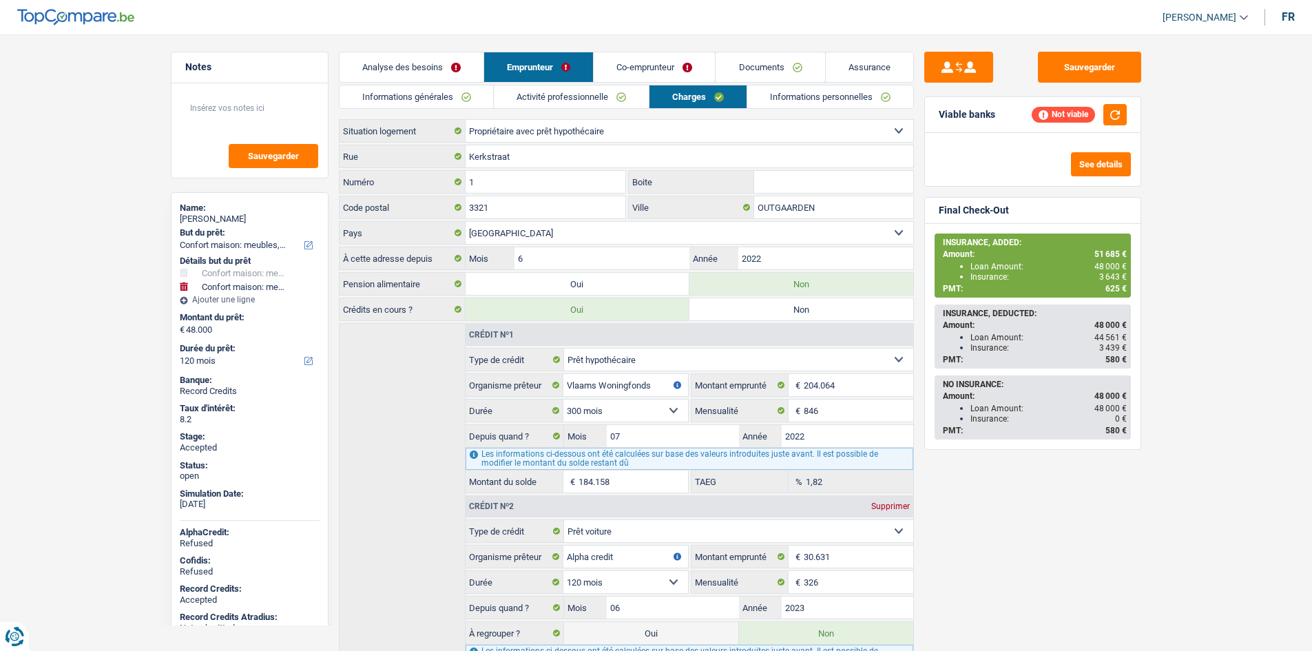
click at [819, 96] on link "Informations personnelles" at bounding box center [830, 96] width 166 height 23
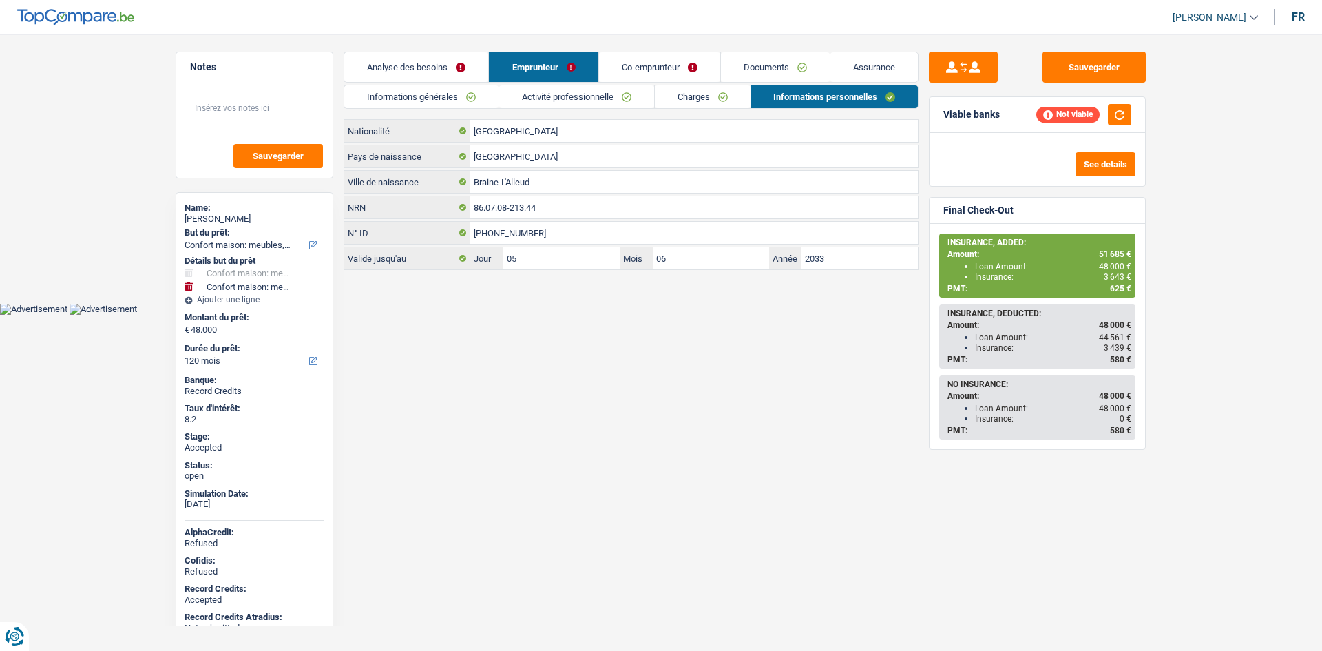
click at [622, 315] on html "Vous avez le contrôle de vos données Nous utilisons des cookies, tout comme nos…" at bounding box center [661, 157] width 1322 height 315
click at [655, 65] on link "Co-emprunteur" at bounding box center [659, 67] width 121 height 30
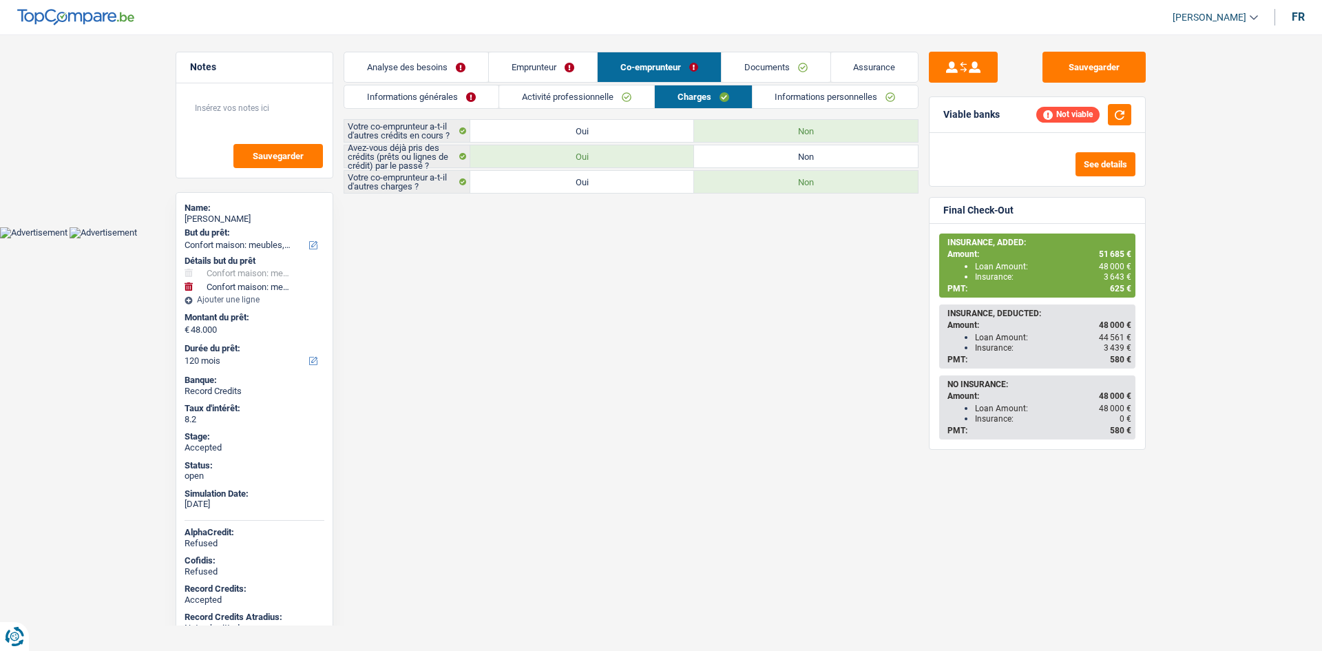
click at [775, 96] on link "Informations personnelles" at bounding box center [836, 96] width 166 height 23
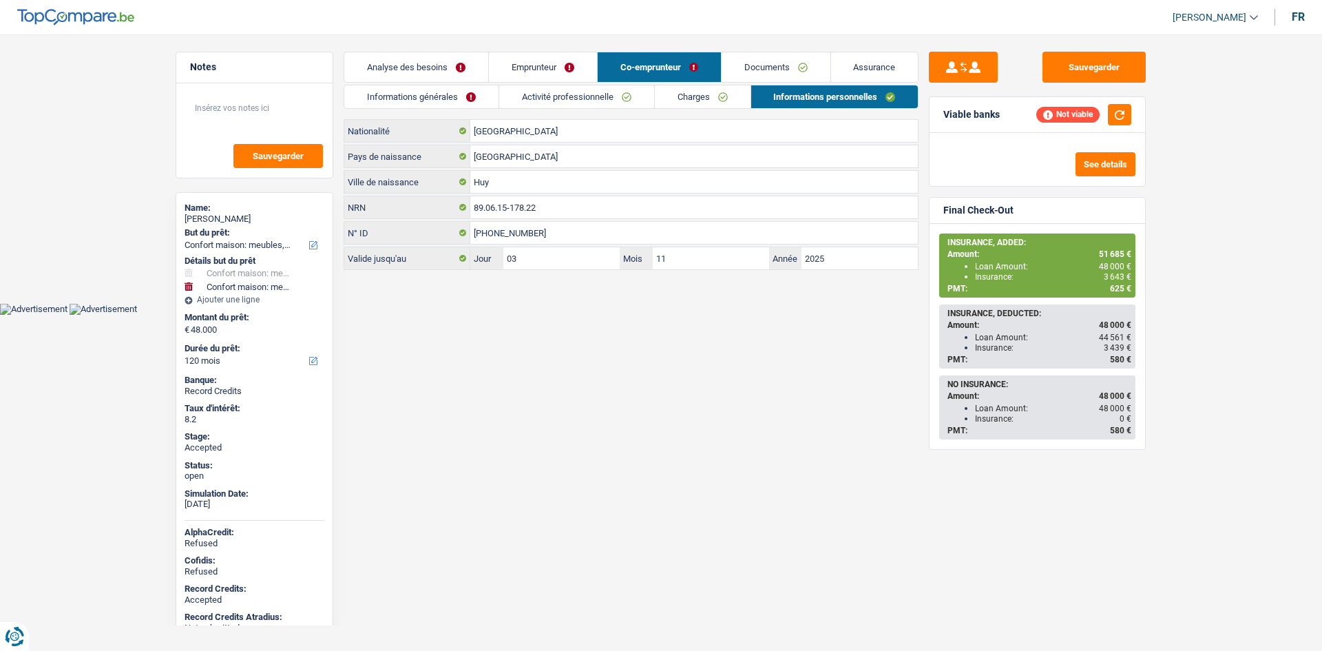
click at [759, 61] on link "Documents" at bounding box center [776, 67] width 109 height 30
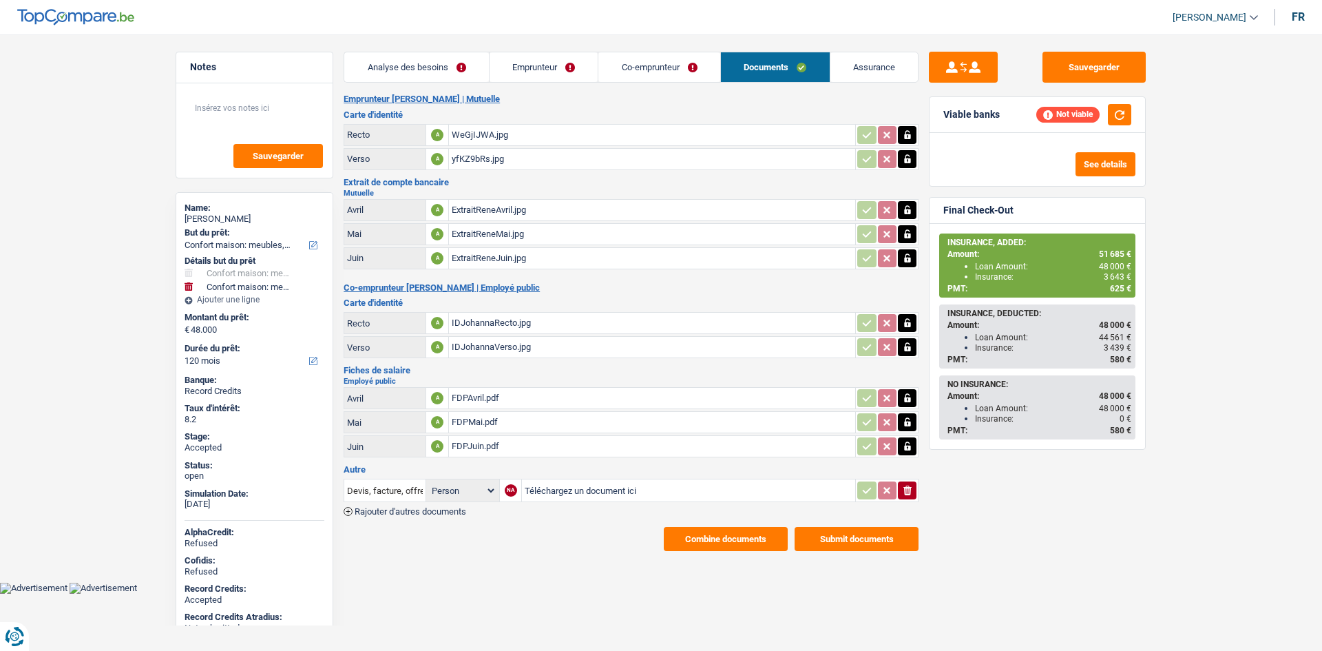
click at [1054, 485] on div "Sauvegarder Viable banks Not viable See details Final Check-Out INSURANCE, ADDE…" at bounding box center [1037, 338] width 238 height 573
click at [1060, 483] on div "Sauvegarder Viable banks Not viable See details Final Check-Out INSURANCE, ADDE…" at bounding box center [1037, 338] width 238 height 573
click at [1128, 105] on button "button" at bounding box center [1119, 114] width 23 height 21
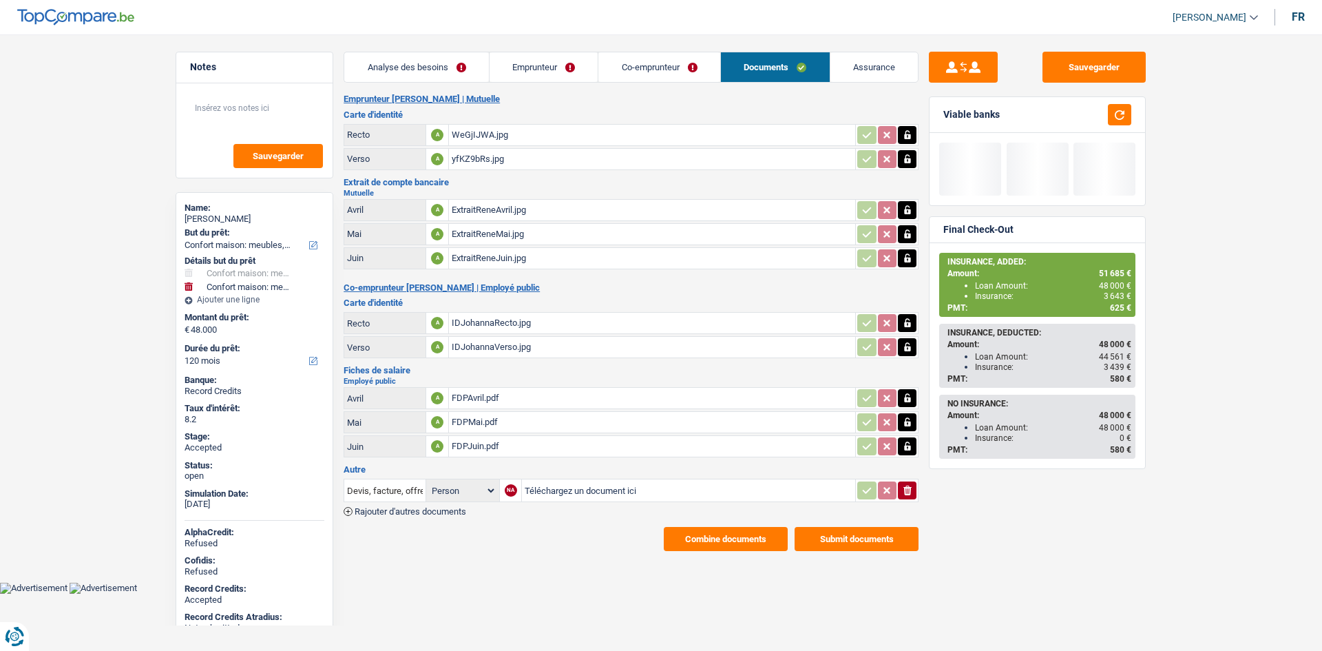
click at [574, 66] on link "Emprunteur" at bounding box center [544, 67] width 109 height 30
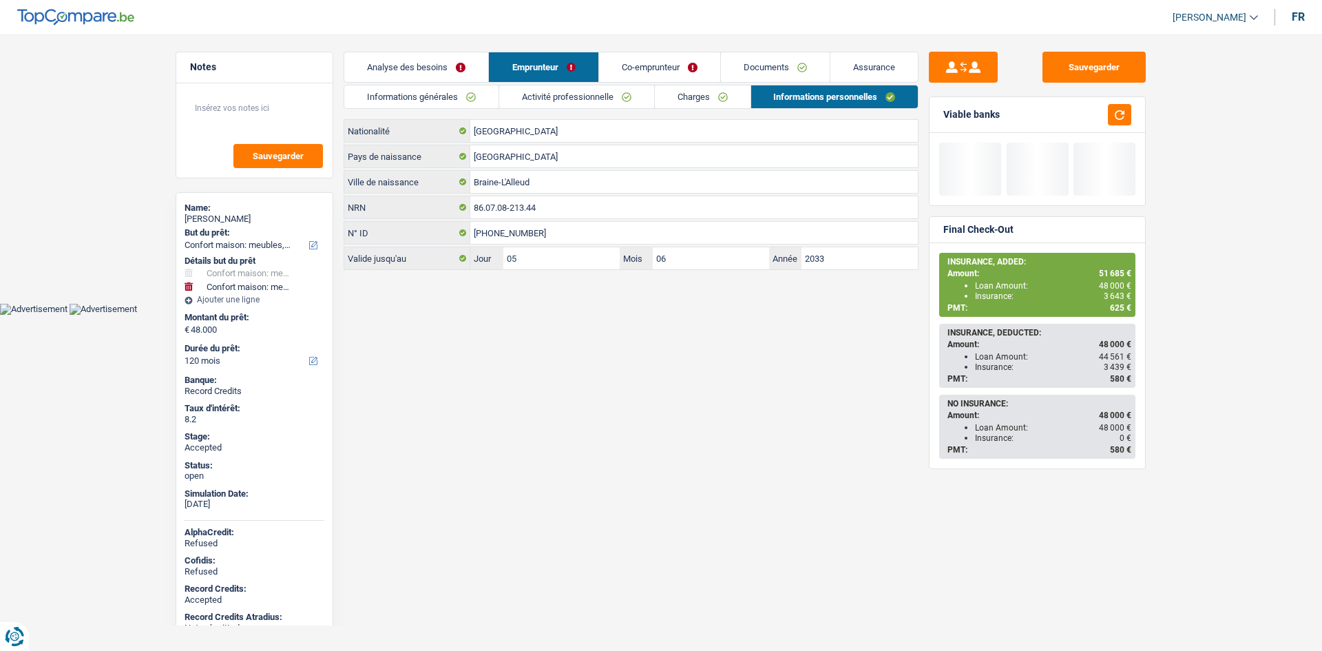
click at [699, 97] on link "Charges" at bounding box center [703, 96] width 96 height 23
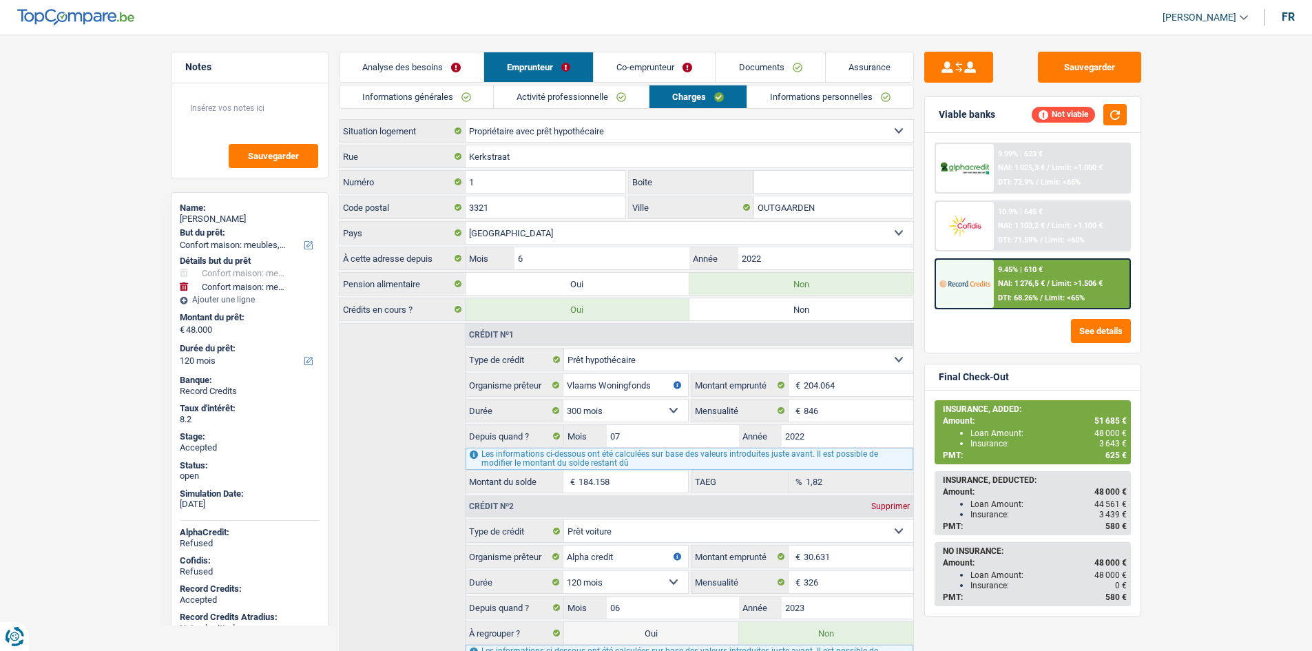
click at [458, 86] on link "Informations générales" at bounding box center [416, 96] width 154 height 23
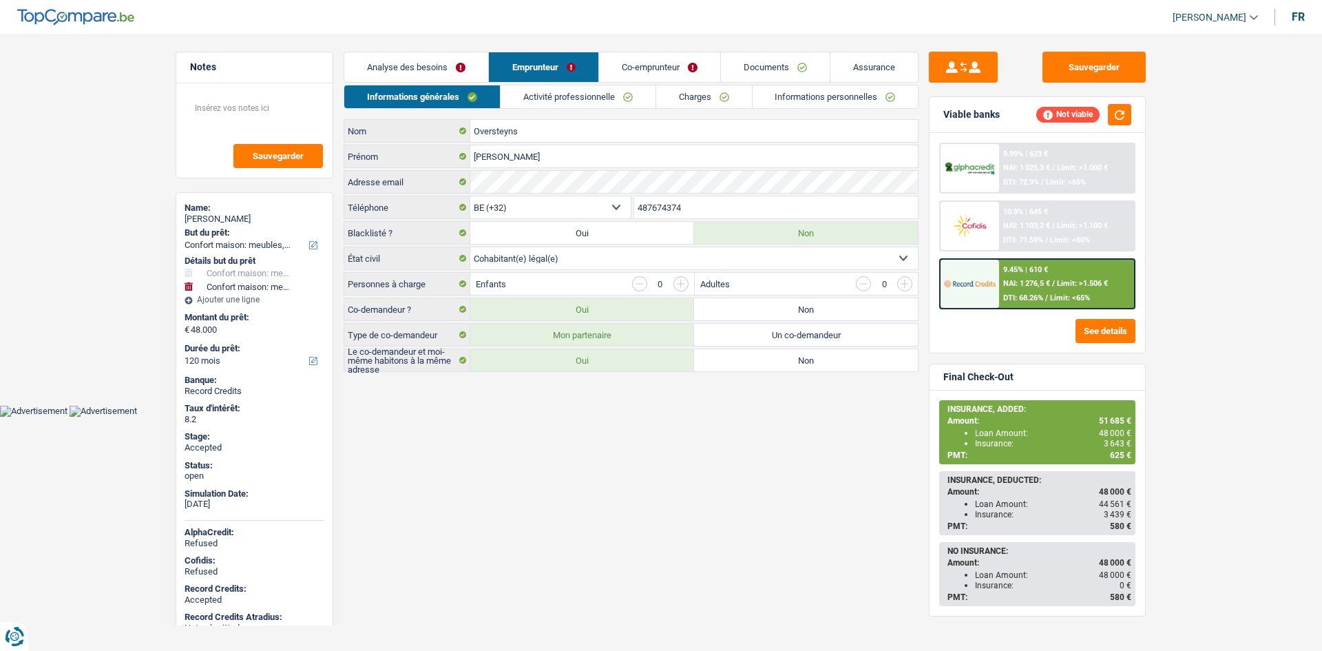
click at [78, 243] on main "Notes Sauvegarder Name: [PERSON_NAME] But du prêt: Confort maison: meubles, tex…" at bounding box center [661, 213] width 1322 height 384
click at [720, 98] on link "Charges" at bounding box center [704, 96] width 96 height 23
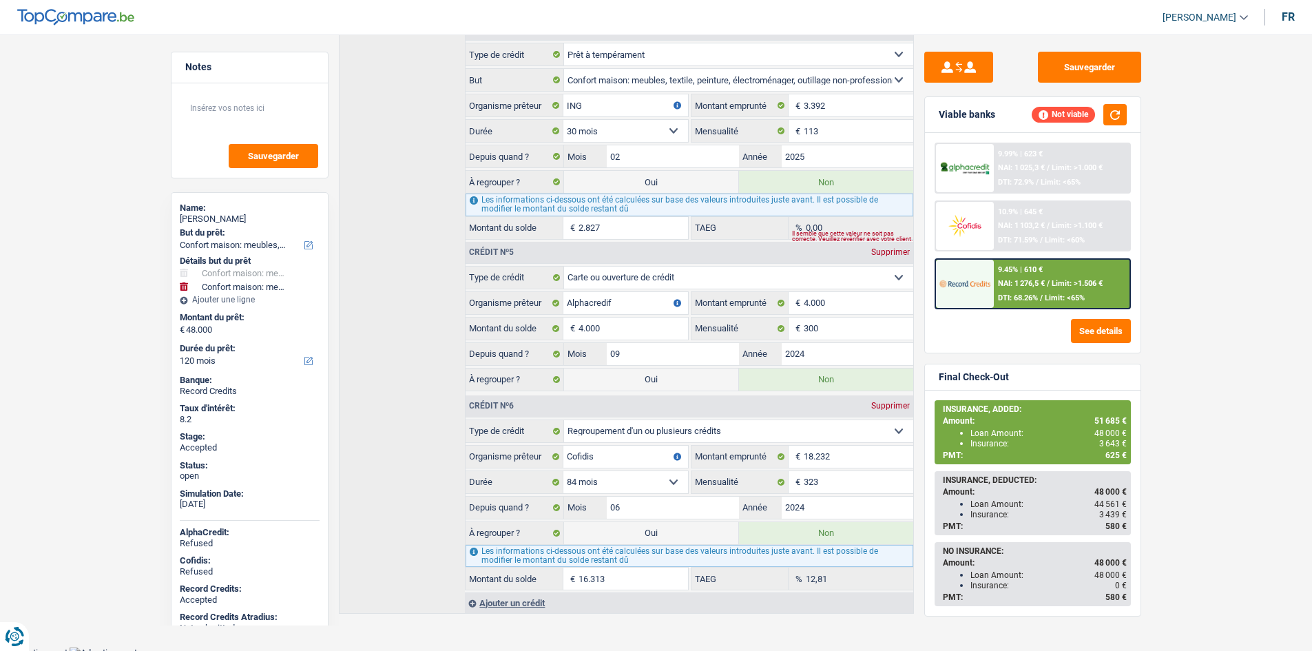
scroll to position [877, 0]
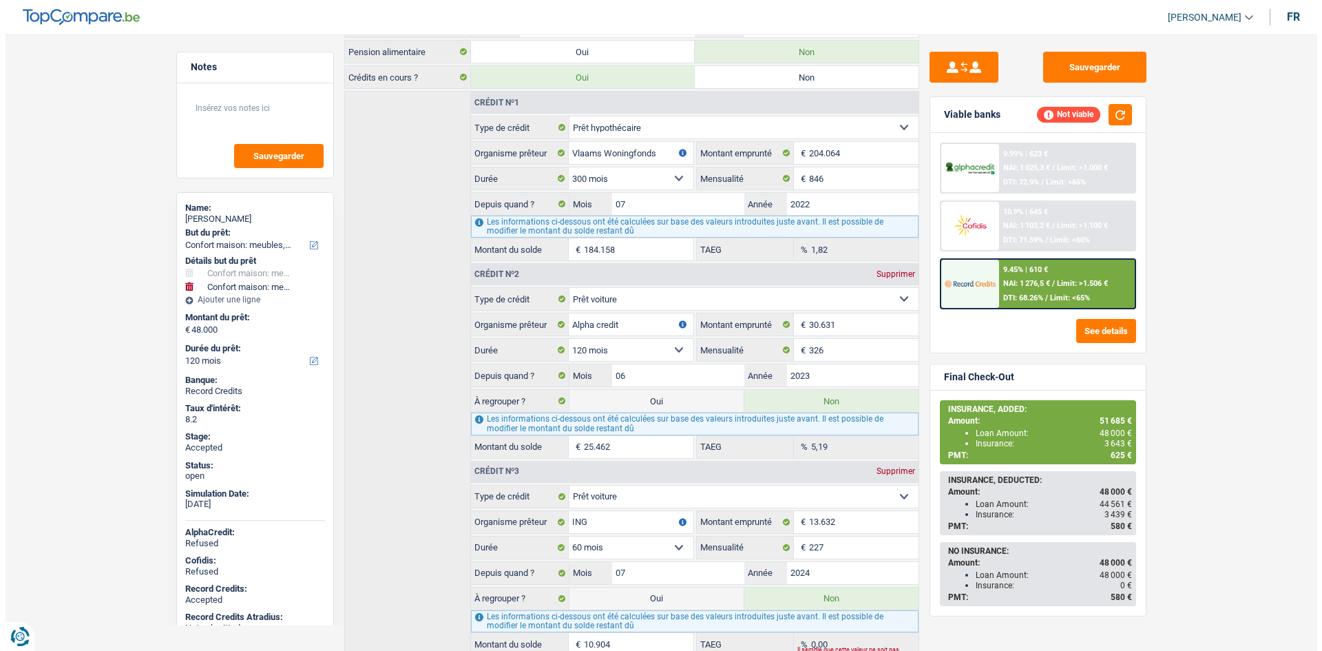
scroll to position [0, 0]
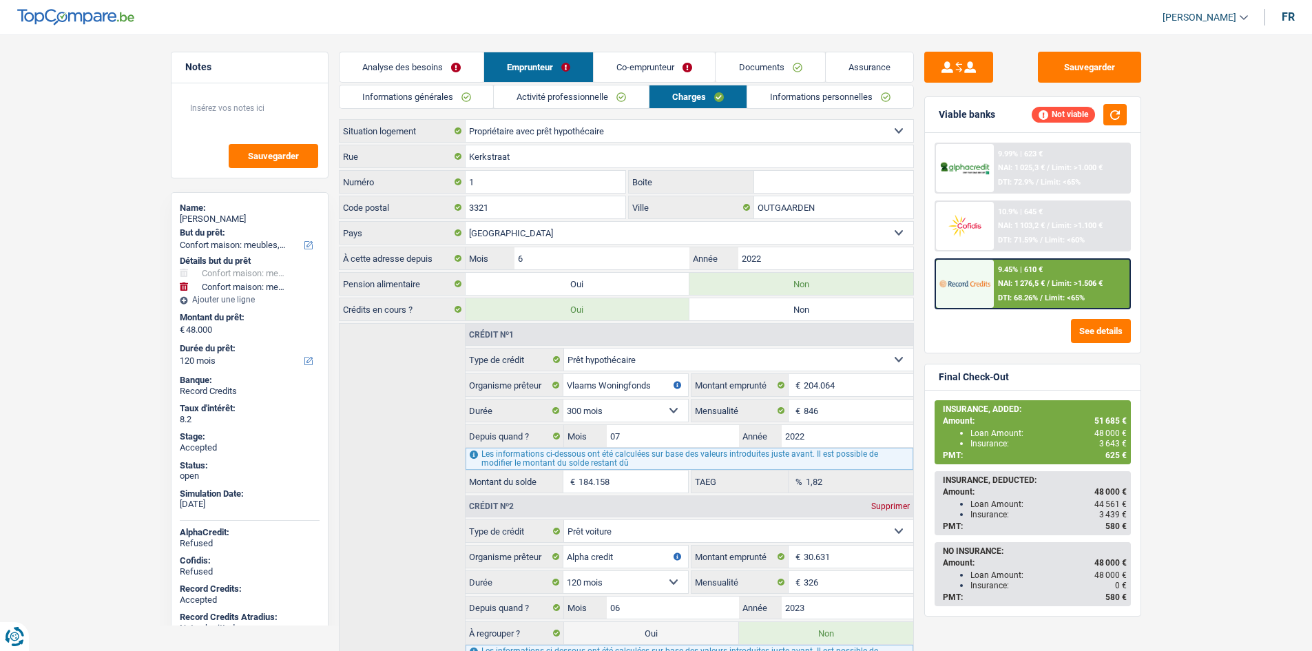
click at [405, 57] on link "Analyse des besoins" at bounding box center [411, 67] width 144 height 30
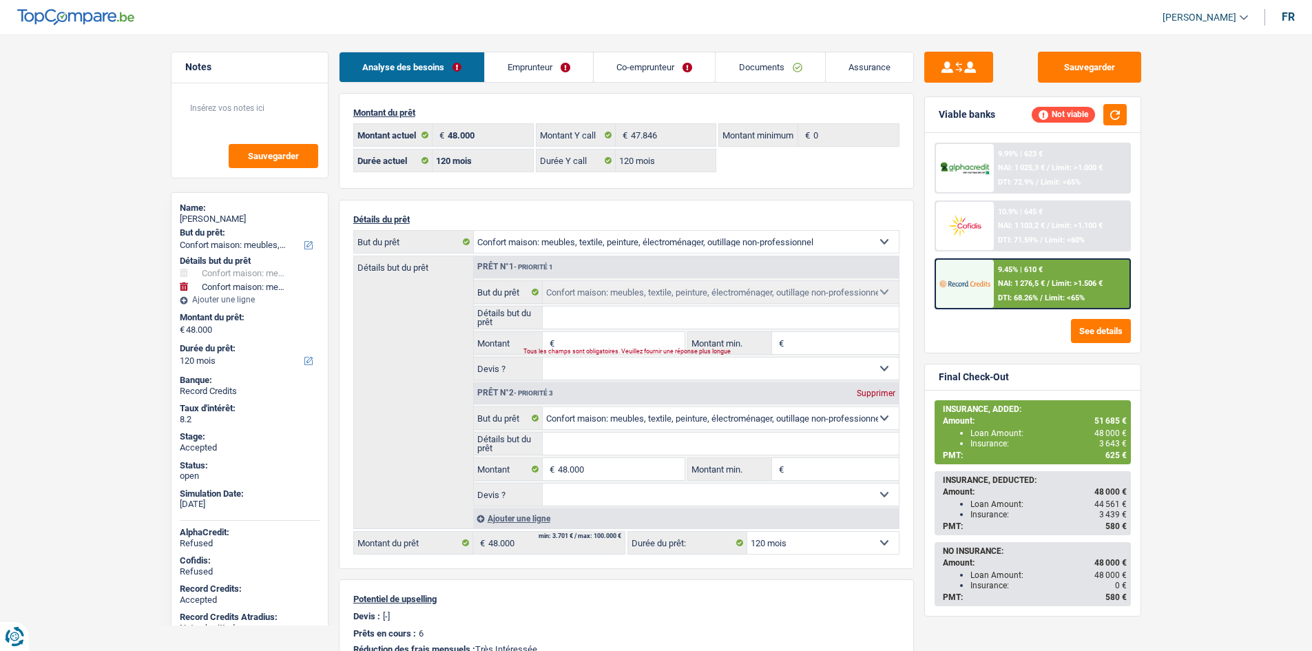
click at [543, 59] on link "Emprunteur" at bounding box center [539, 67] width 108 height 30
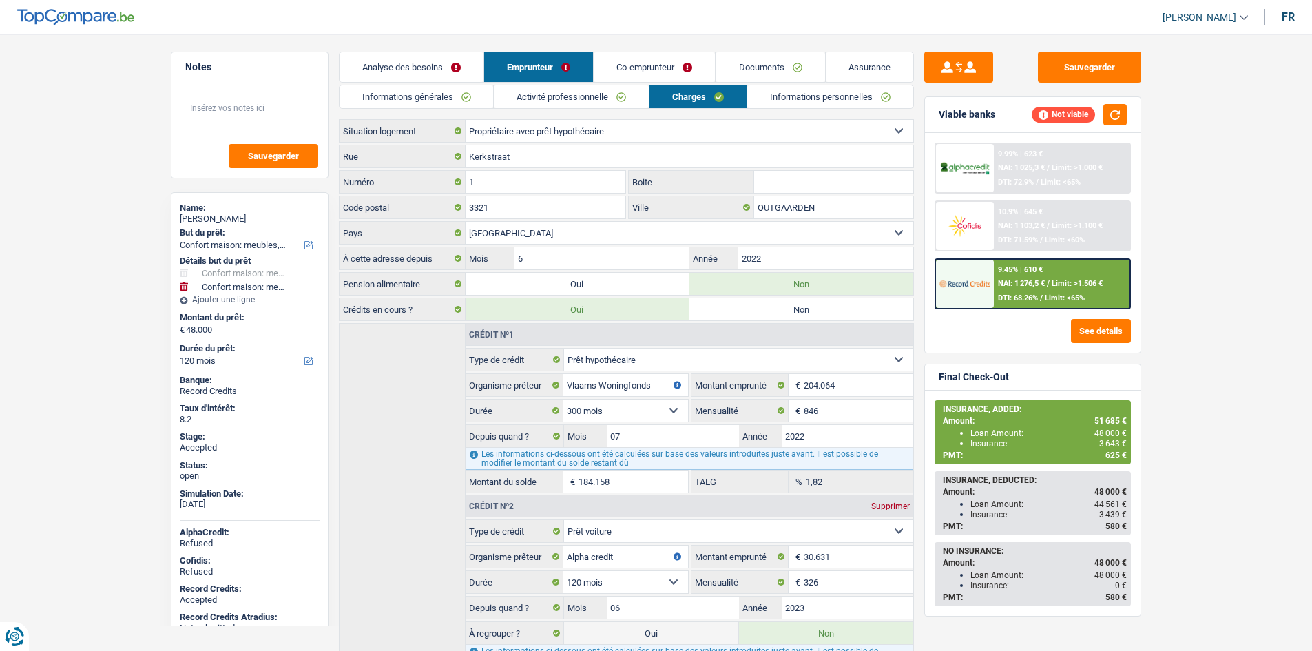
click at [412, 94] on link "Informations générales" at bounding box center [416, 96] width 154 height 23
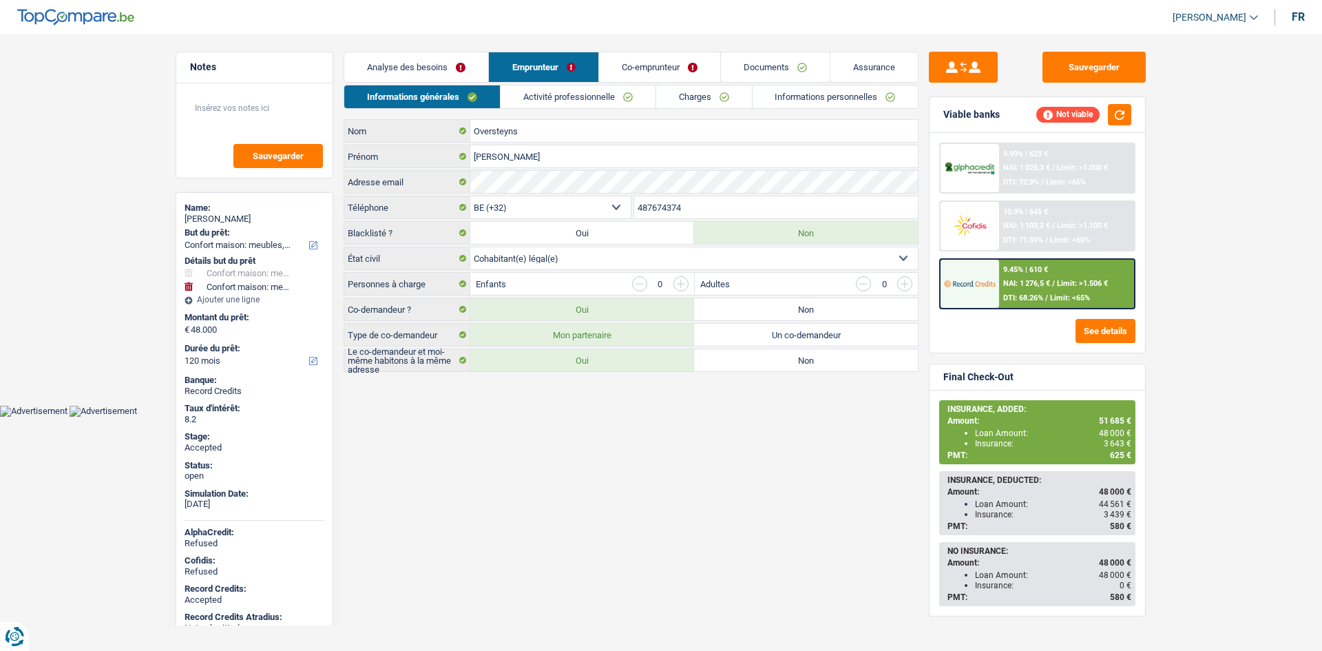
click at [517, 90] on link "Activité professionnelle" at bounding box center [578, 96] width 155 height 23
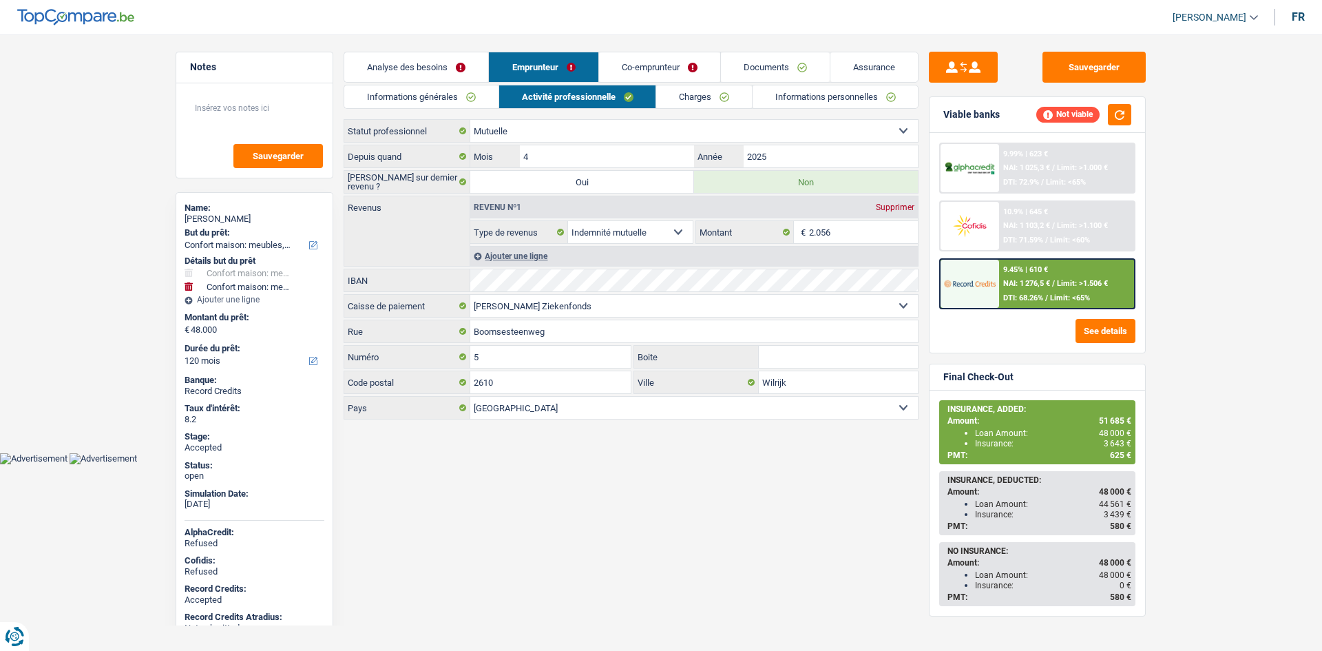
click at [459, 98] on link "Informations générales" at bounding box center [421, 96] width 154 height 23
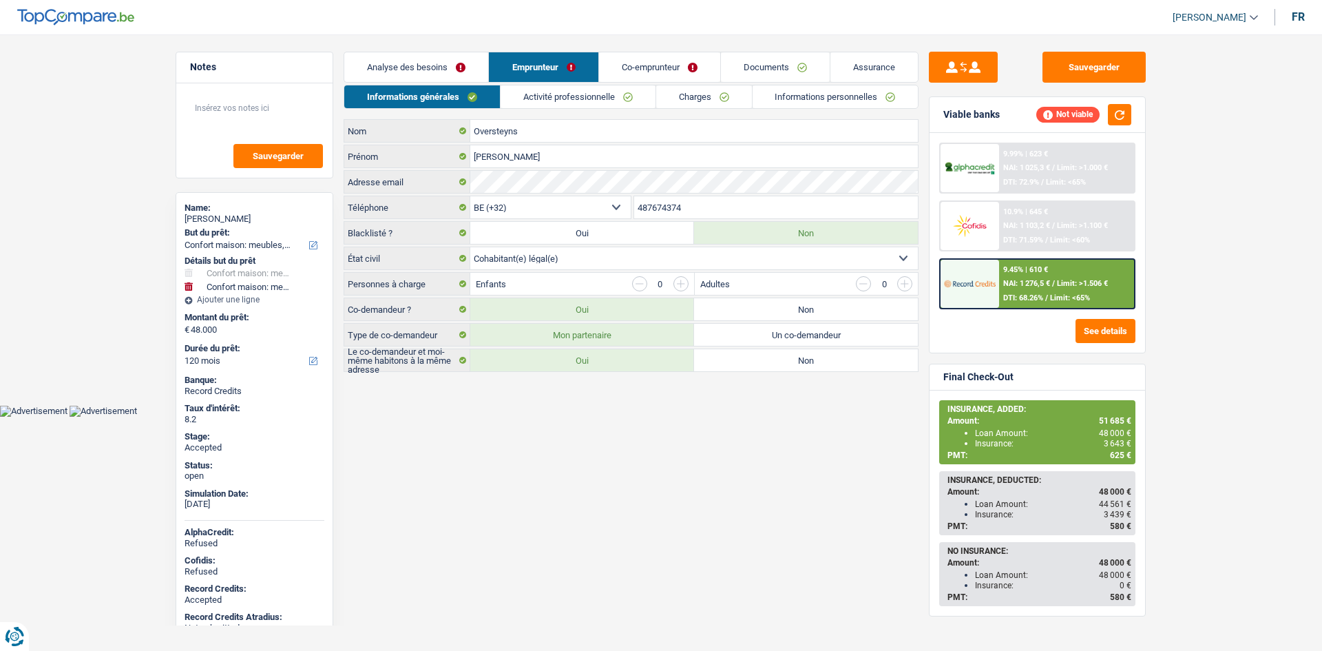
click at [562, 90] on link "Activité professionnelle" at bounding box center [578, 96] width 155 height 23
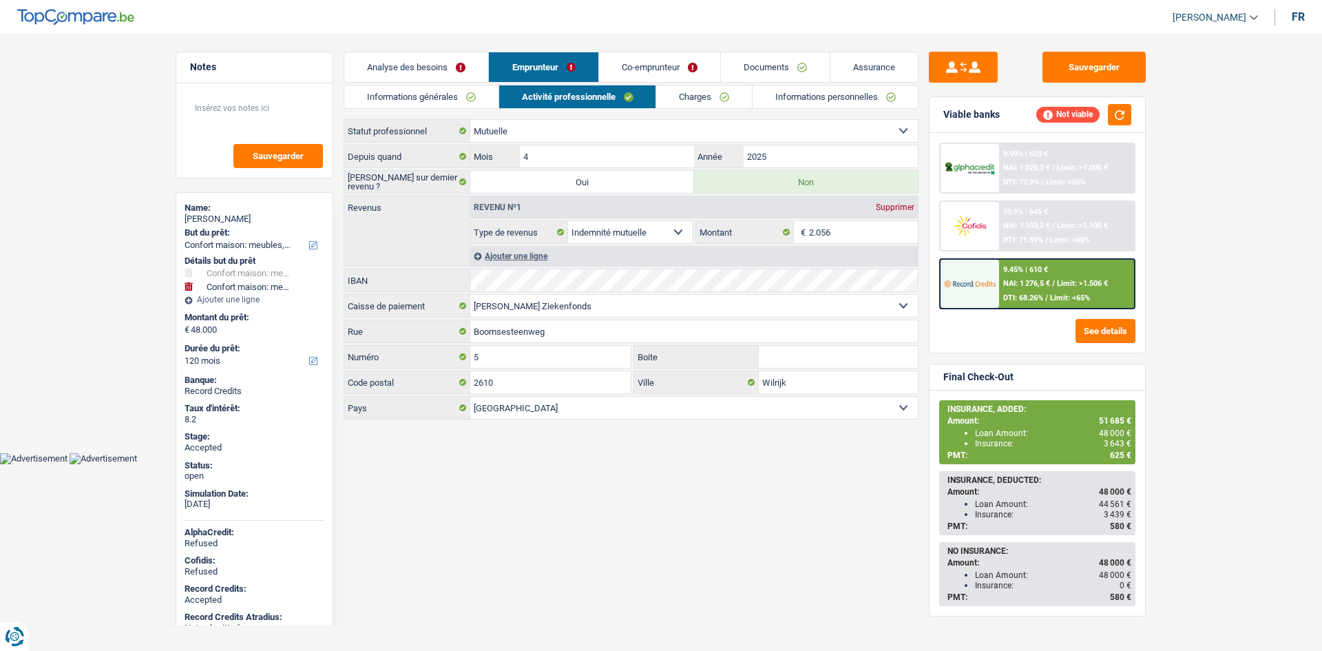
click at [682, 92] on link "Charges" at bounding box center [704, 96] width 96 height 23
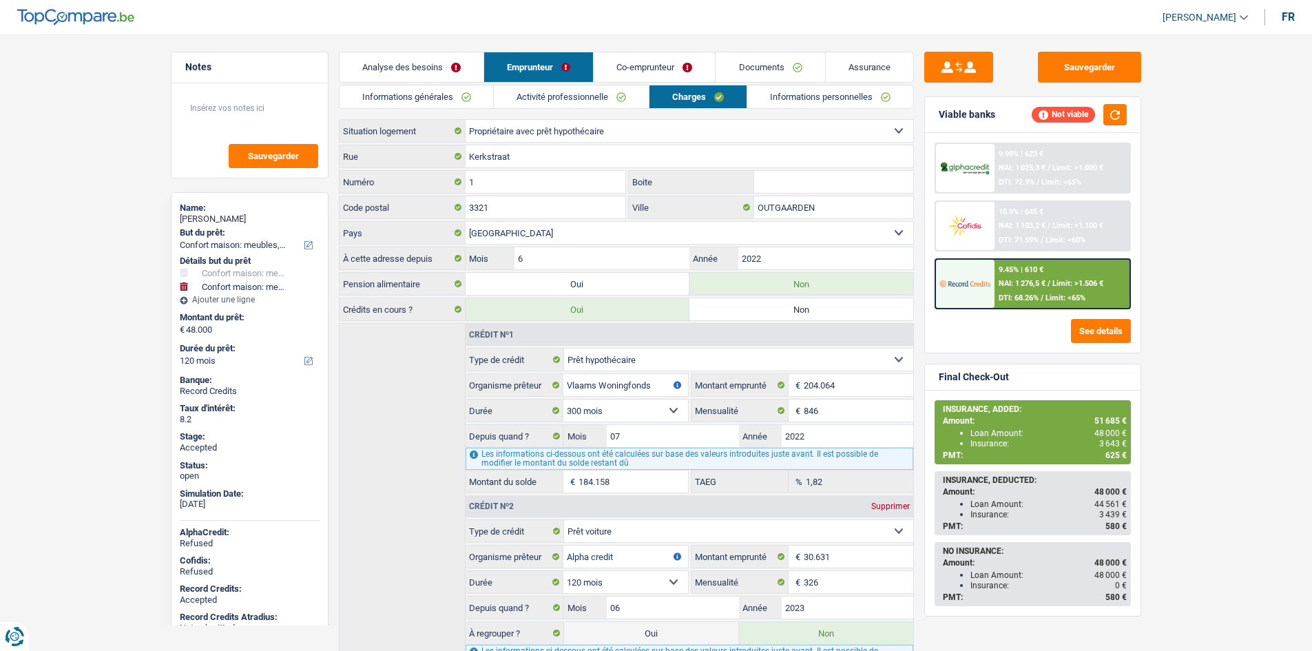
click at [607, 127] on select "Locataire Propriétaire avec prêt hypothécaire Propriétaire sans prêt hypothécai…" at bounding box center [689, 131] width 448 height 22
click at [605, 149] on input "Kerkstraat" at bounding box center [689, 156] width 448 height 22
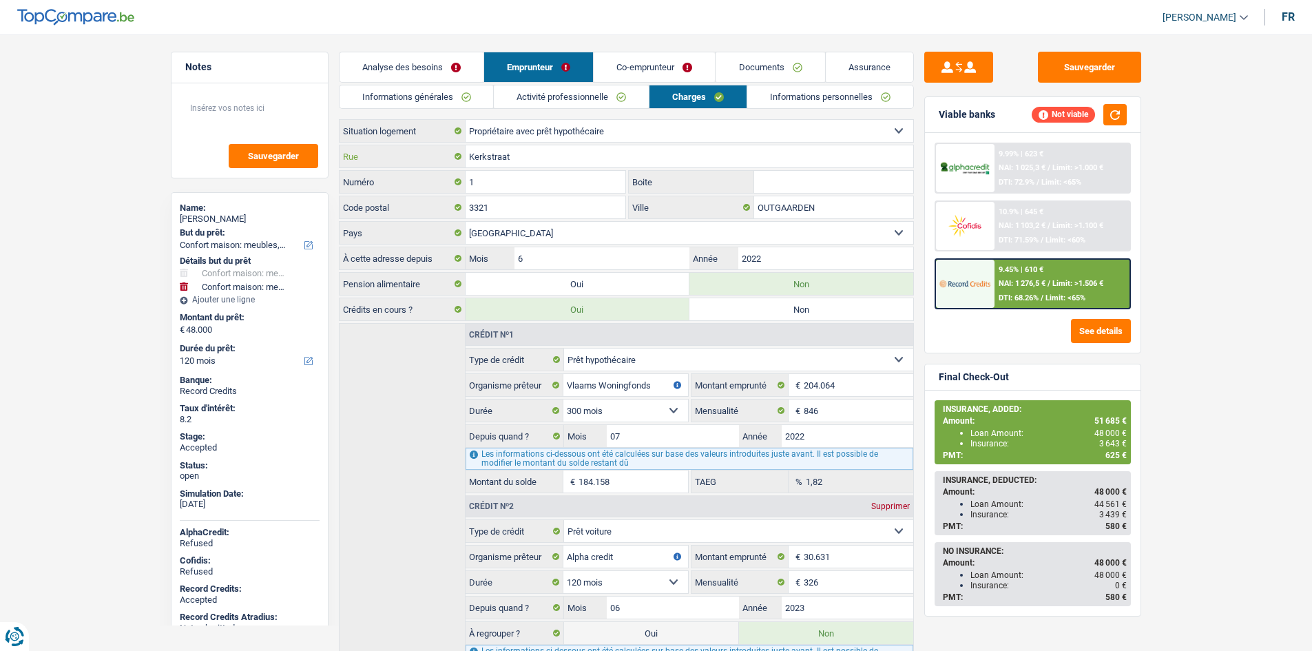
click at [605, 149] on input "Kerkstraat" at bounding box center [689, 156] width 448 height 22
click at [516, 204] on input "3321" at bounding box center [545, 207] width 160 height 22
click at [782, 196] on input "OUTGAARDEN" at bounding box center [833, 207] width 159 height 22
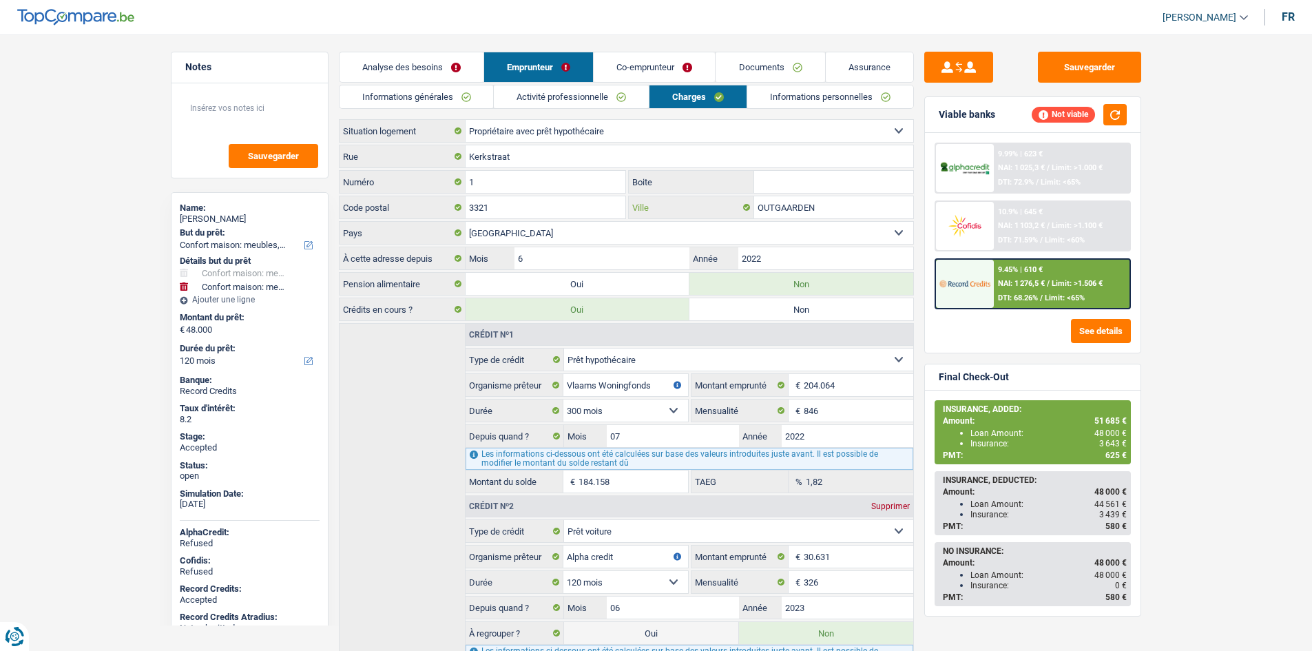
click at [782, 196] on input "OUTGAARDEN" at bounding box center [833, 207] width 159 height 22
click at [788, 202] on input "OUTGAARDEN" at bounding box center [833, 207] width 159 height 22
click at [797, 205] on input "OUTGAARDEN" at bounding box center [833, 207] width 159 height 22
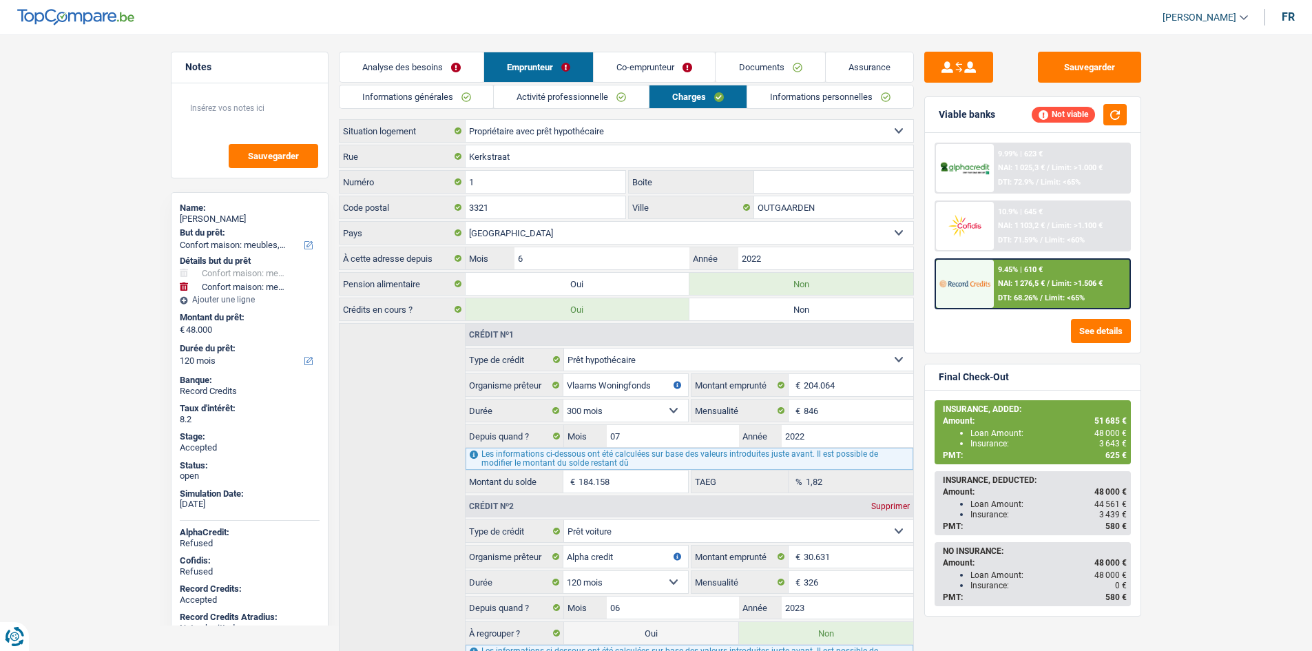
click at [801, 103] on link "Informations personnelles" at bounding box center [830, 96] width 166 height 23
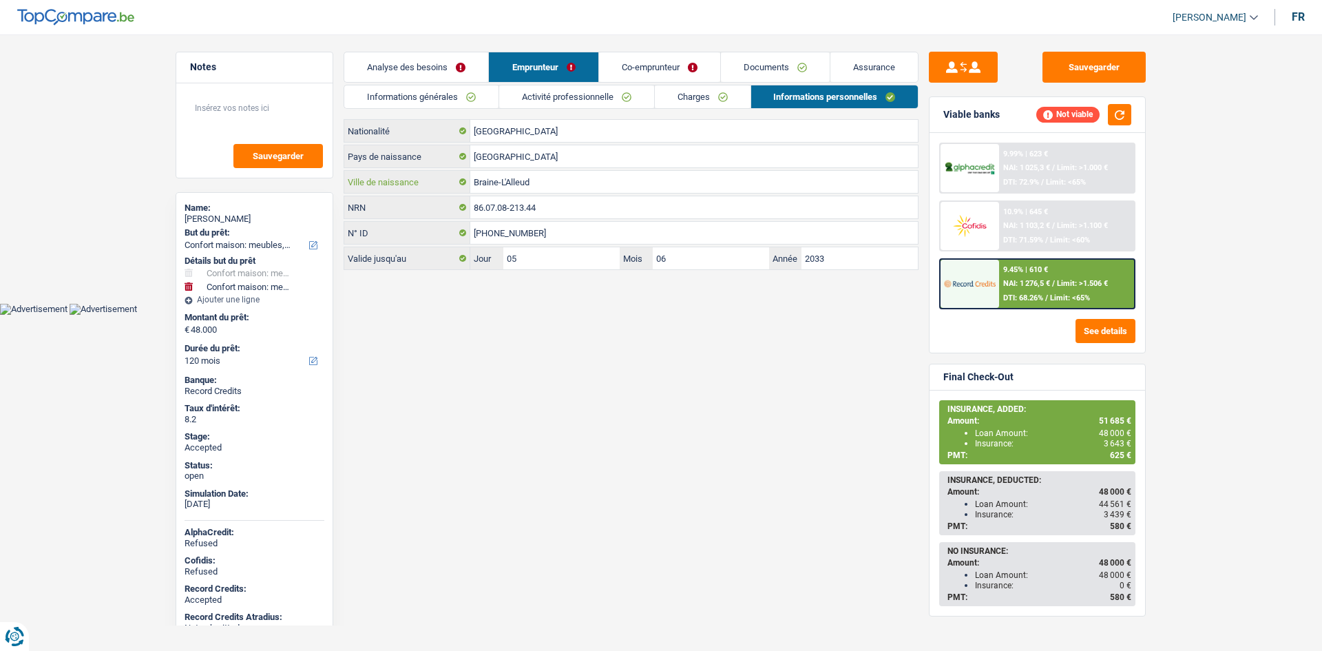
click at [602, 178] on input "Braine-L'Alleud" at bounding box center [694, 182] width 448 height 22
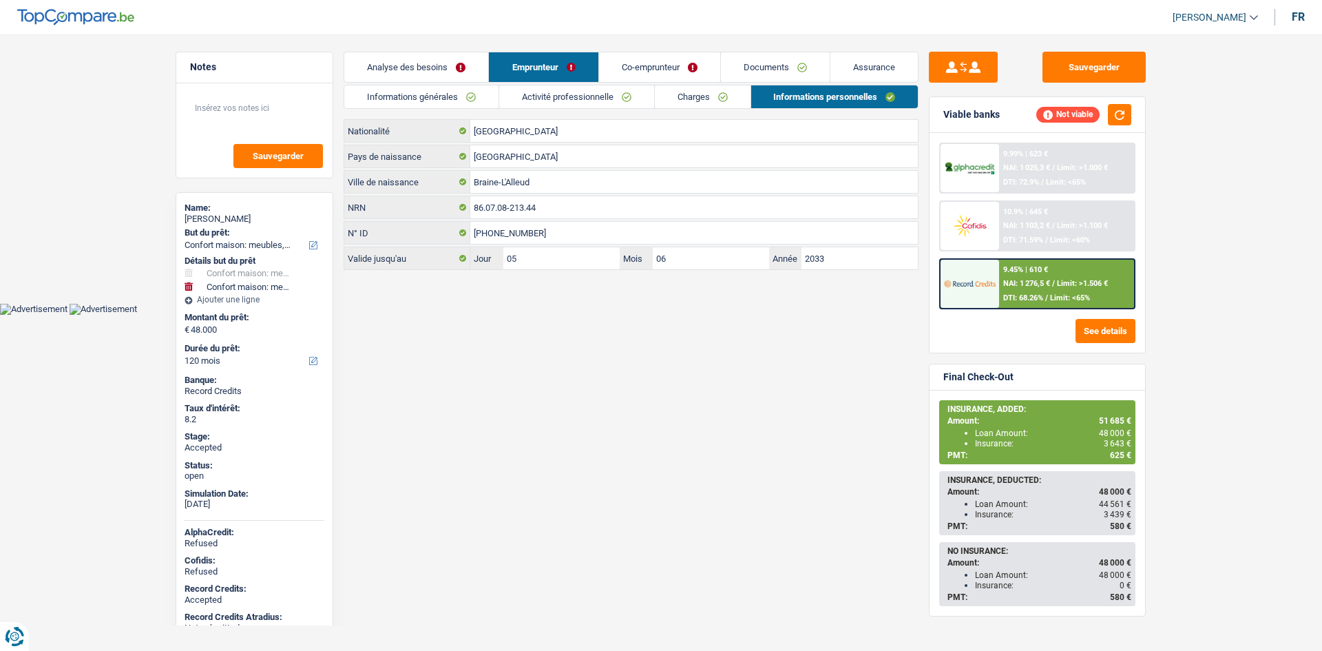
click at [696, 69] on link "Co-emprunteur" at bounding box center [659, 67] width 121 height 30
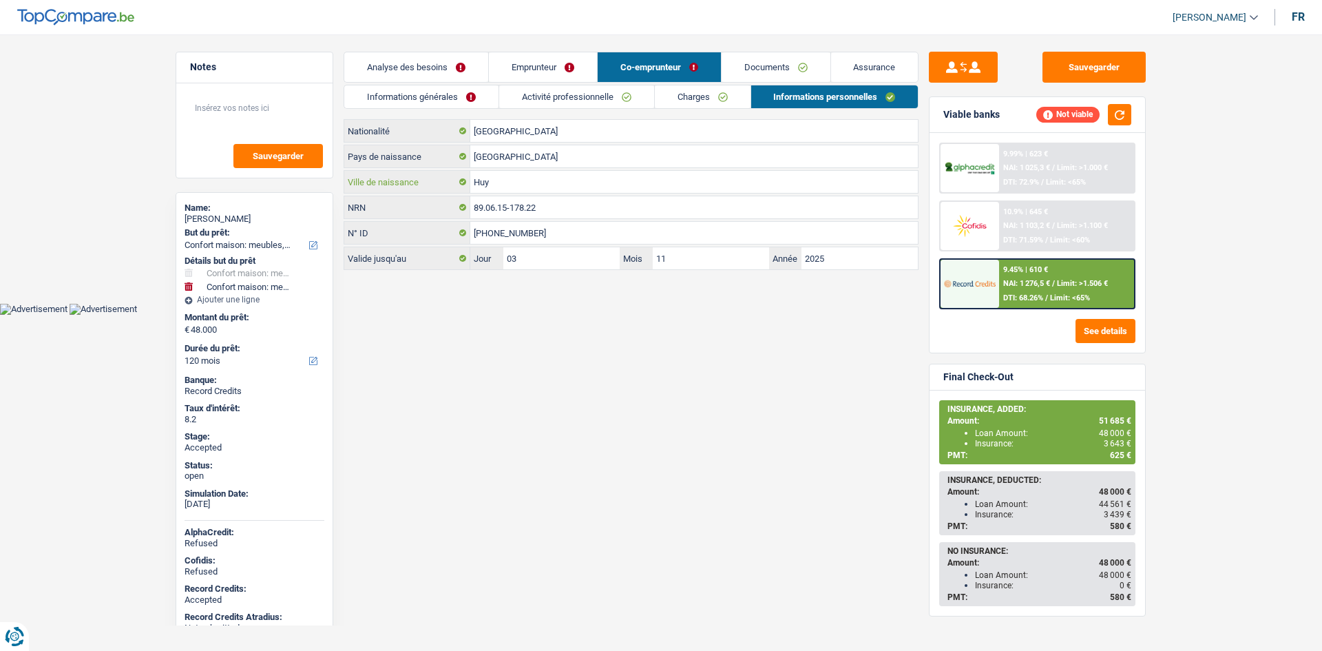
click at [618, 178] on input "Huy" at bounding box center [694, 182] width 448 height 22
click at [1112, 439] on span "3 643 €" at bounding box center [1118, 444] width 28 height 10
copy span "3 643"
